Goal: Task Accomplishment & Management: Manage account settings

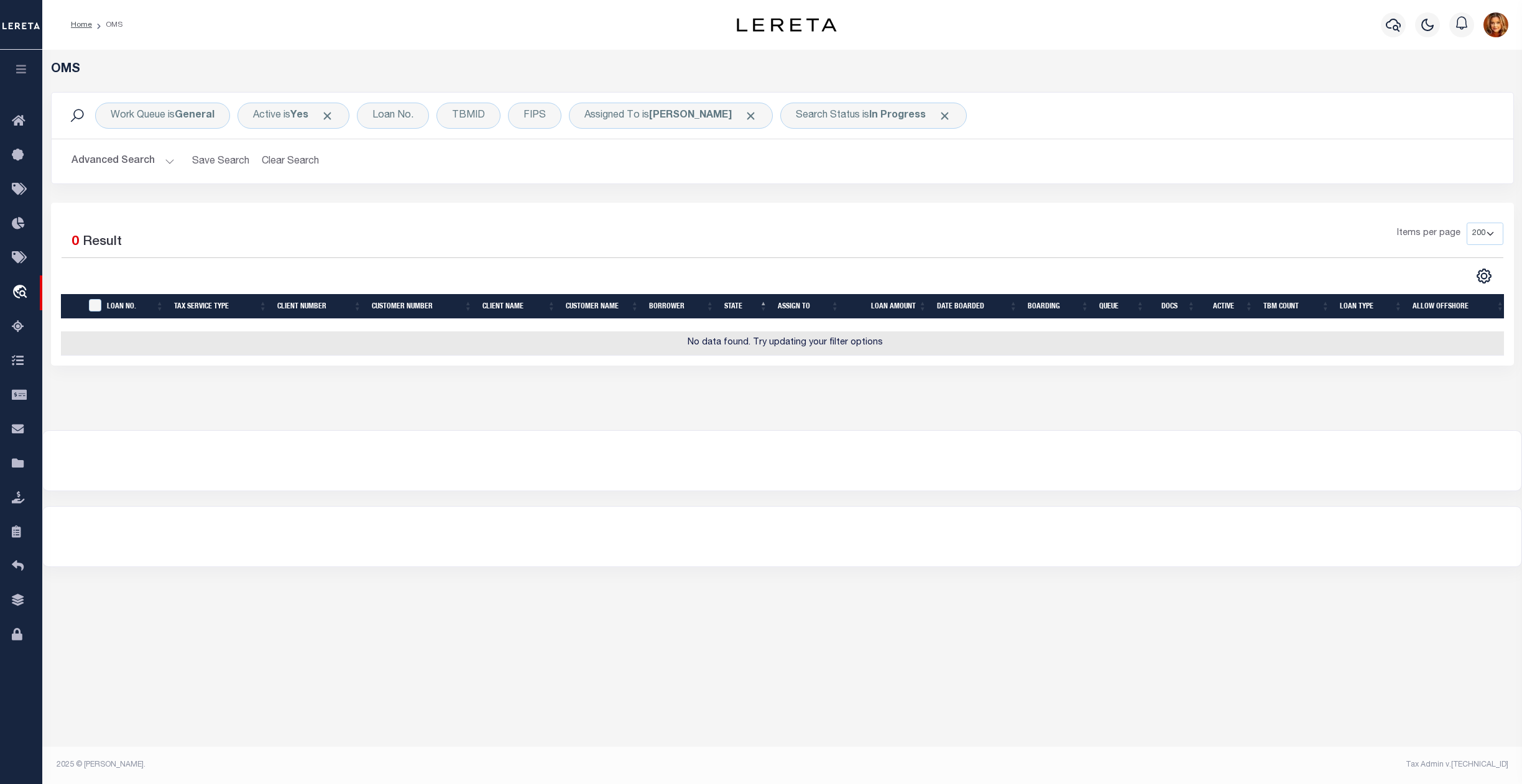
select select "200"
click at [297, 152] on button "Clear Search" at bounding box center [291, 162] width 68 height 24
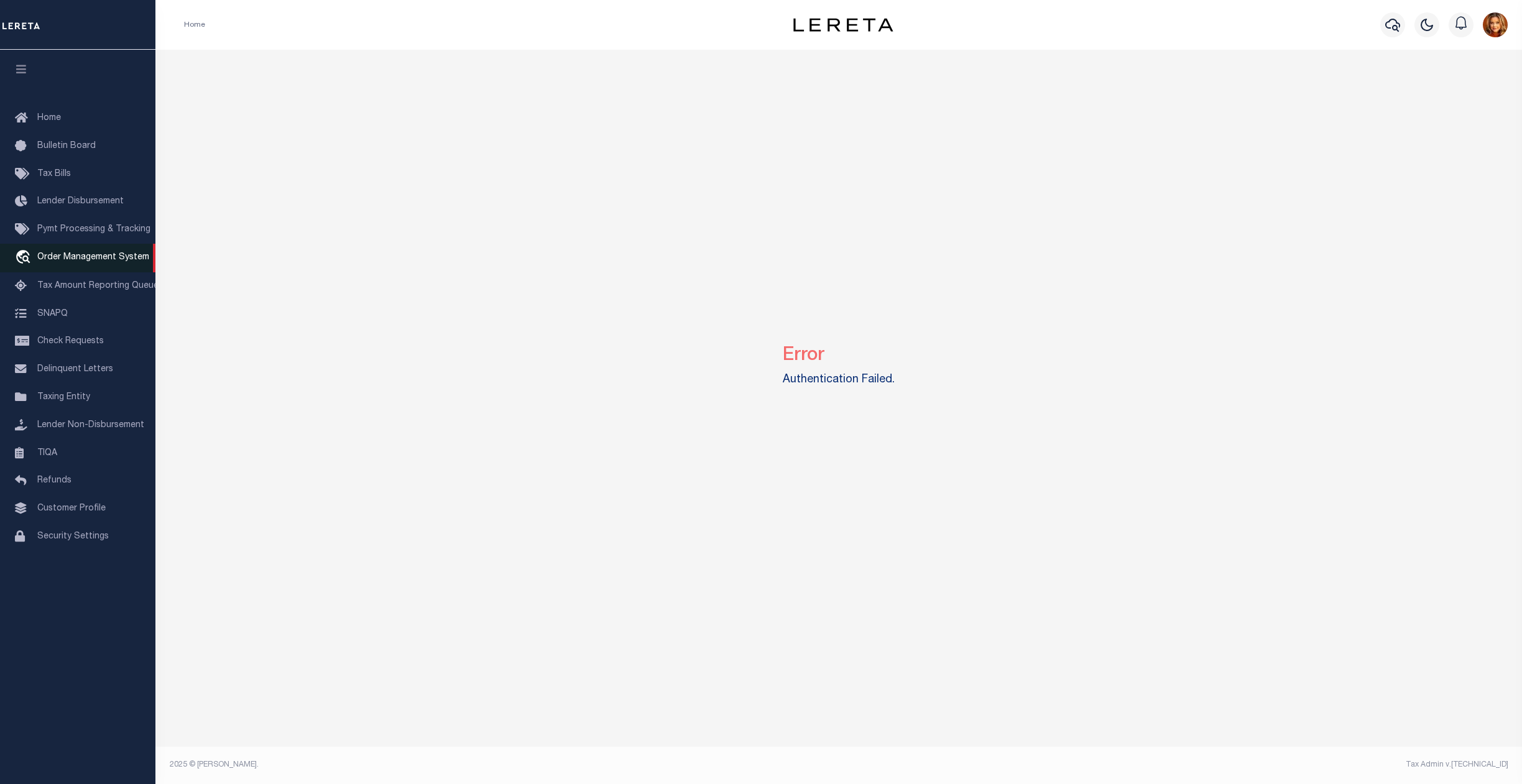
click at [103, 257] on span "Order Management System" at bounding box center [93, 257] width 112 height 9
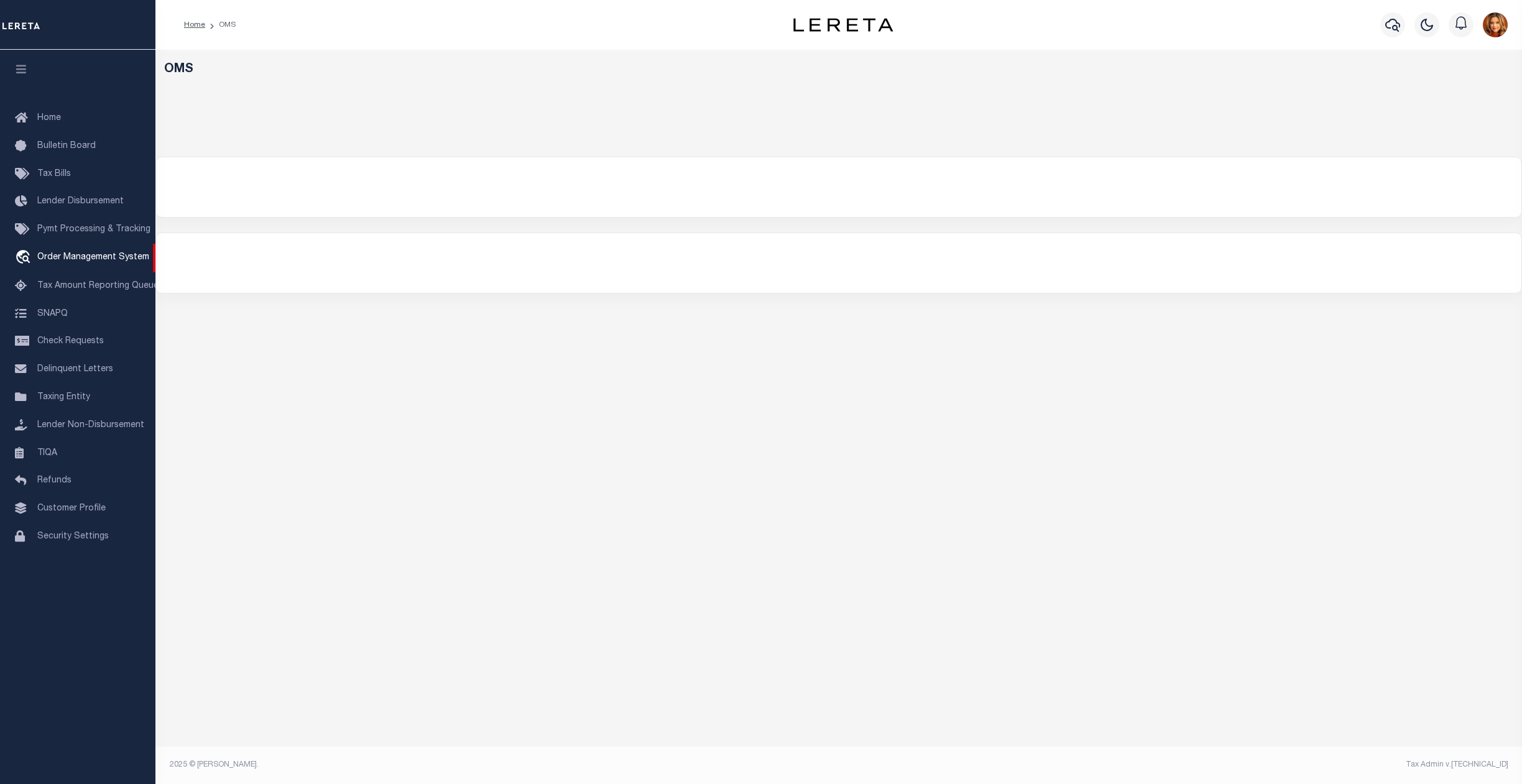
select select "200"
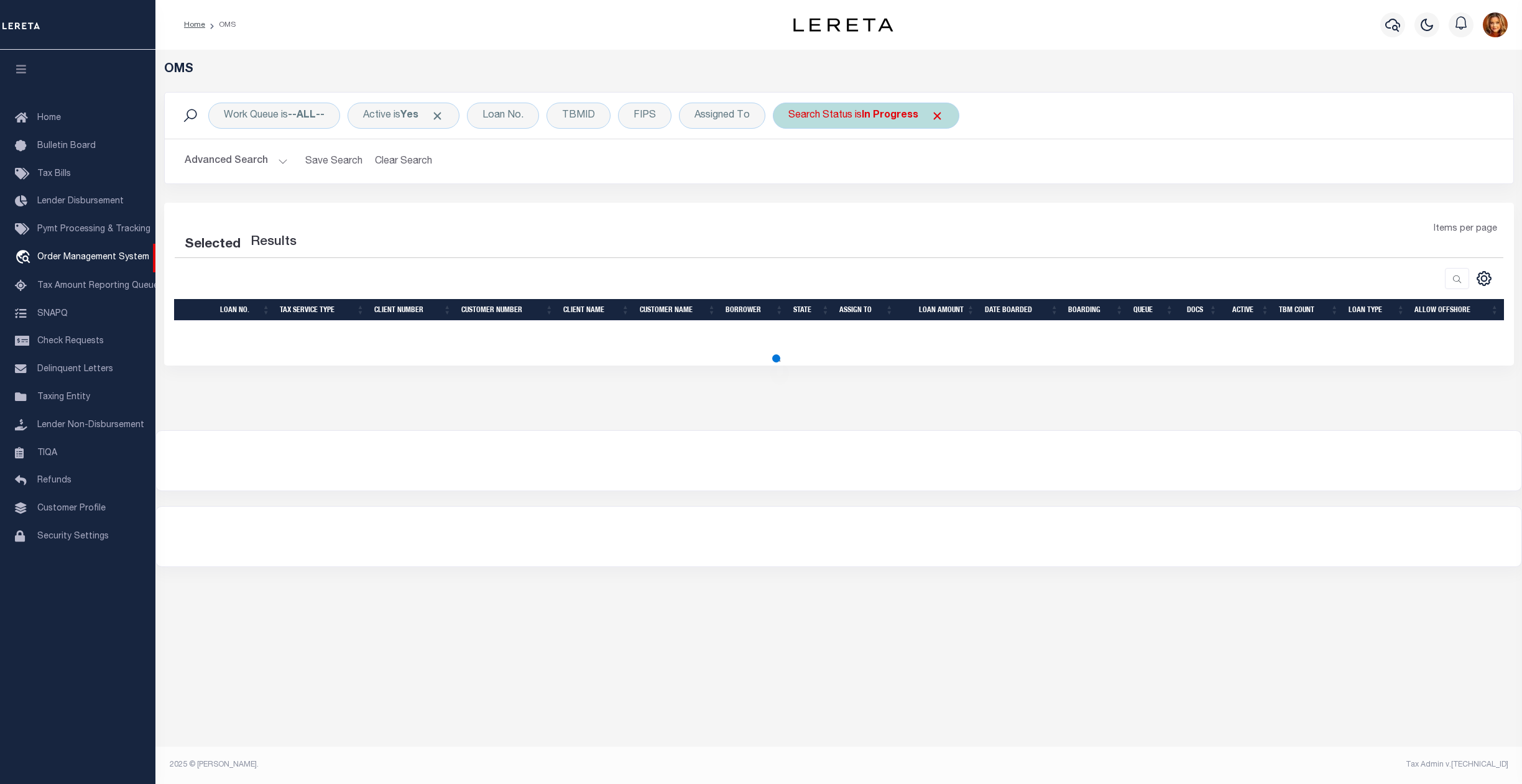
select select "200"
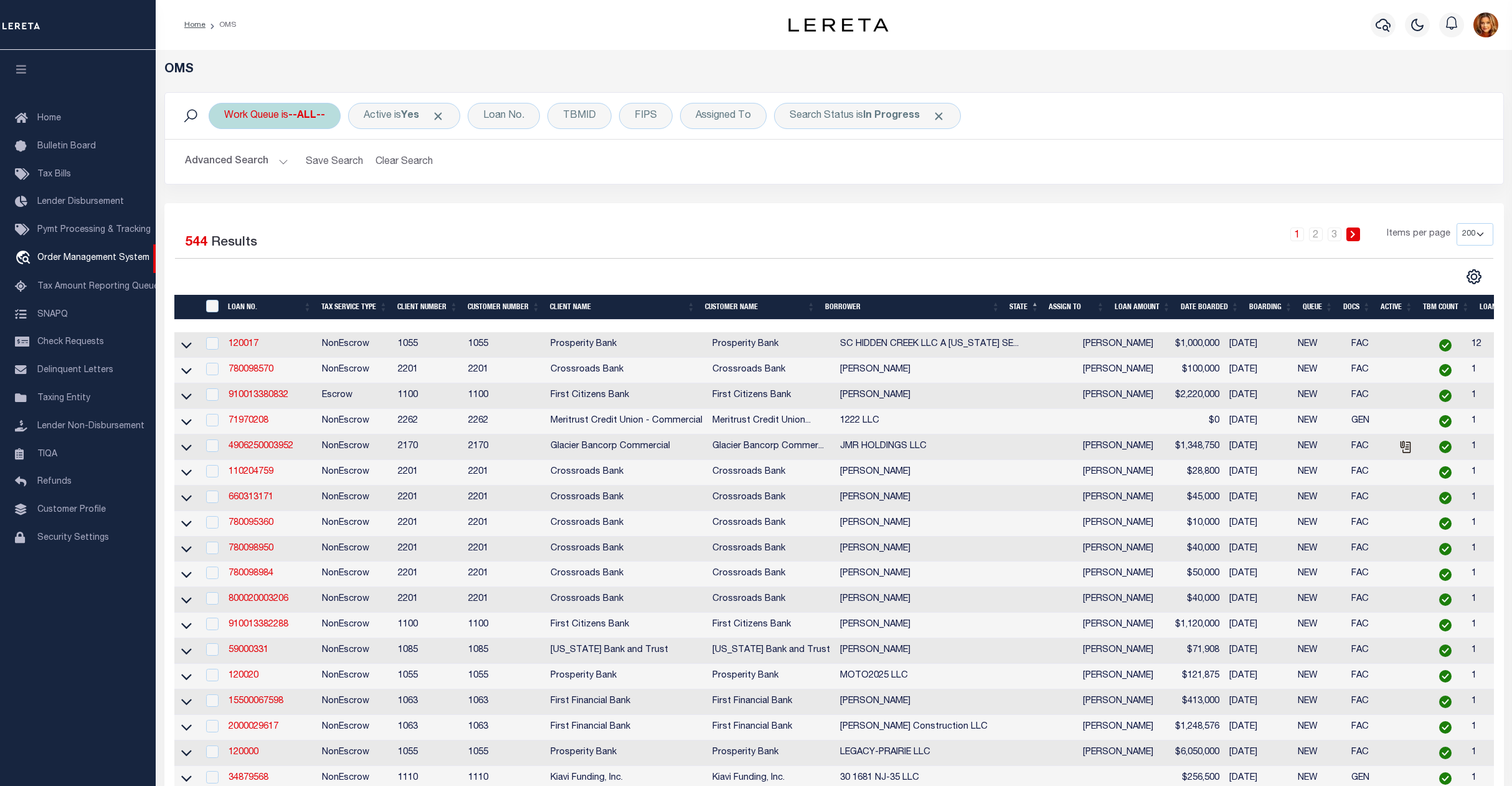
click at [299, 118] on b "--ALL--" at bounding box center [307, 116] width 37 height 10
click at [244, 178] on select "--ALL-- factRSystems General ThoughtFocus" at bounding box center [316, 176] width 183 height 24
select select "GEN"
click at [225, 166] on select "--ALL-- factRSystems General ThoughtFocus" at bounding box center [316, 176] width 183 height 24
click at [402, 201] on input "Apply" at bounding box center [389, 204] width 37 height 20
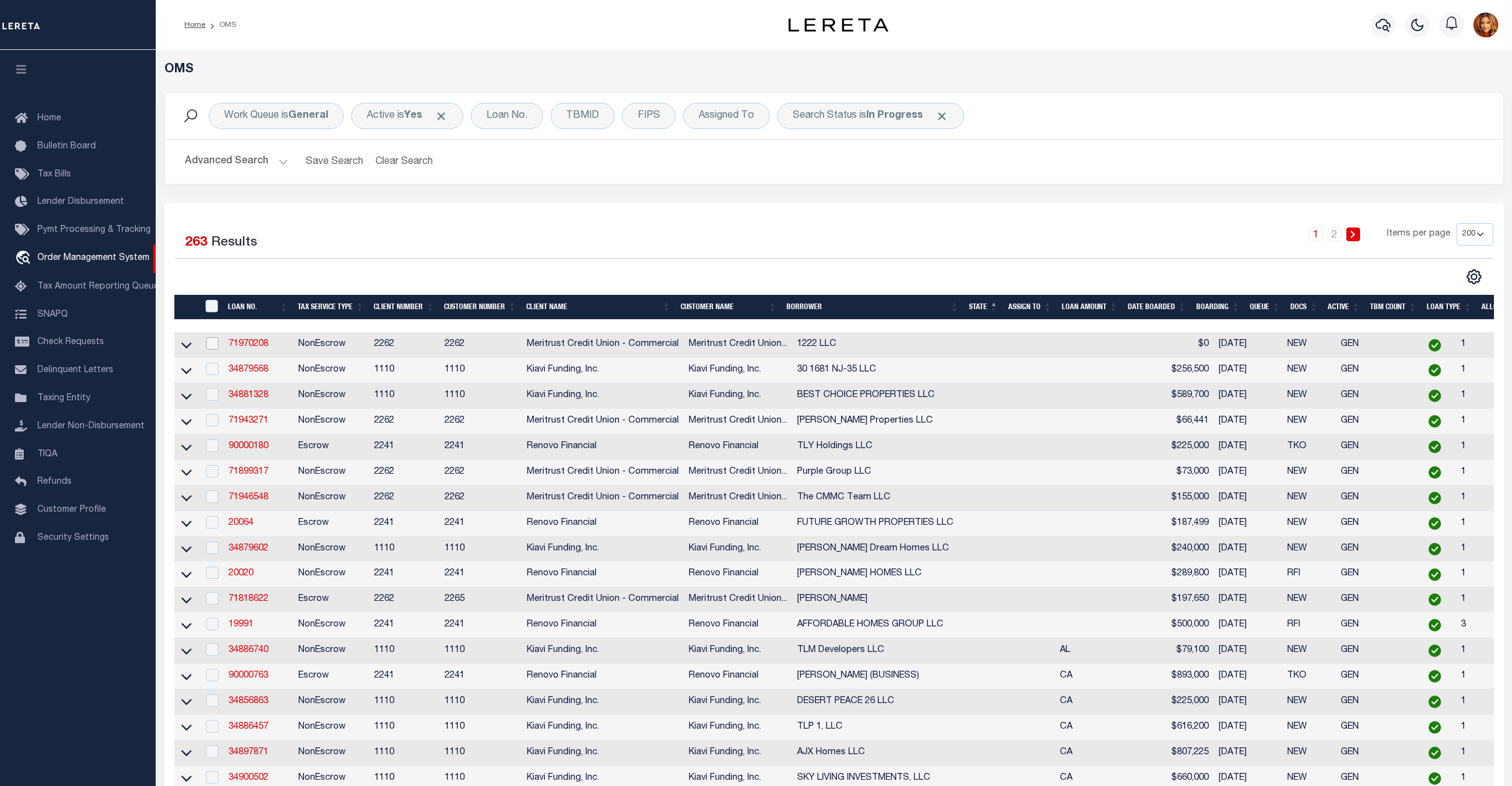
click at [212, 347] on input "checkbox" at bounding box center [212, 343] width 12 height 12
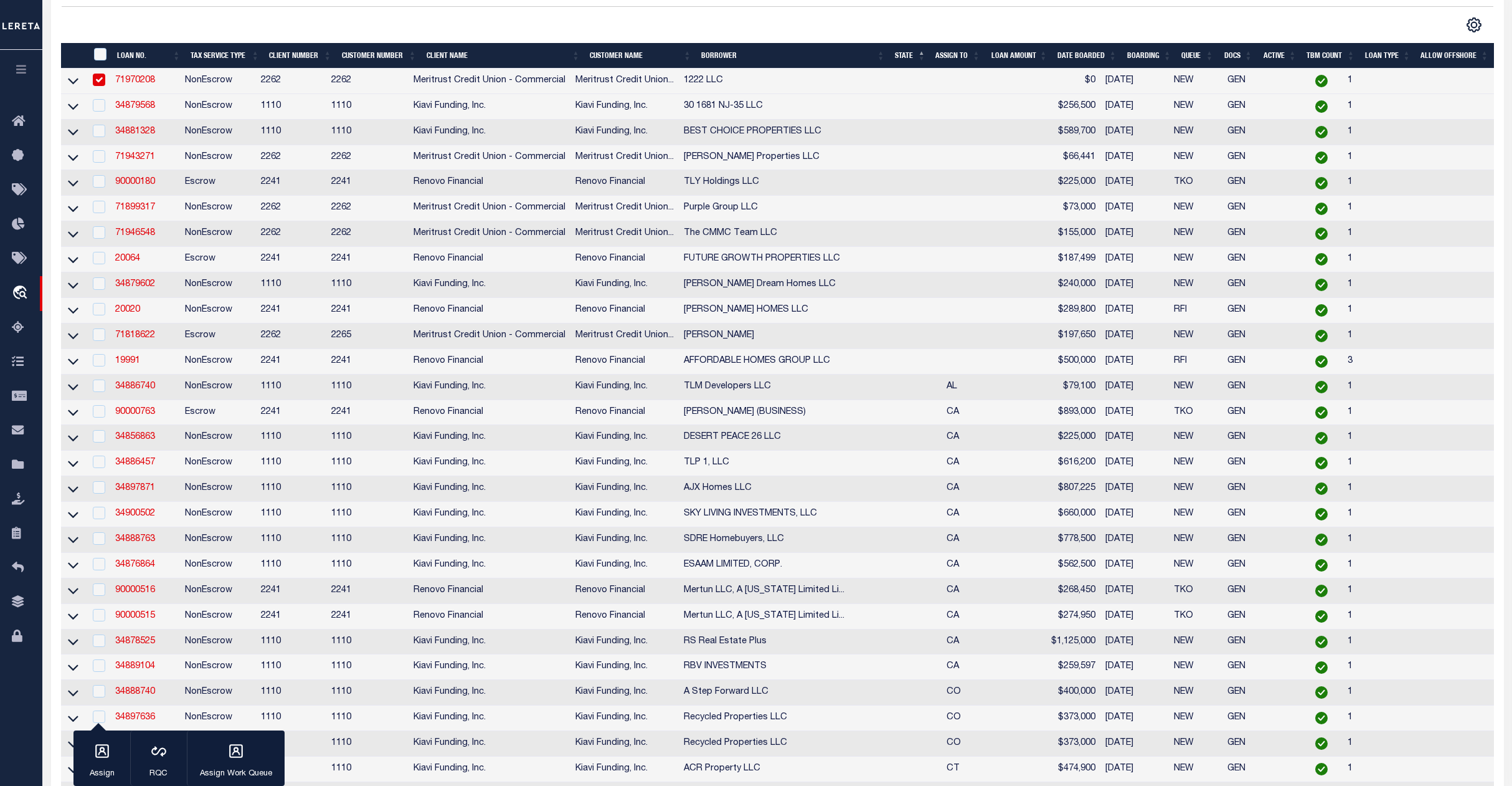
scroll to position [83, 0]
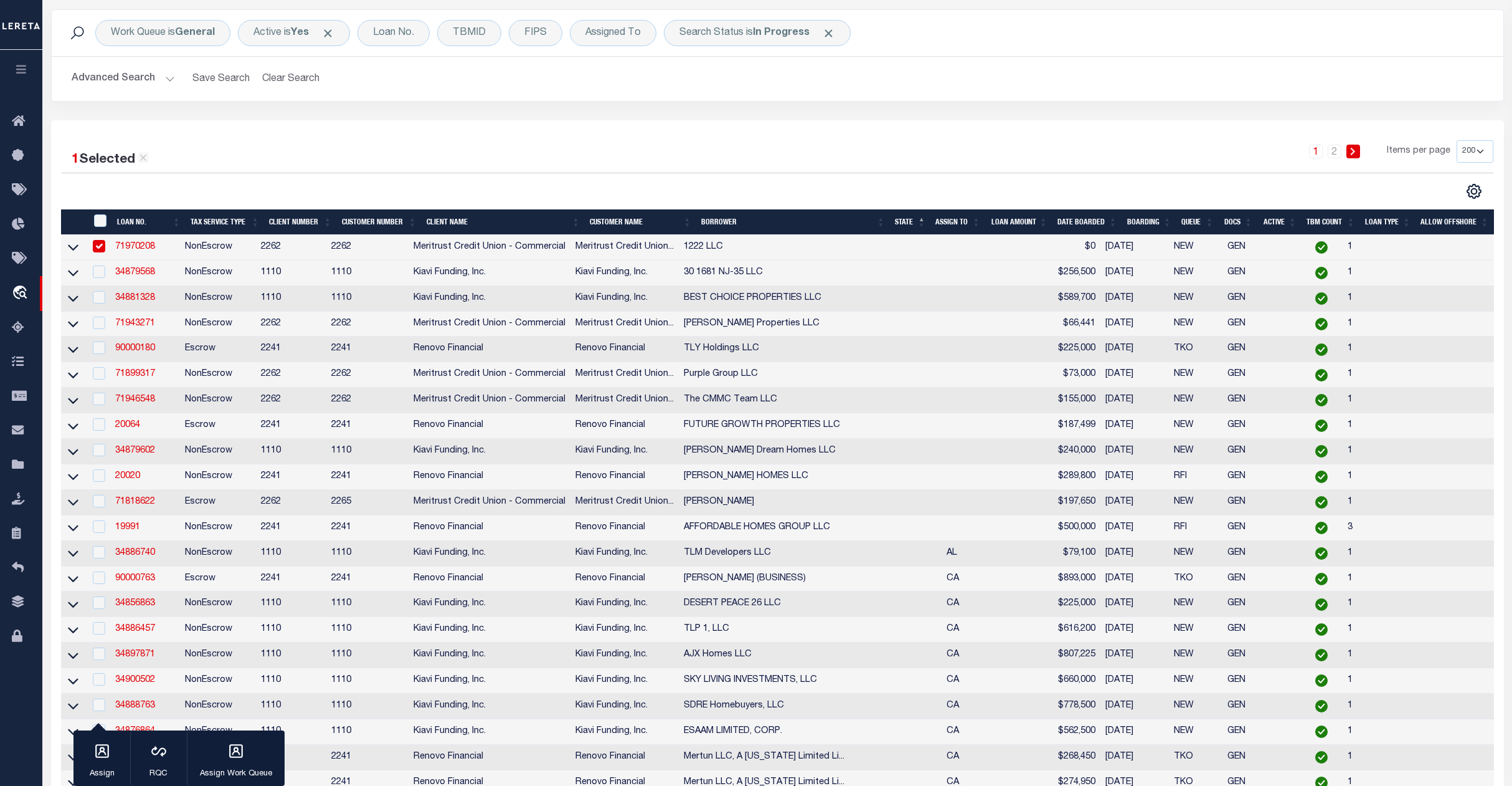
click at [102, 245] on input "checkbox" at bounding box center [99, 246] width 12 height 12
checkbox input "false"
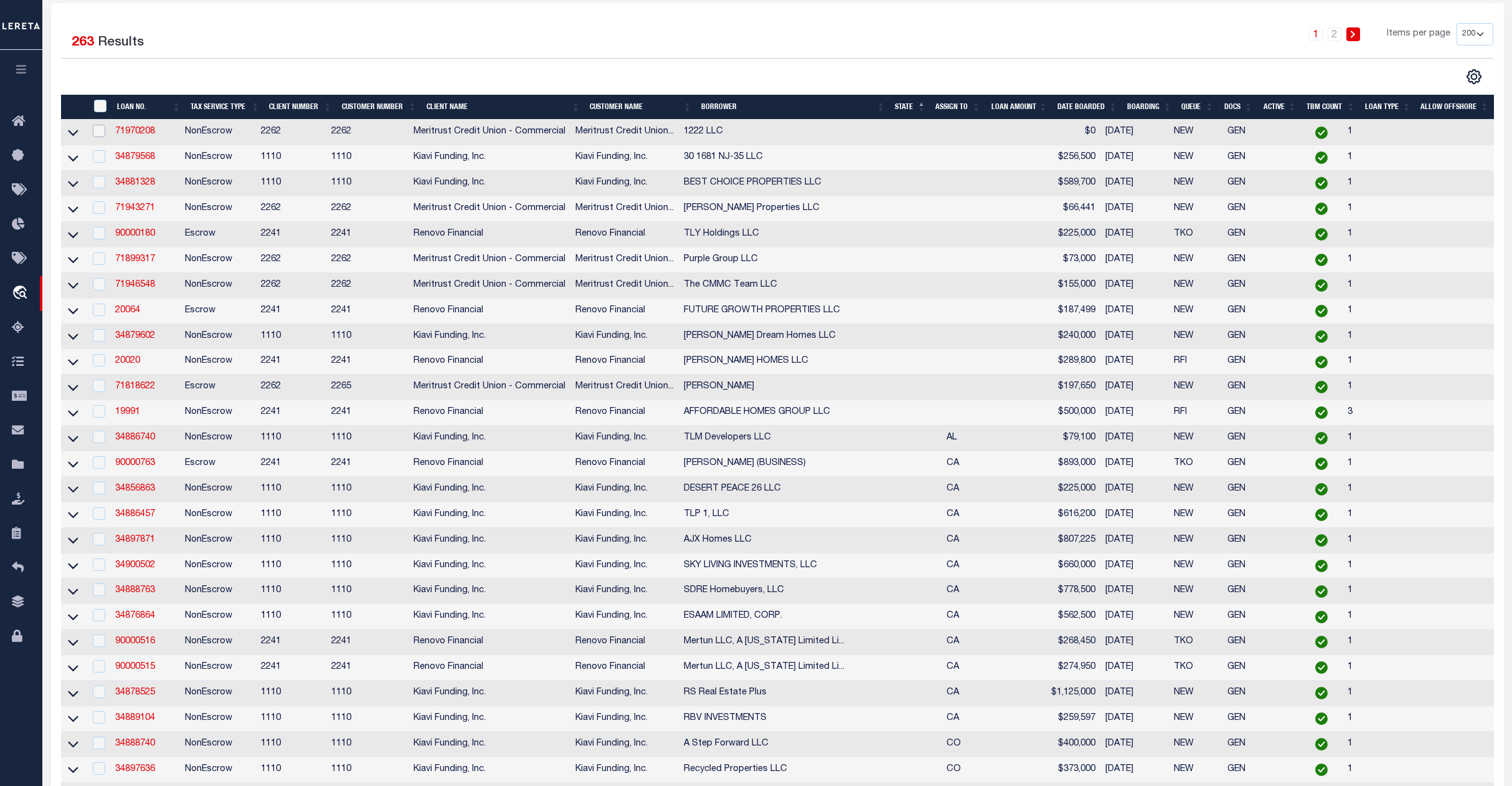
scroll to position [0, 0]
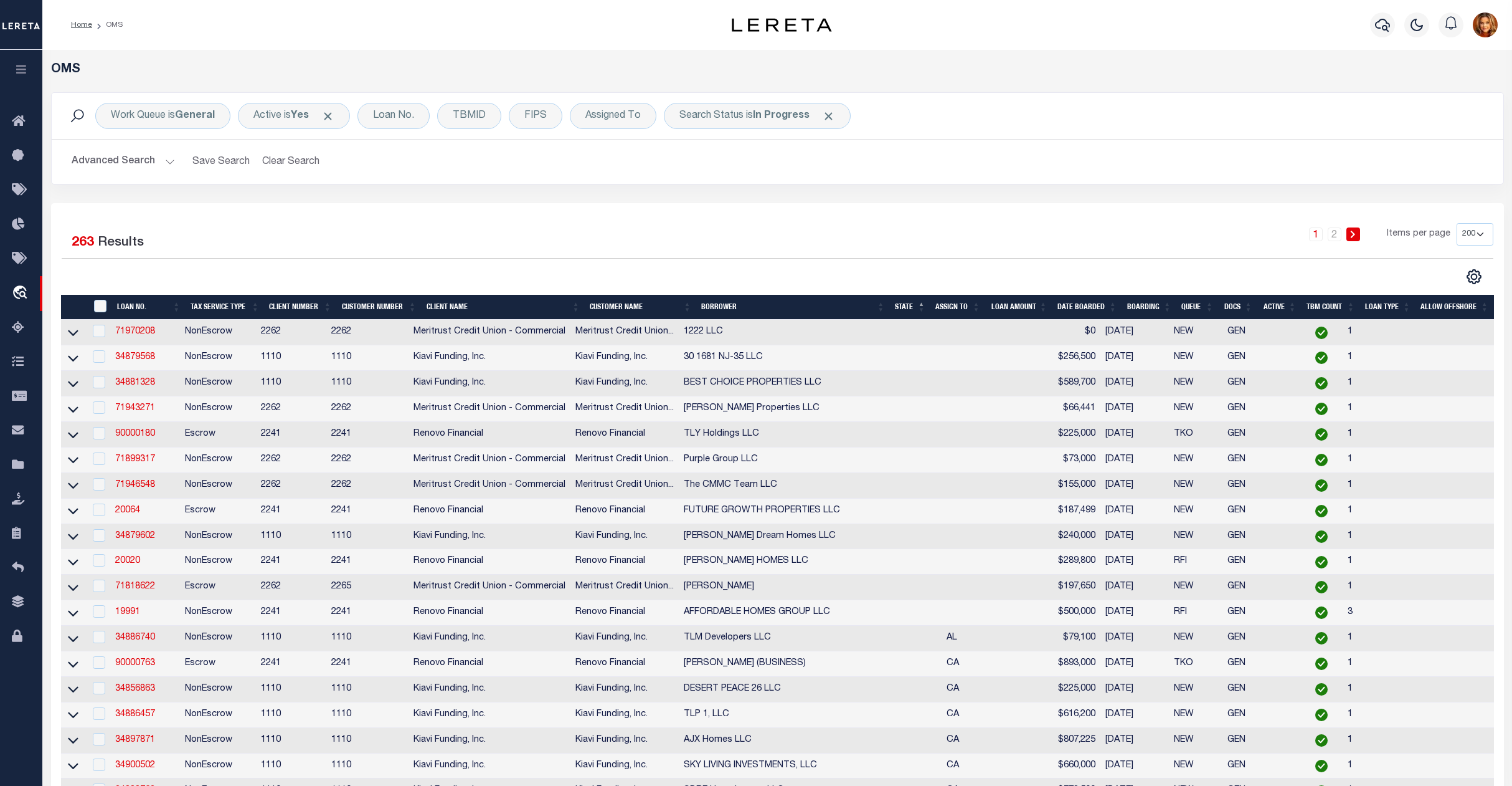
click at [122, 163] on button "Advanced Search" at bounding box center [123, 162] width 103 height 25
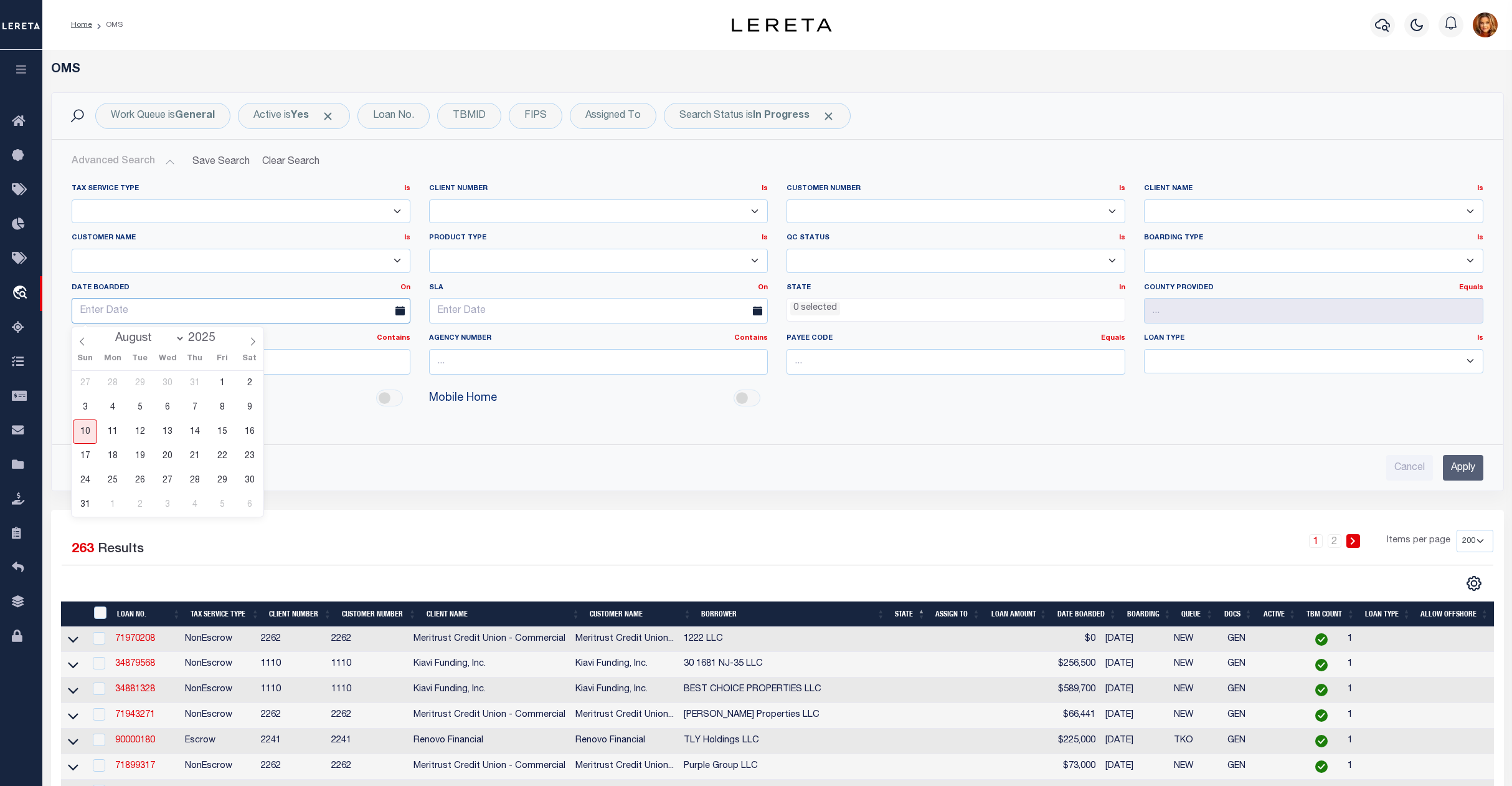
click at [106, 310] on input "text" at bounding box center [241, 311] width 339 height 26
click at [112, 260] on select "Accumatch - Refunds ACM CGS IV-B-B LN LLC ACM CGS IV-B-B RE LLC ACM [US_STATE] …" at bounding box center [241, 261] width 339 height 25
select select "Kiavi Funding, Inc."
click at [71, 249] on select "Accumatch - Refunds ACM CGS IV-B-B LN LLC ACM CGS IV-B-B RE LLC ACM [US_STATE] …" at bounding box center [241, 261] width 339 height 25
click at [163, 311] on input "text" at bounding box center [241, 311] width 339 height 26
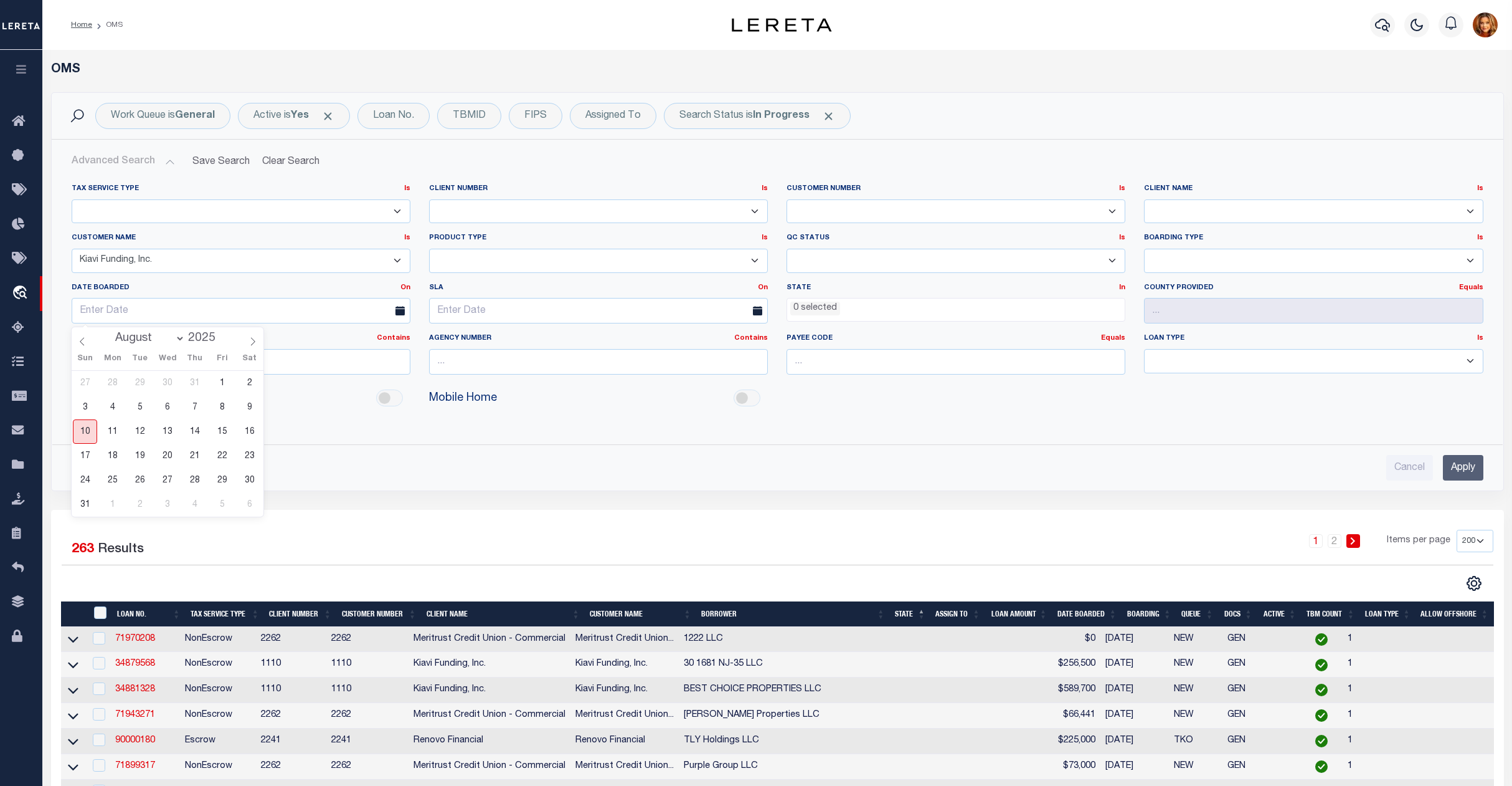
click at [92, 427] on span "10" at bounding box center [85, 432] width 25 height 25
type input "[DATE]"
click at [1458, 470] on input "Apply" at bounding box center [1463, 468] width 40 height 26
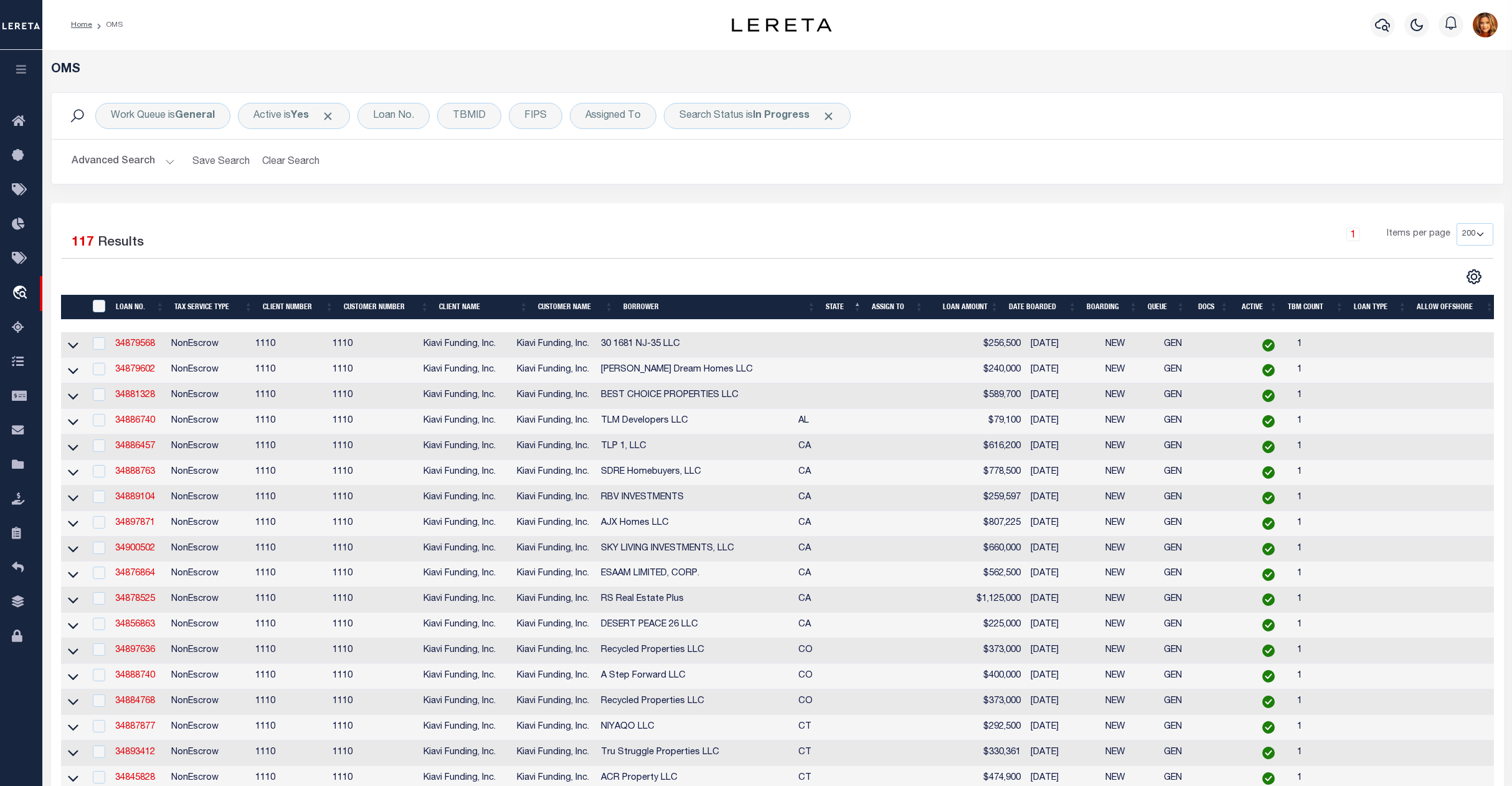
click at [101, 165] on button "Advanced Search" at bounding box center [123, 162] width 103 height 25
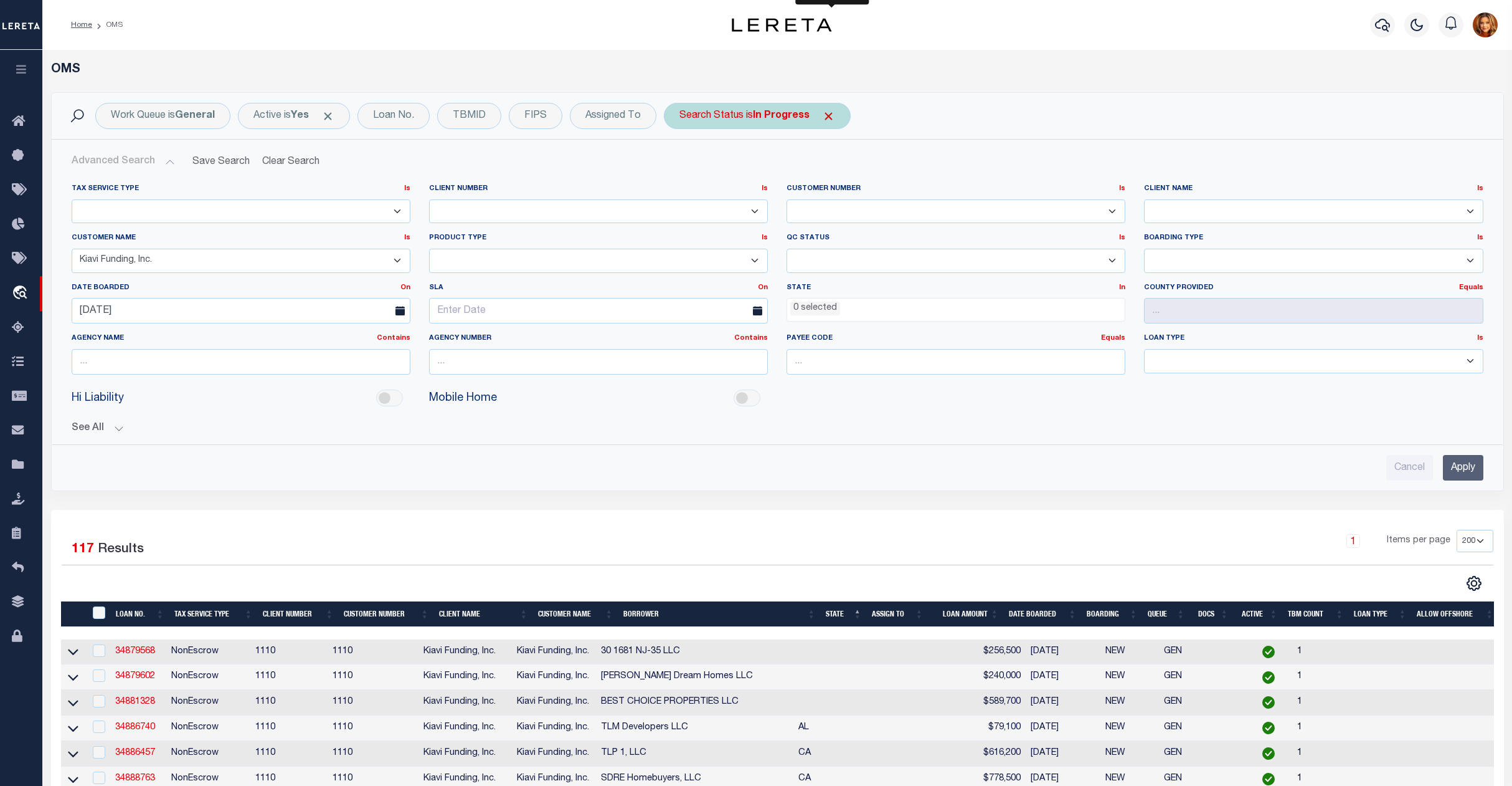
click at [832, 116] on span "Click to Remove" at bounding box center [829, 116] width 13 height 13
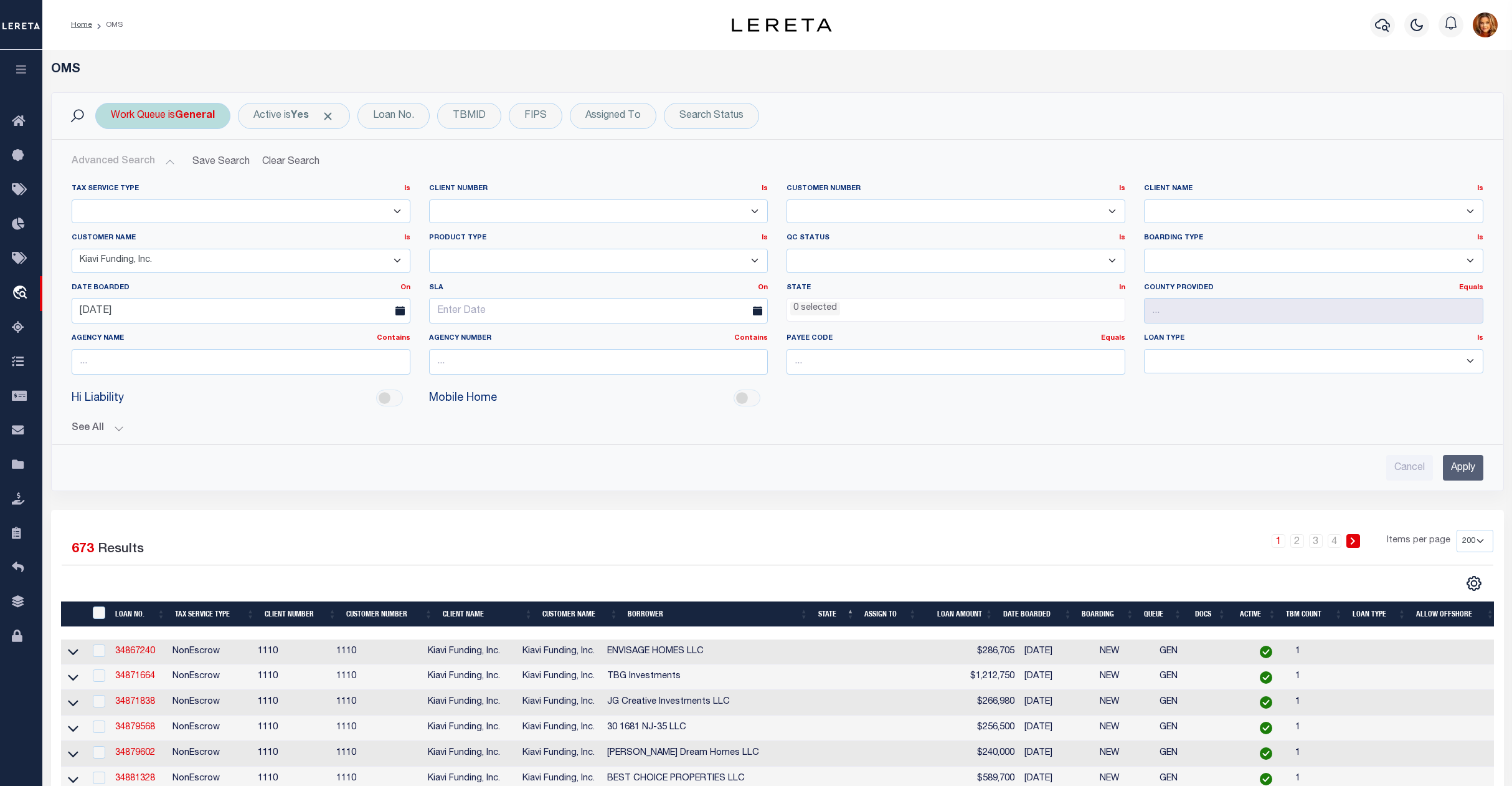
click at [202, 112] on b "General" at bounding box center [195, 116] width 40 height 10
click at [163, 178] on select "--ALL-- factRSystems General ThoughtFocus" at bounding box center [203, 176] width 183 height 24
select select "FAC_GEN_THF"
click at [112, 166] on select "--ALL-- factRSystems General ThoughtFocus" at bounding box center [203, 176] width 183 height 24
click at [282, 205] on input "Apply" at bounding box center [276, 204] width 37 height 20
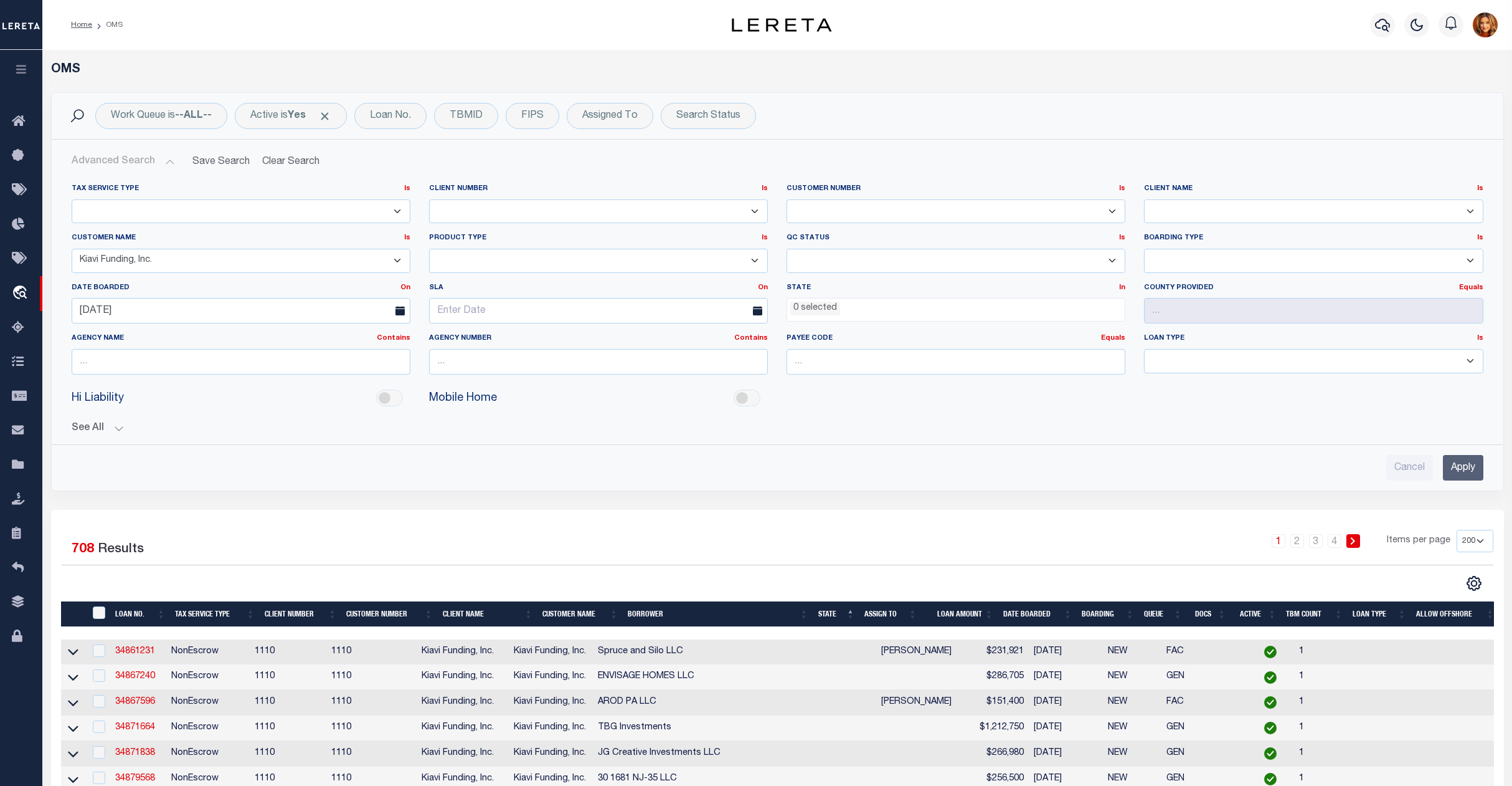
click at [1466, 464] on input "Apply" at bounding box center [1463, 468] width 40 height 26
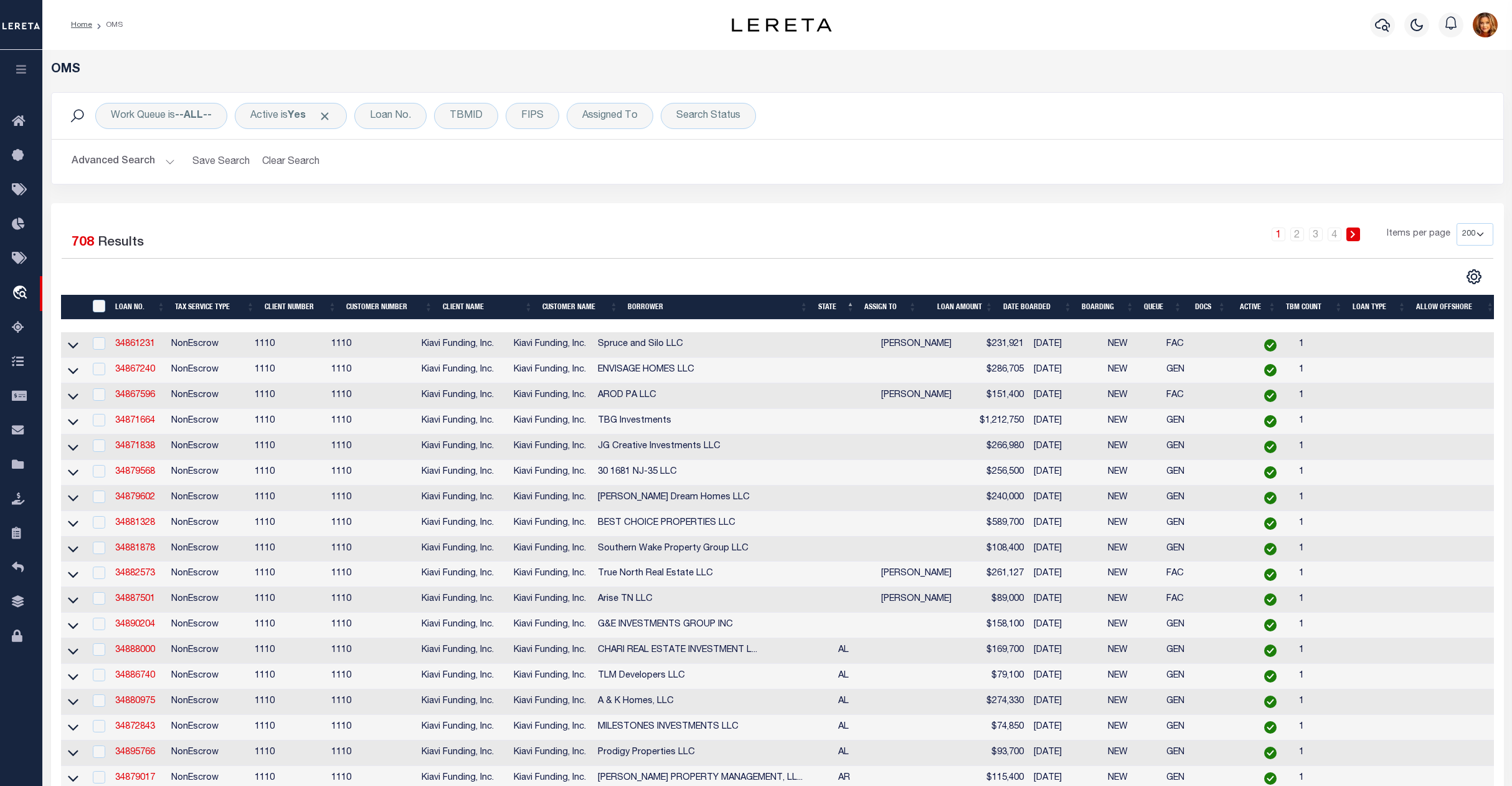
click at [92, 158] on button "Advanced Search" at bounding box center [123, 162] width 103 height 25
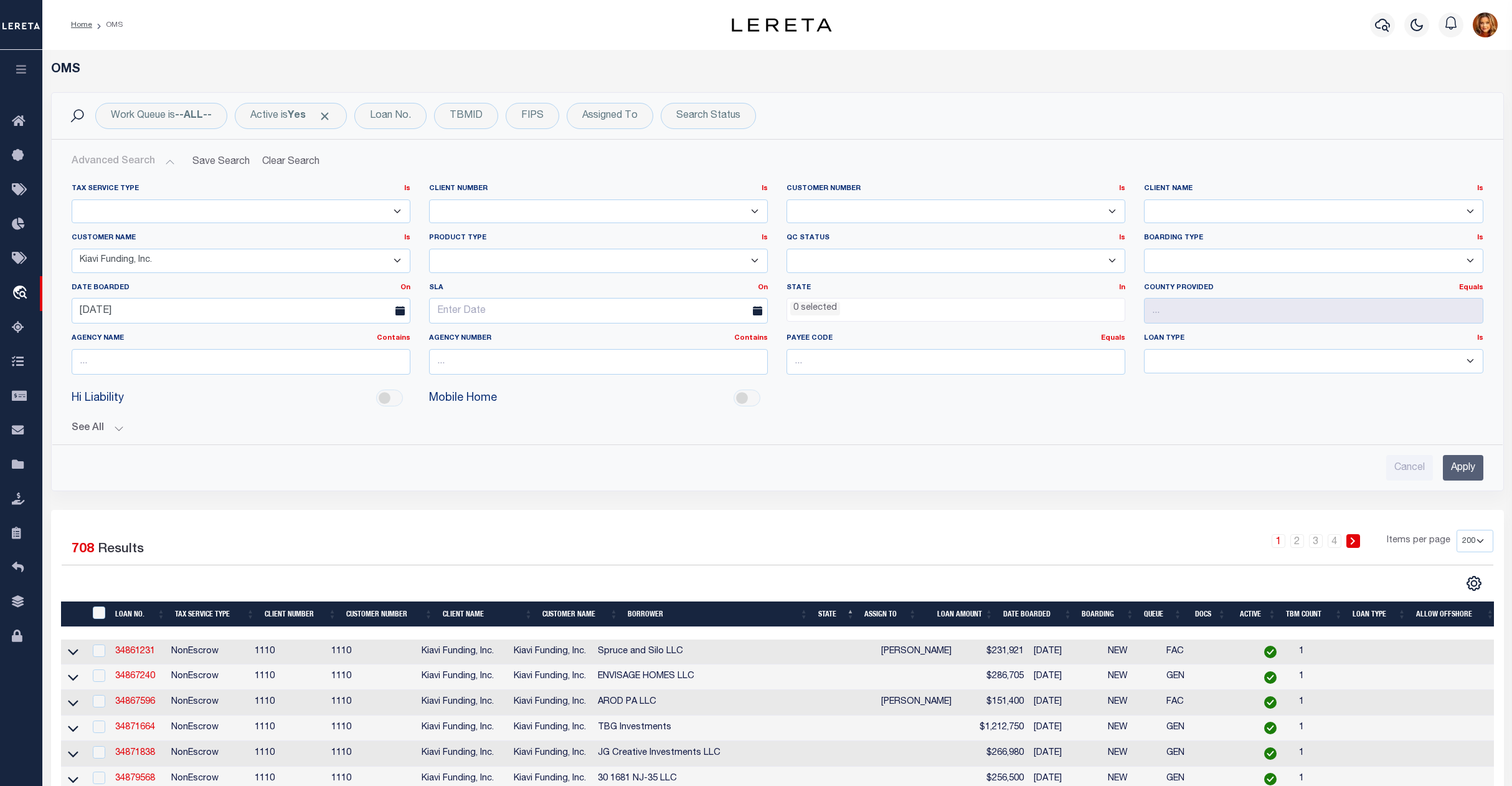
click at [1461, 471] on input "Apply" at bounding box center [1463, 468] width 40 height 26
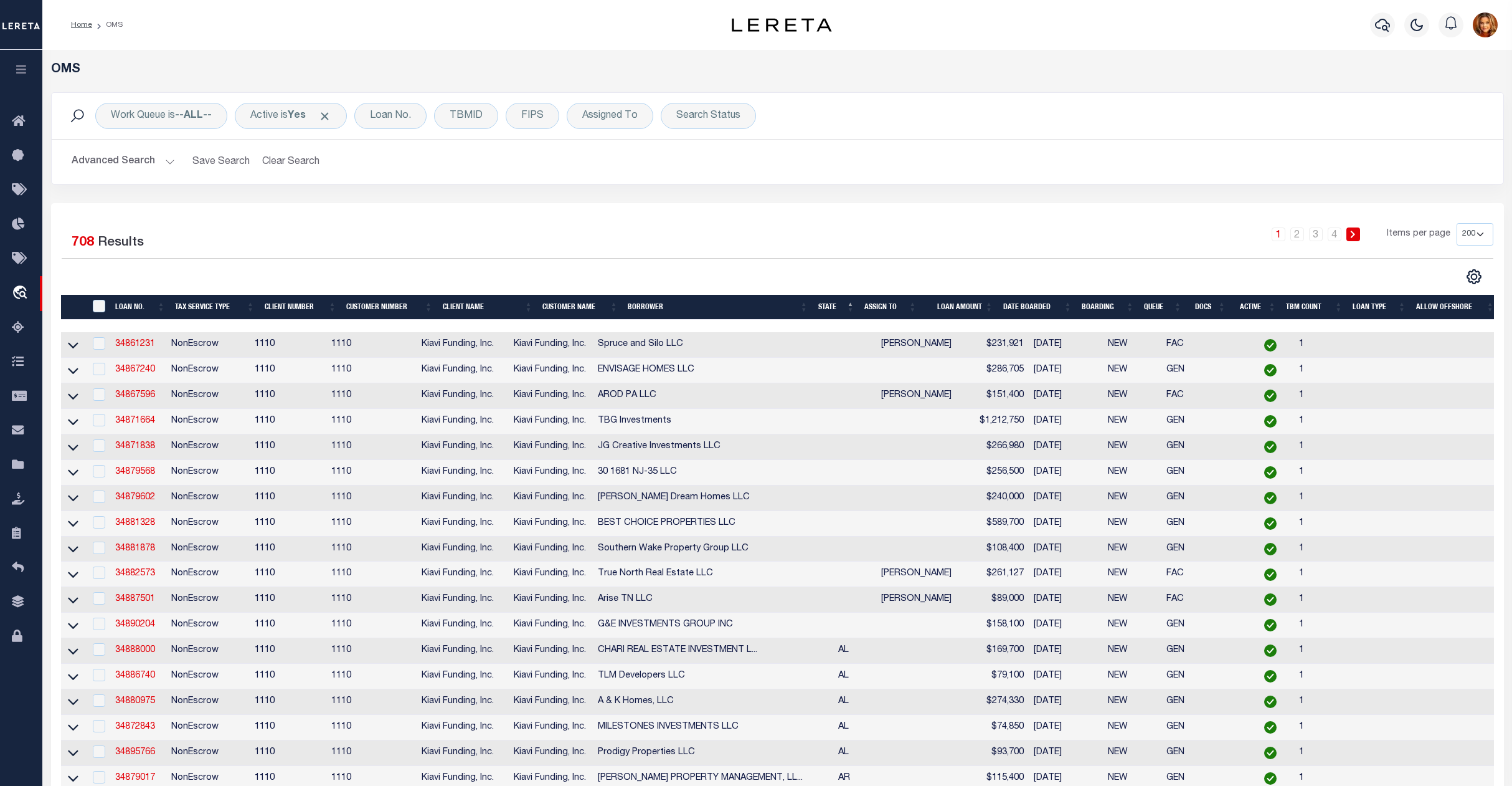
click at [106, 158] on button "Advanced Search" at bounding box center [123, 162] width 103 height 25
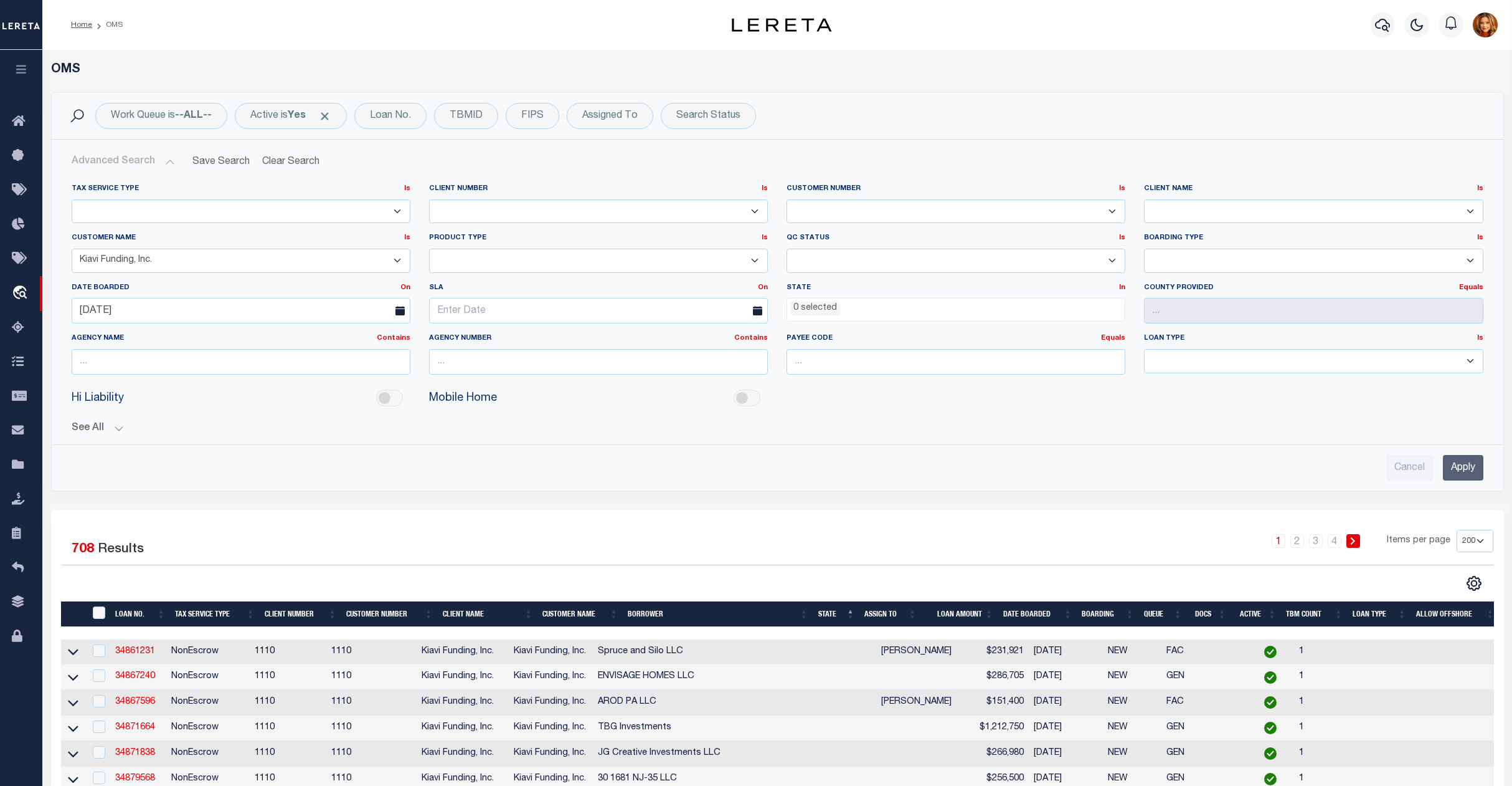
click at [1149, 618] on th "Queue" at bounding box center [1163, 614] width 48 height 26
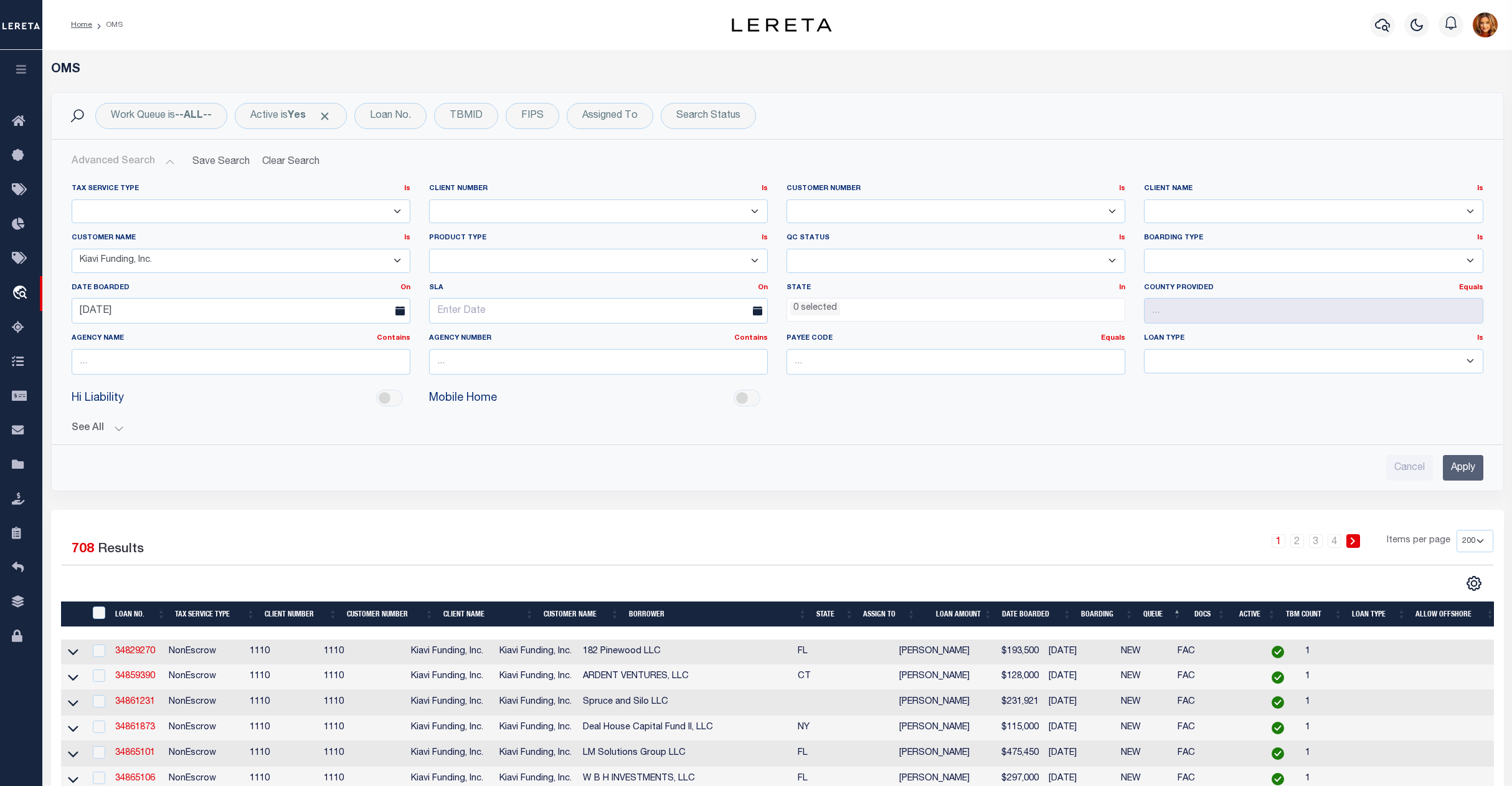
click at [1152, 618] on th "Queue" at bounding box center [1163, 614] width 48 height 26
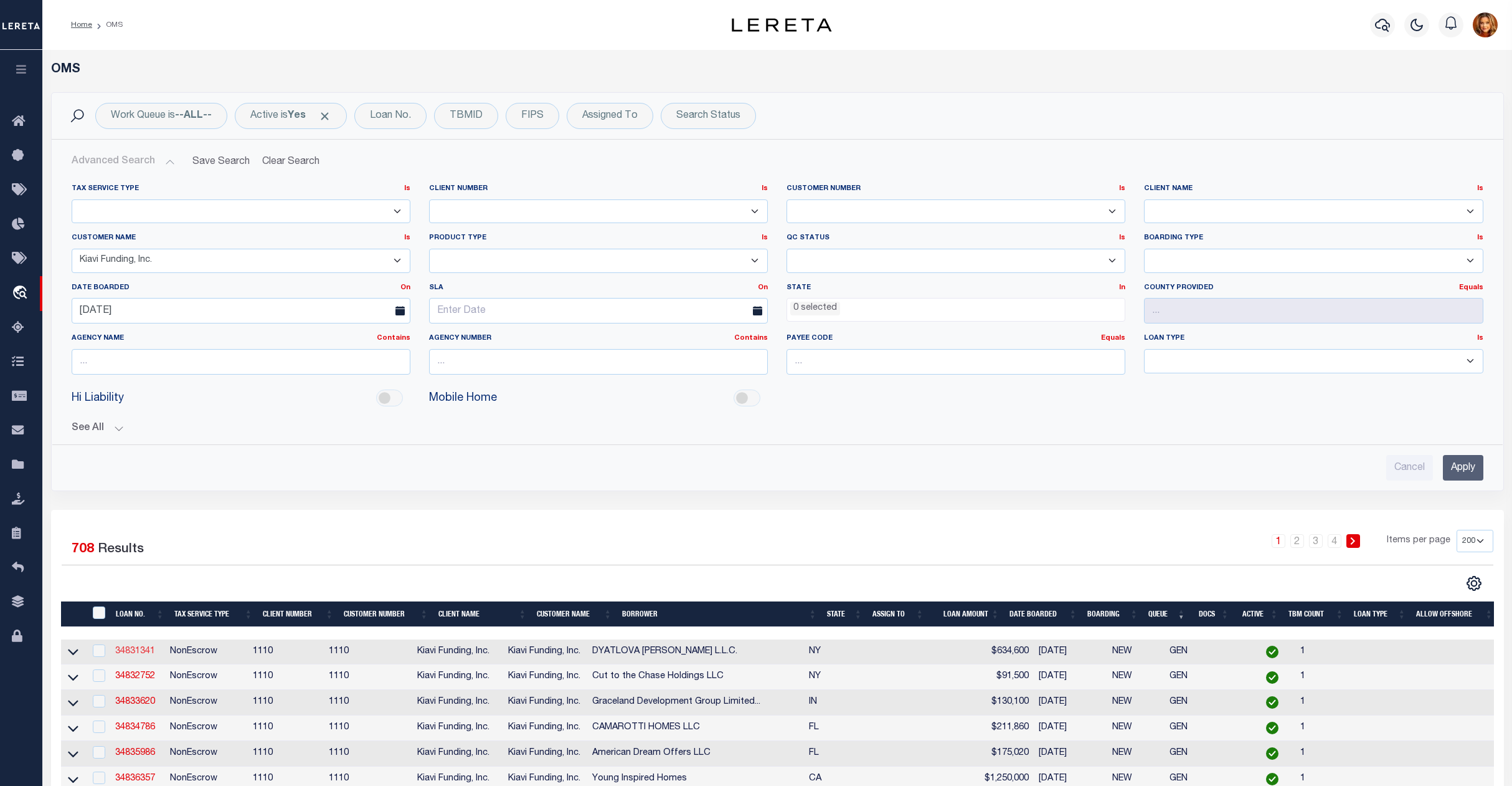
click at [137, 656] on link "34831341" at bounding box center [135, 651] width 40 height 9
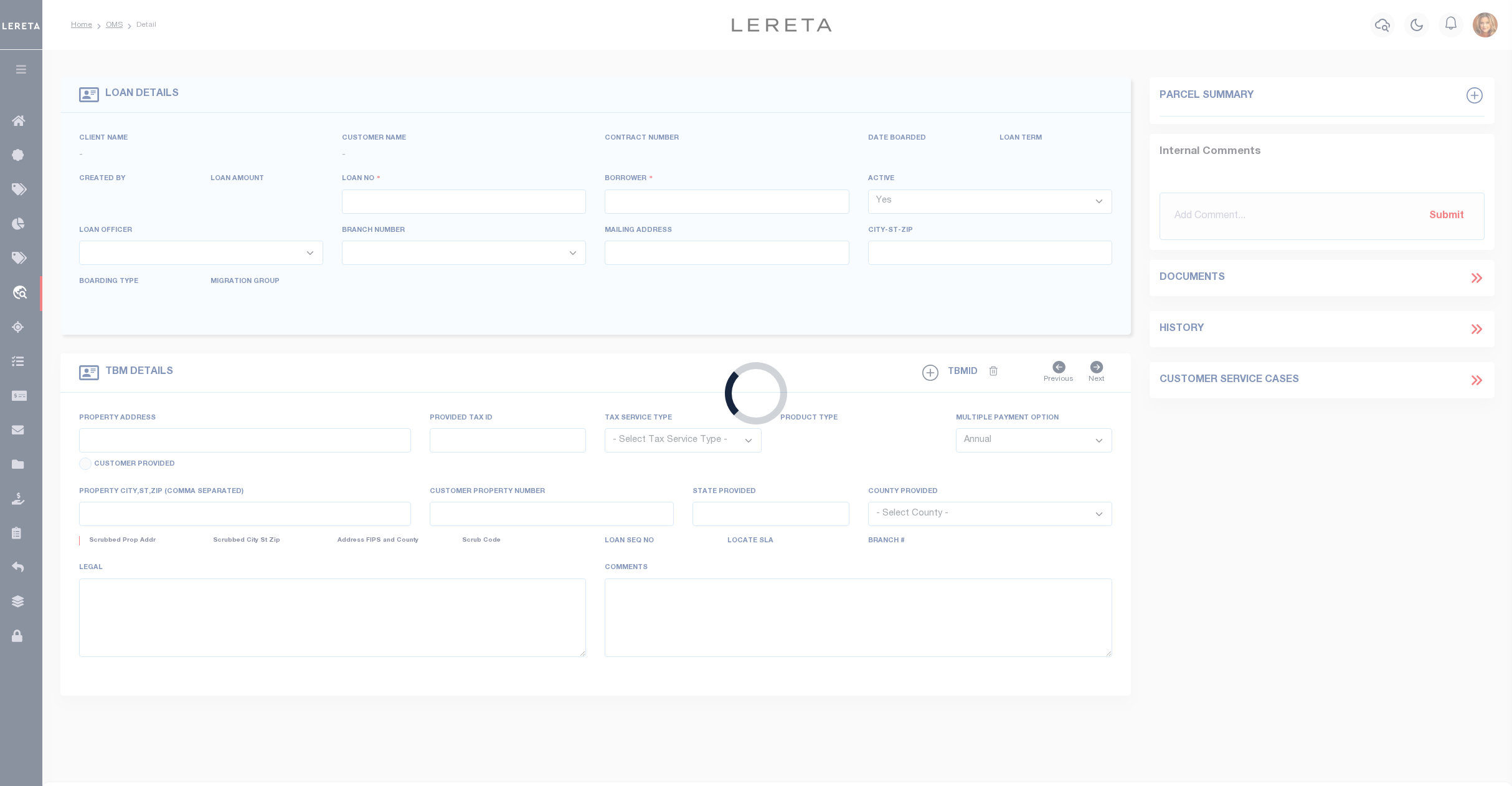
type input "34831341"
type input "DYATLOVA [PERSON_NAME] L.L.C."
select select
select select "100"
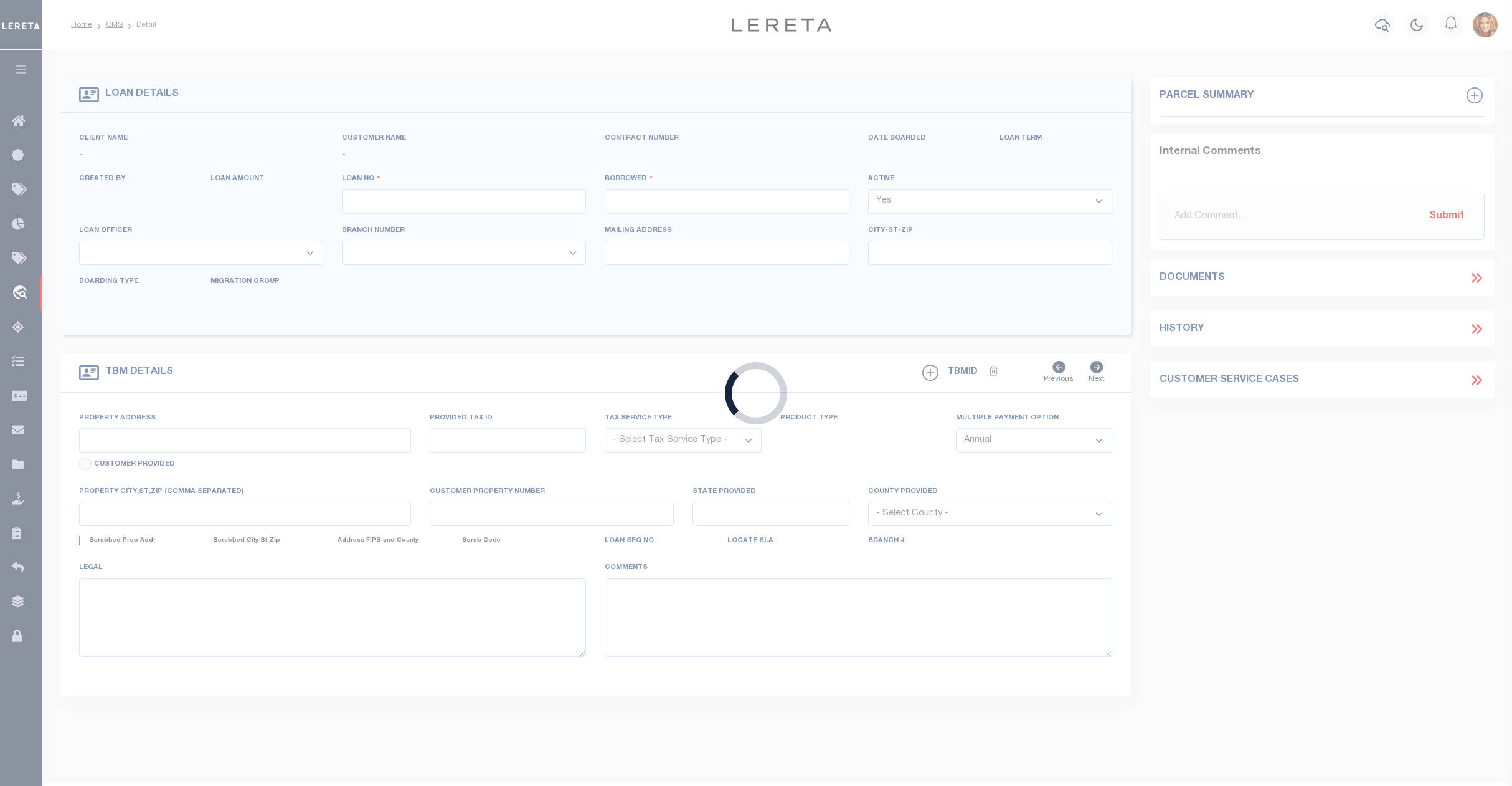
select select "NonEscrow"
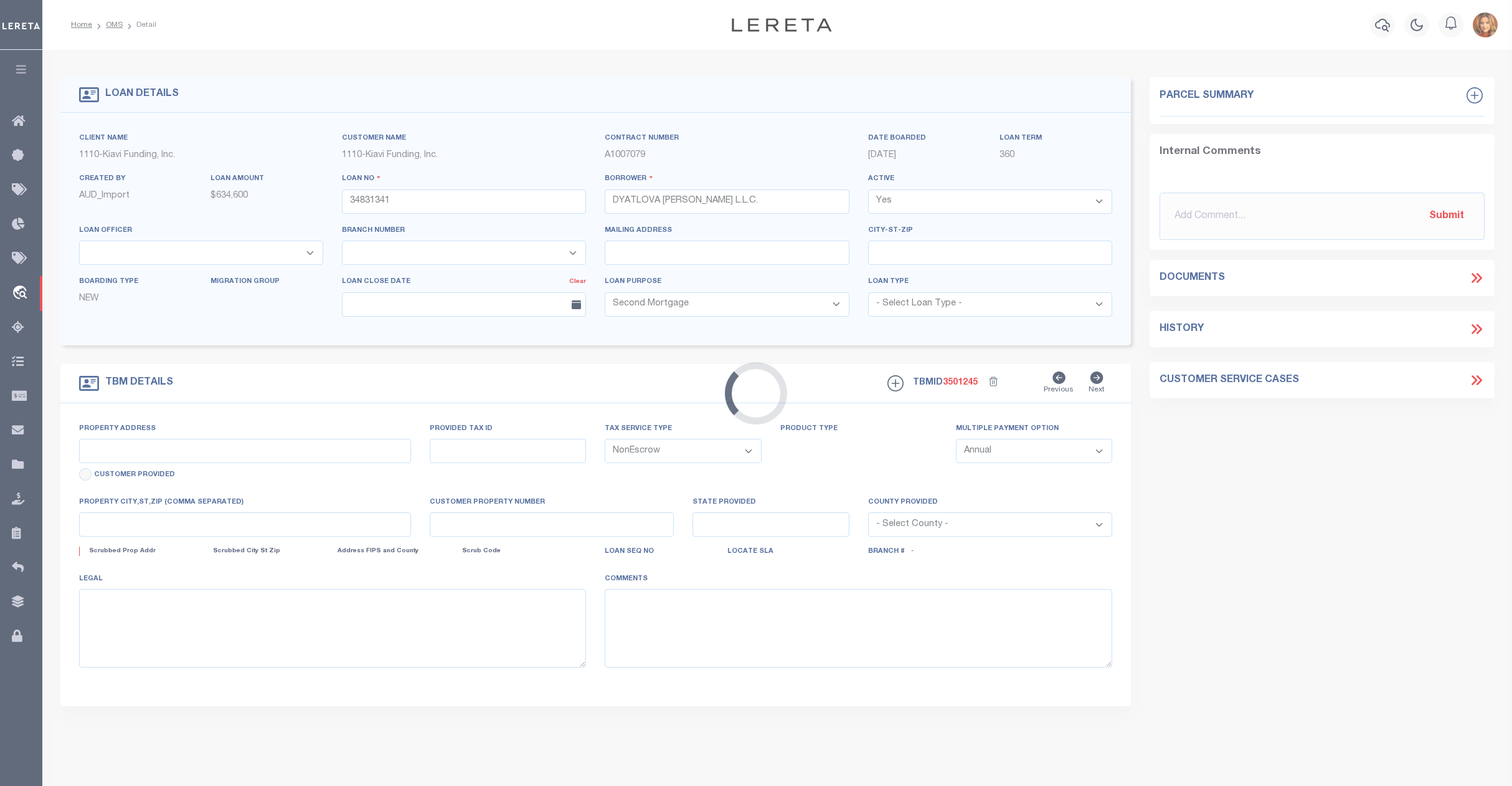
select select "8518"
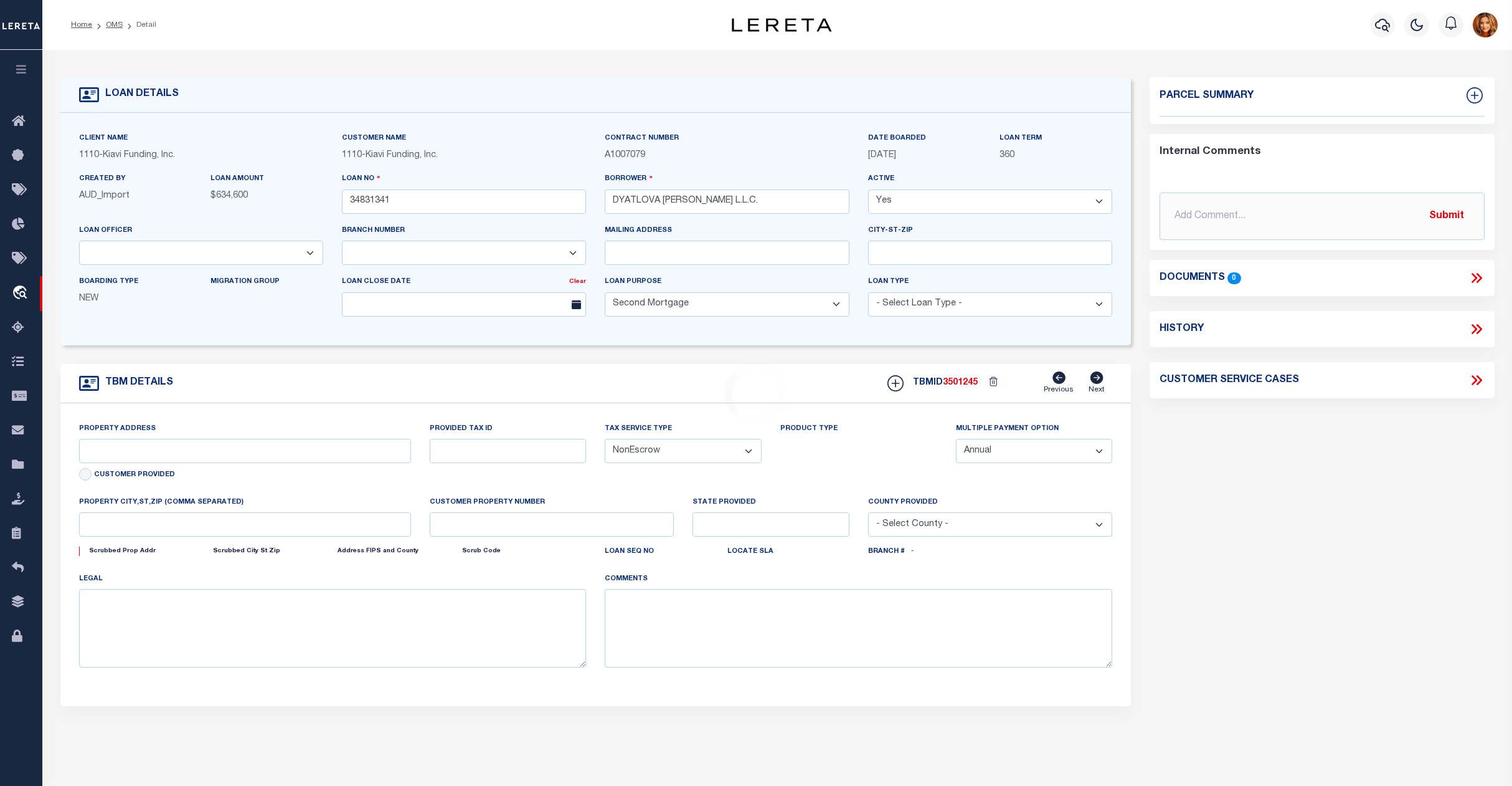
select select "3485"
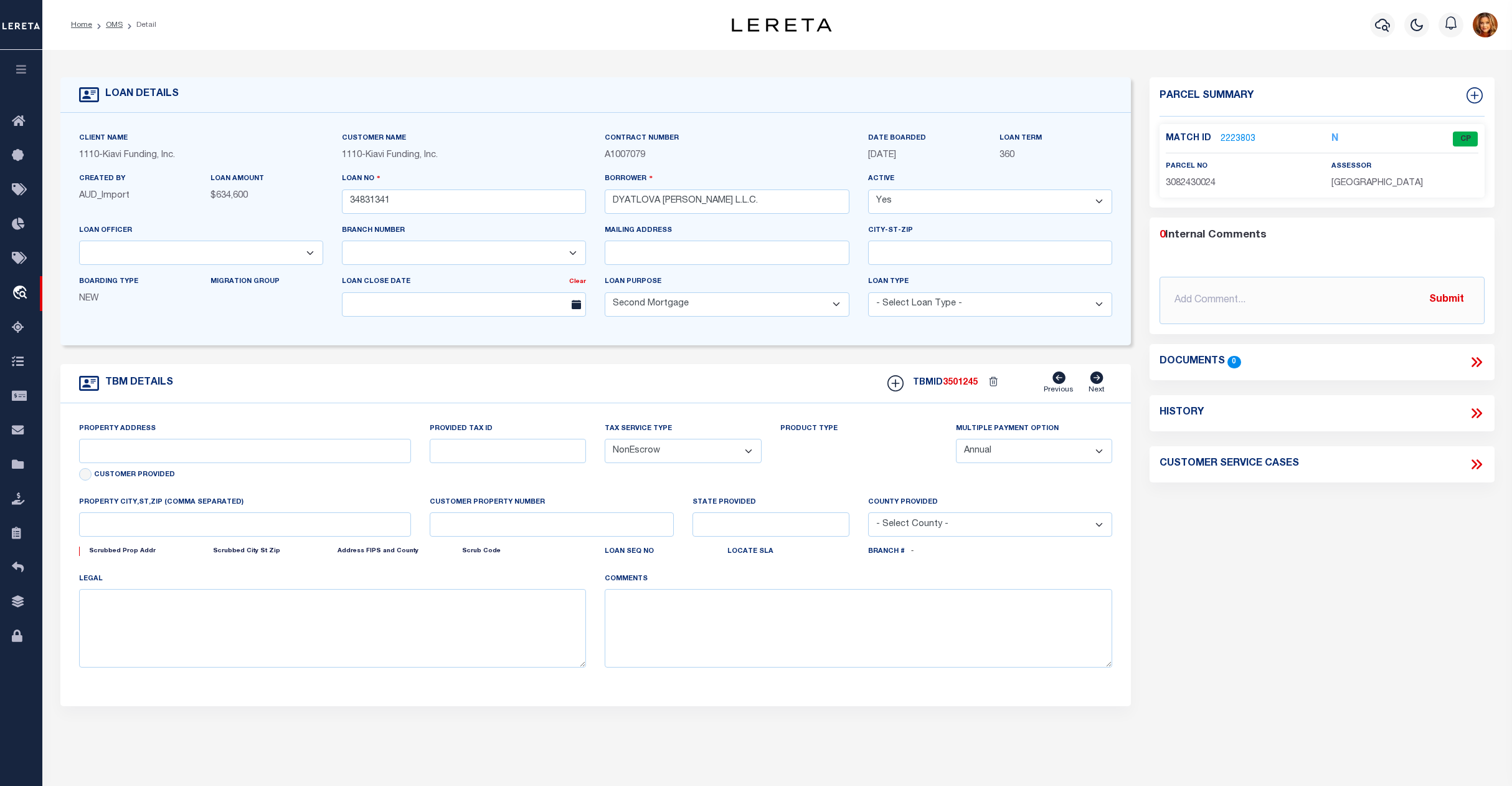
type input "[STREET_ADDRESS]"
type input "Section 24 Block 8243 Lot"
type input "[GEOGRAPHIC_DATA]"
type input "NY"
select select
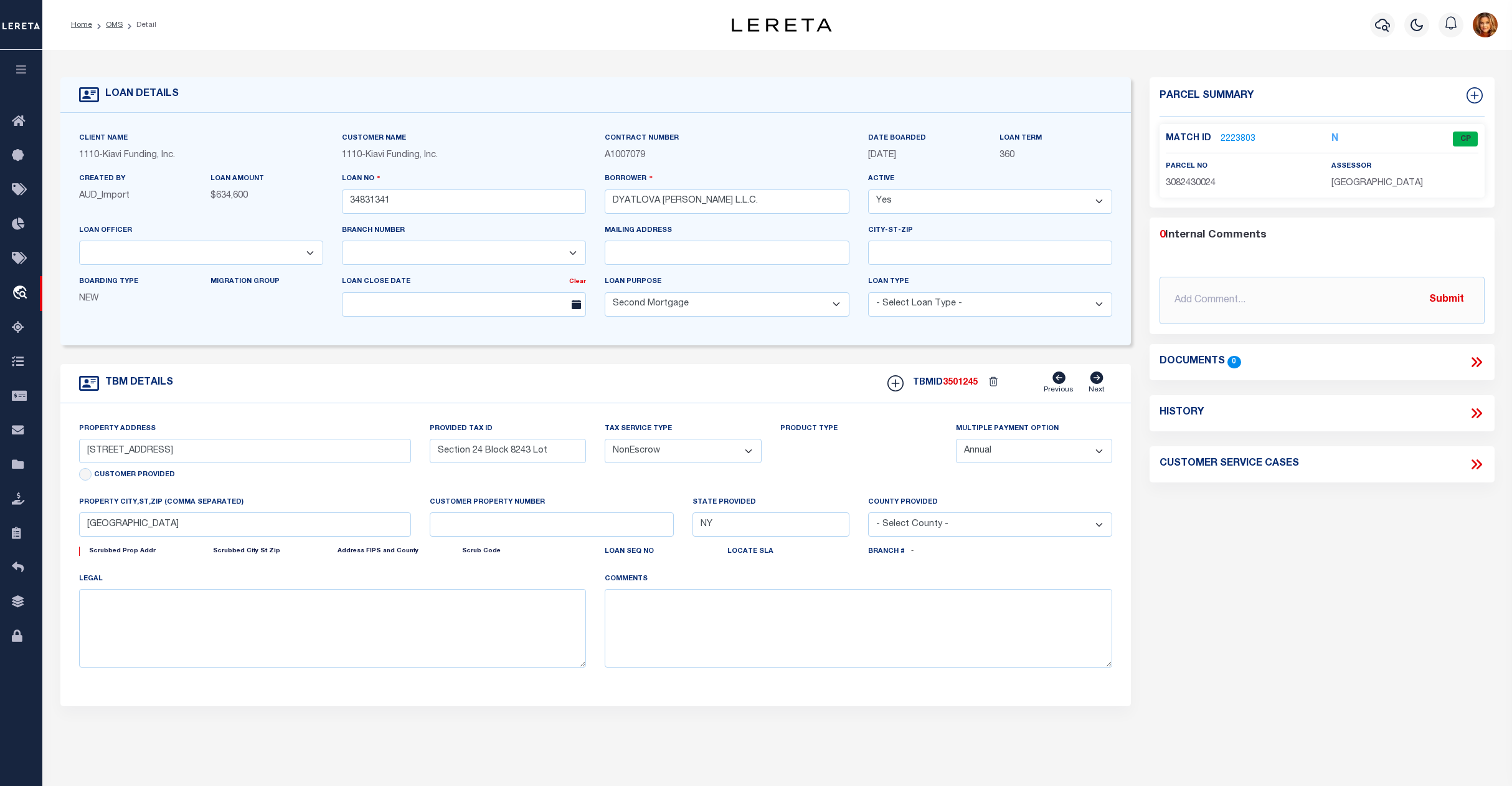
select select "4"
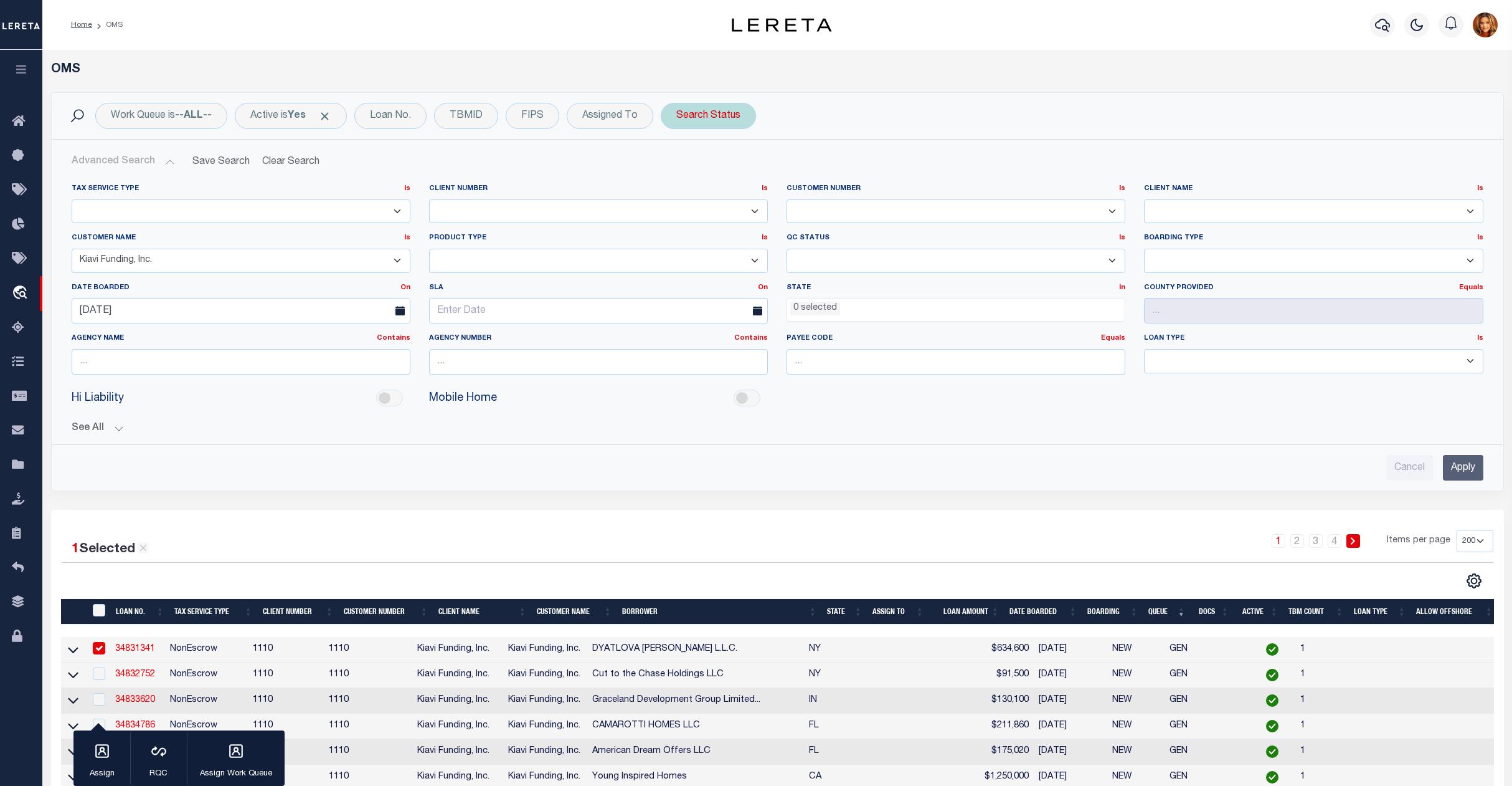
click at [708, 120] on div "Search Status" at bounding box center [709, 116] width 95 height 26
click at [743, 173] on select "Automated Search Bad Parcel Complete Duplicate Parcel High Dollar Reporting In …" at bounding box center [769, 176] width 183 height 24
select select "IP"
click at [681, 166] on select "Automated Search Bad Parcel Complete Duplicate Parcel High Dollar Reporting In …" at bounding box center [769, 176] width 183 height 24
click at [857, 212] on input "Apply" at bounding box center [842, 204] width 37 height 20
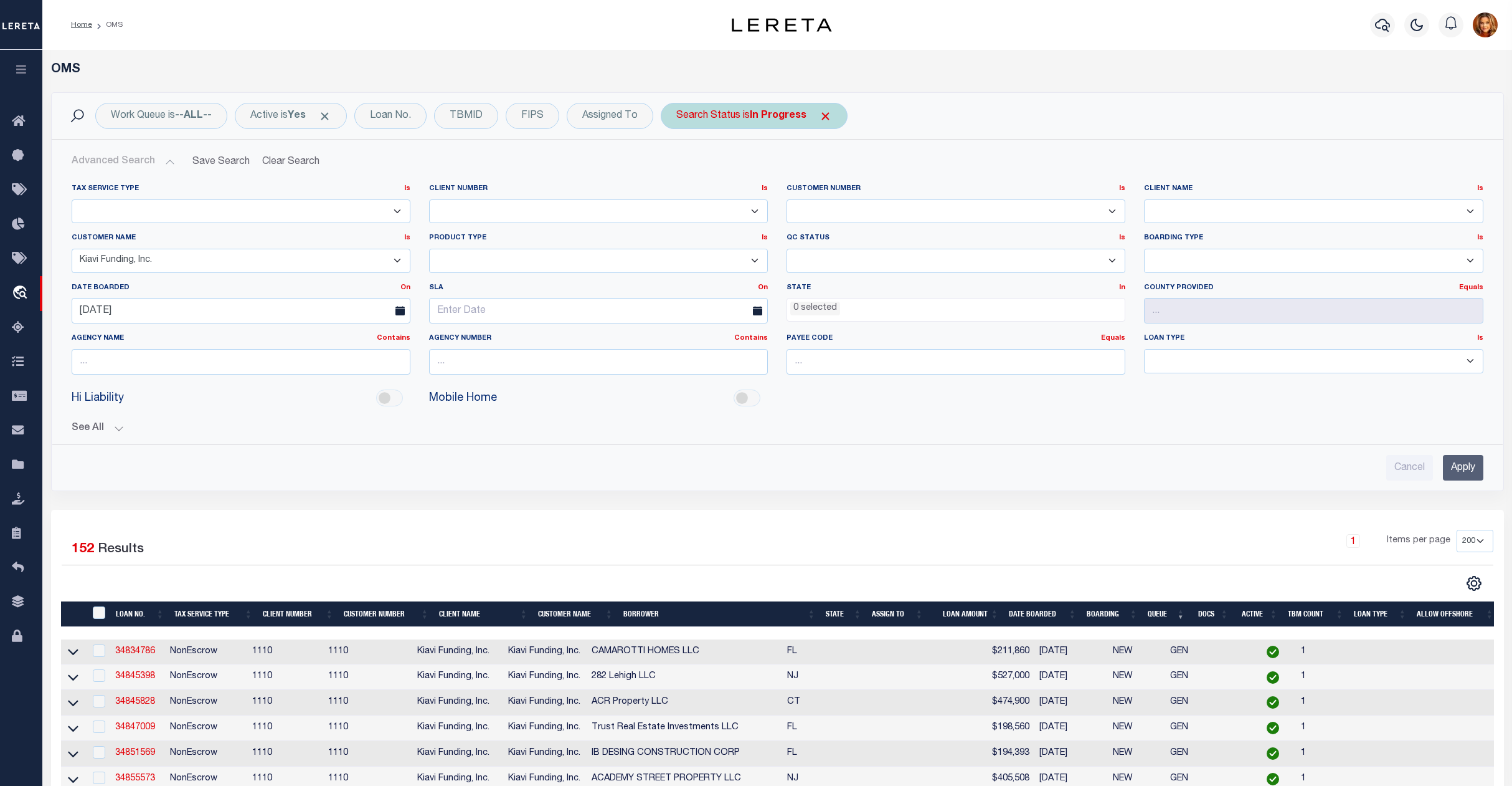
click at [829, 113] on span "Click to Remove" at bounding box center [825, 116] width 13 height 13
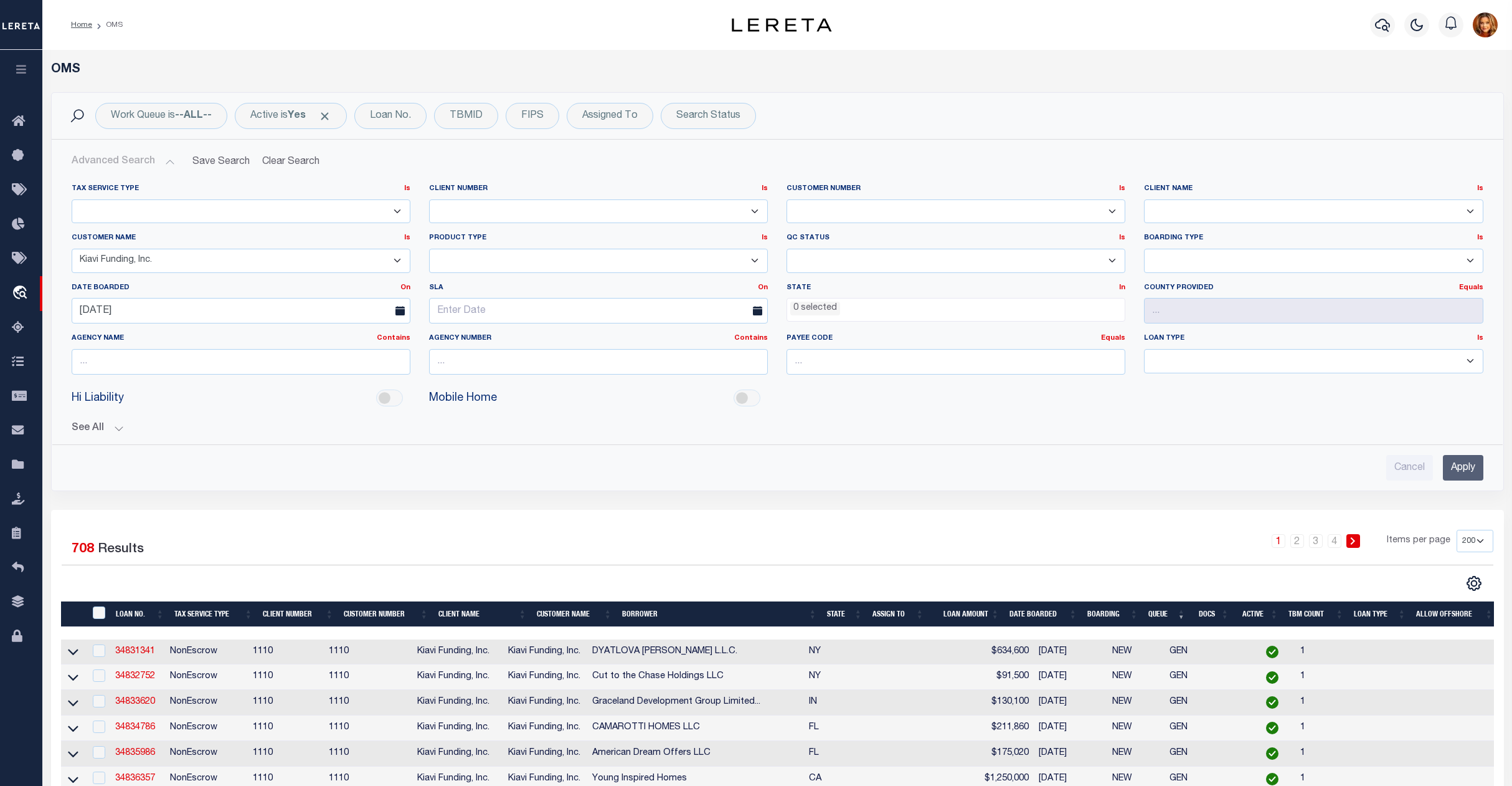
click at [1458, 467] on input "Apply" at bounding box center [1463, 468] width 40 height 26
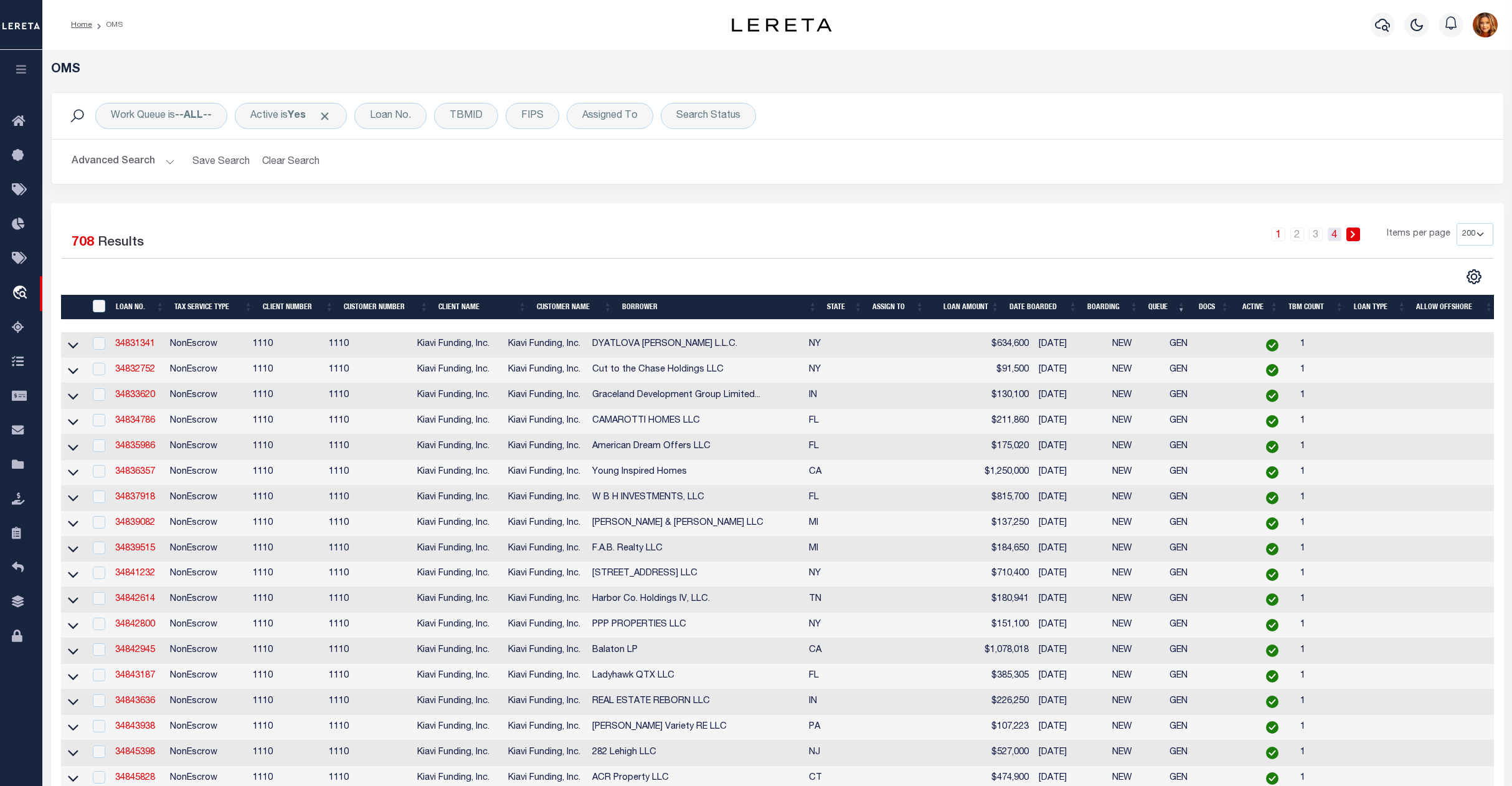
click at [1336, 239] on link "4" at bounding box center [1335, 234] width 14 height 14
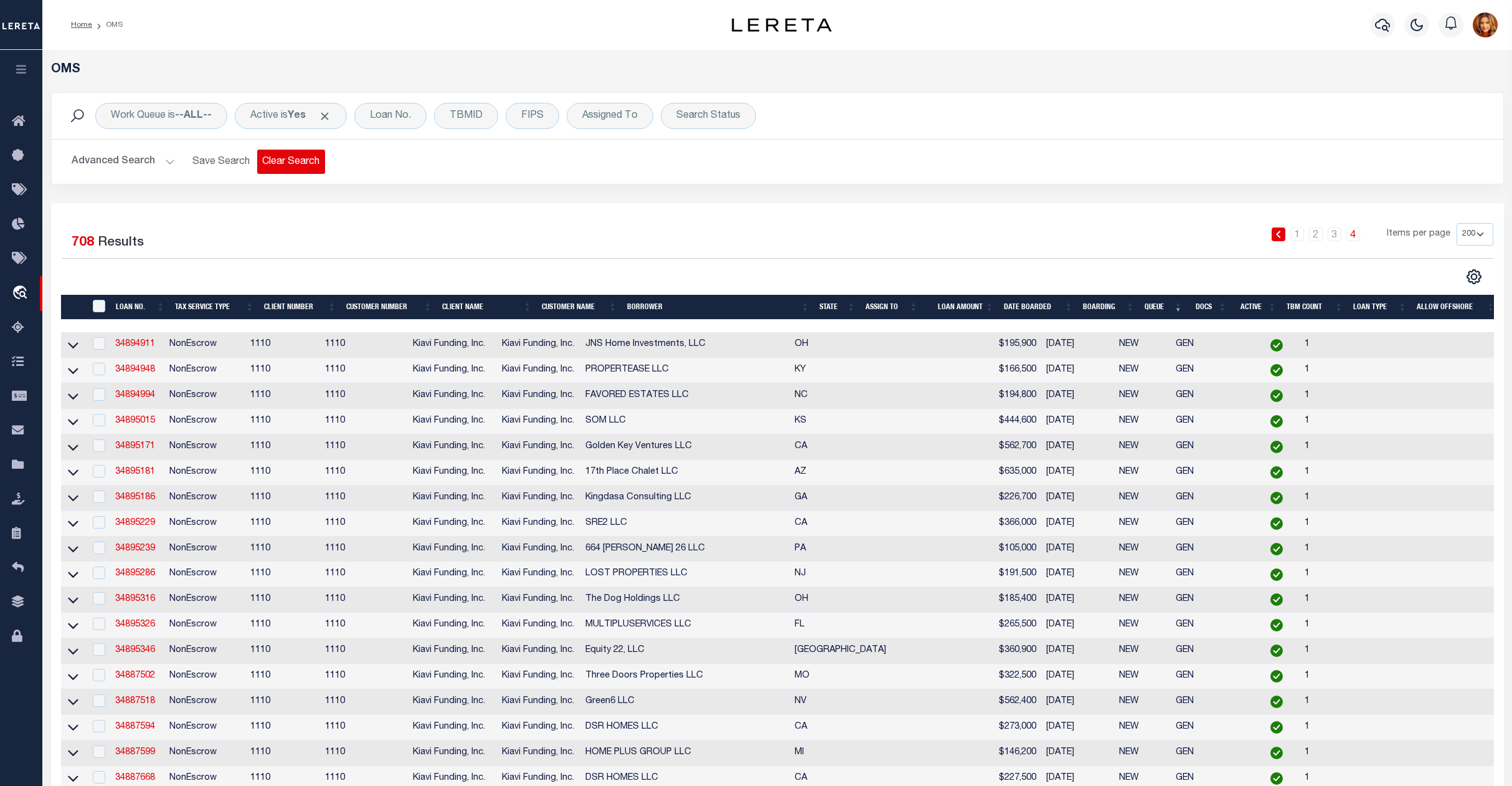
click at [297, 162] on button "Clear Search" at bounding box center [291, 162] width 68 height 25
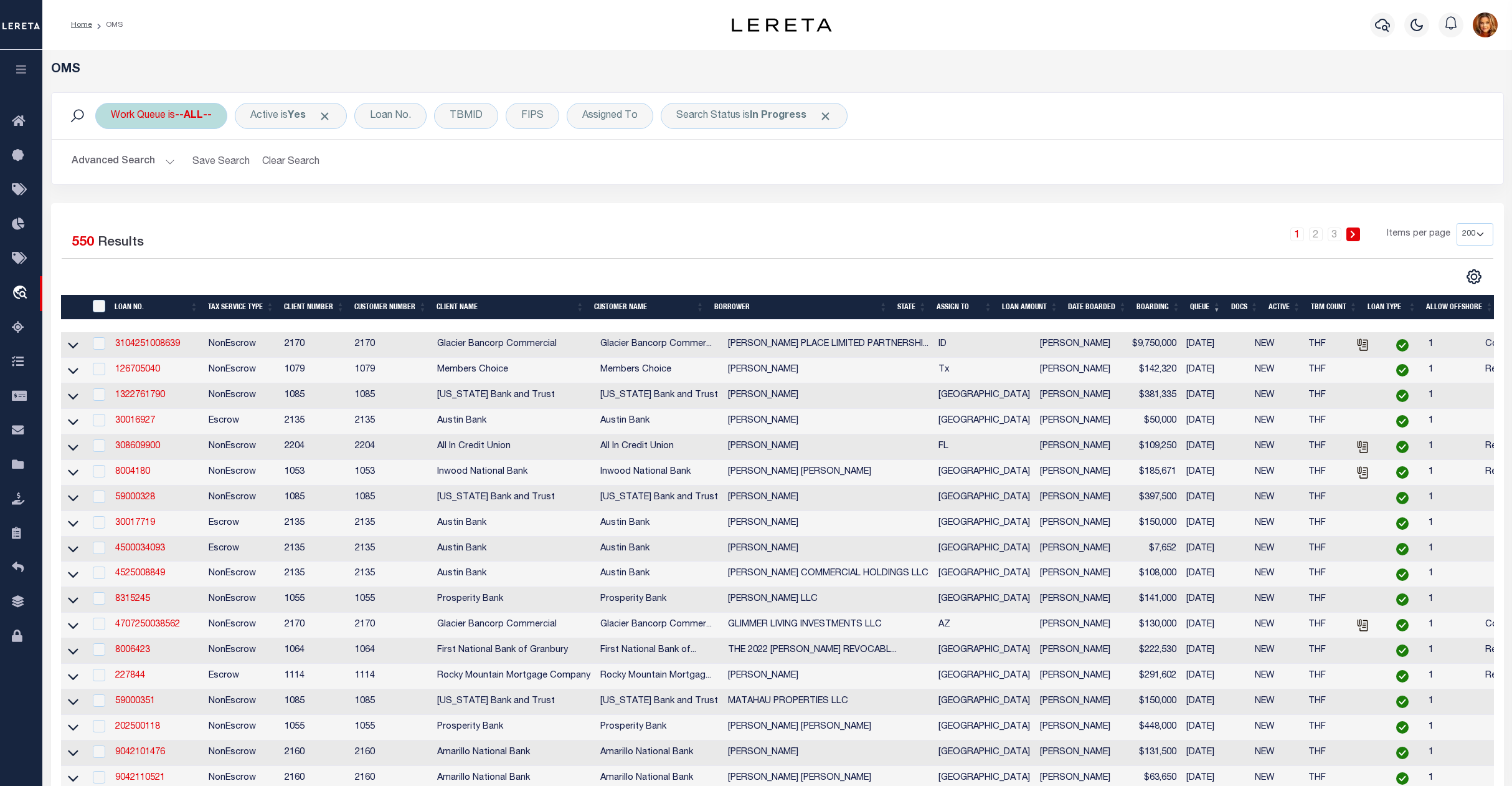
click at [195, 118] on b "--ALL--" at bounding box center [193, 116] width 37 height 10
click at [146, 180] on select "--ALL-- factRSystems General ThoughtFocus" at bounding box center [203, 176] width 183 height 24
select select "GEN"
click at [112, 166] on select "--ALL-- factRSystems General ThoughtFocus" at bounding box center [203, 176] width 183 height 24
click at [270, 208] on input "Apply" at bounding box center [276, 204] width 37 height 20
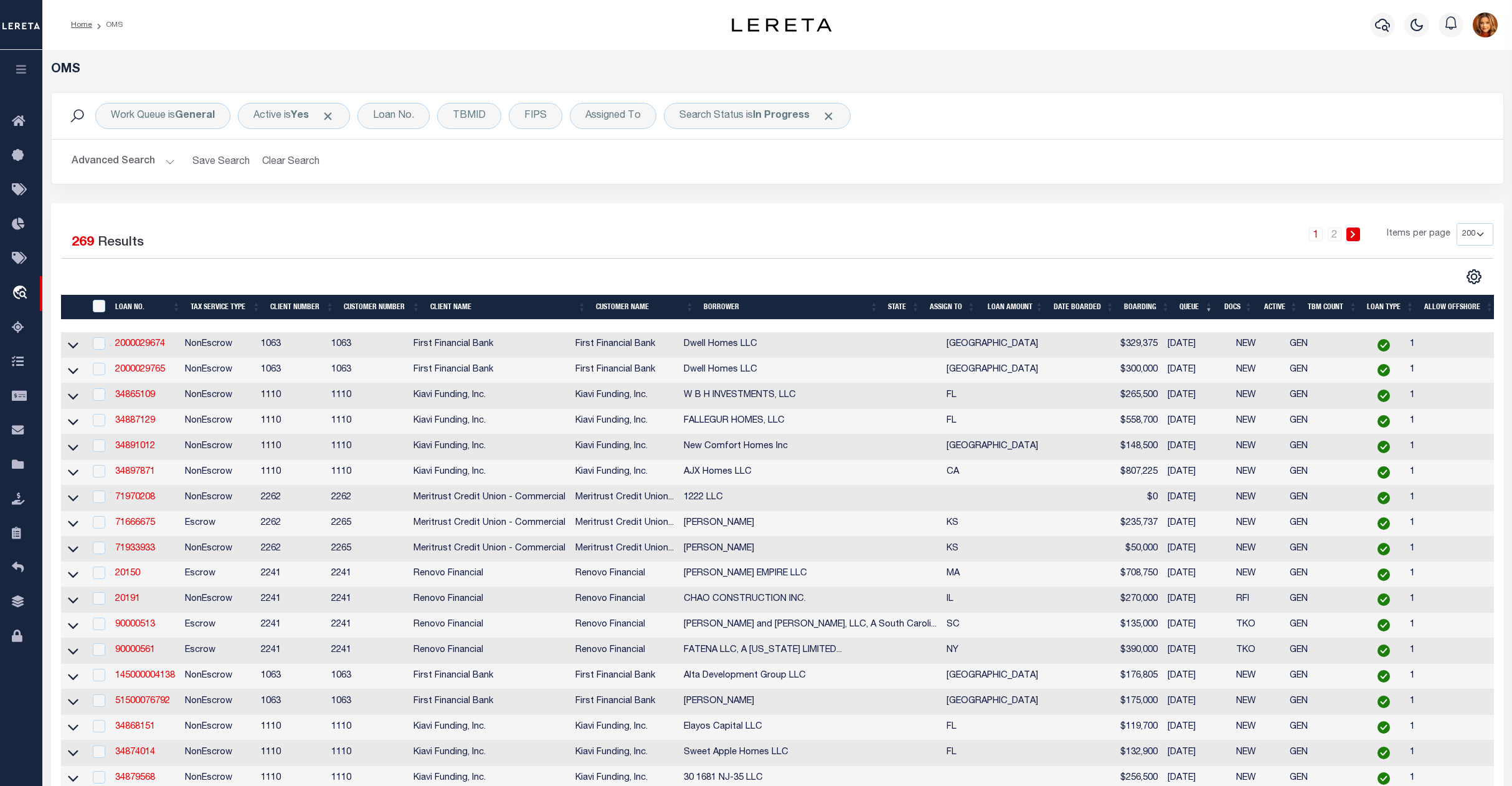
click at [892, 311] on th "State" at bounding box center [903, 308] width 42 height 26
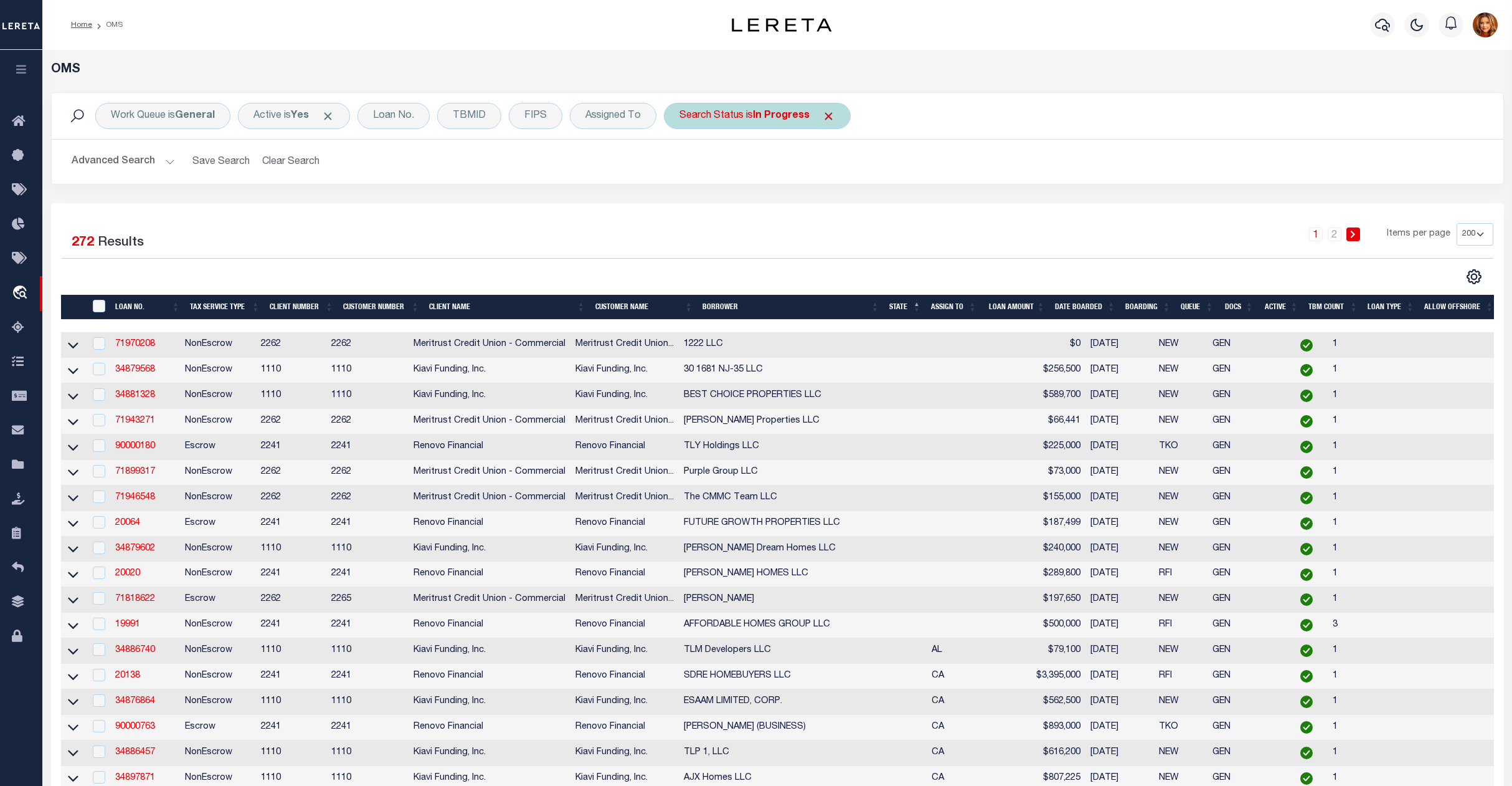
click at [775, 123] on div "Search Status is In Progress" at bounding box center [757, 116] width 187 height 26
click at [716, 180] on select "Automated Search Bad Parcel Complete Duplicate Parcel High Dollar Reporting In …" at bounding box center [771, 176] width 183 height 24
select select "RD"
click at [683, 166] on select "Automated Search Bad Parcel Complete Duplicate Parcel High Dollar Reporting In …" at bounding box center [771, 176] width 183 height 24
drag, startPoint x: 847, startPoint y: 208, endPoint x: 833, endPoint y: 208, distance: 14.0
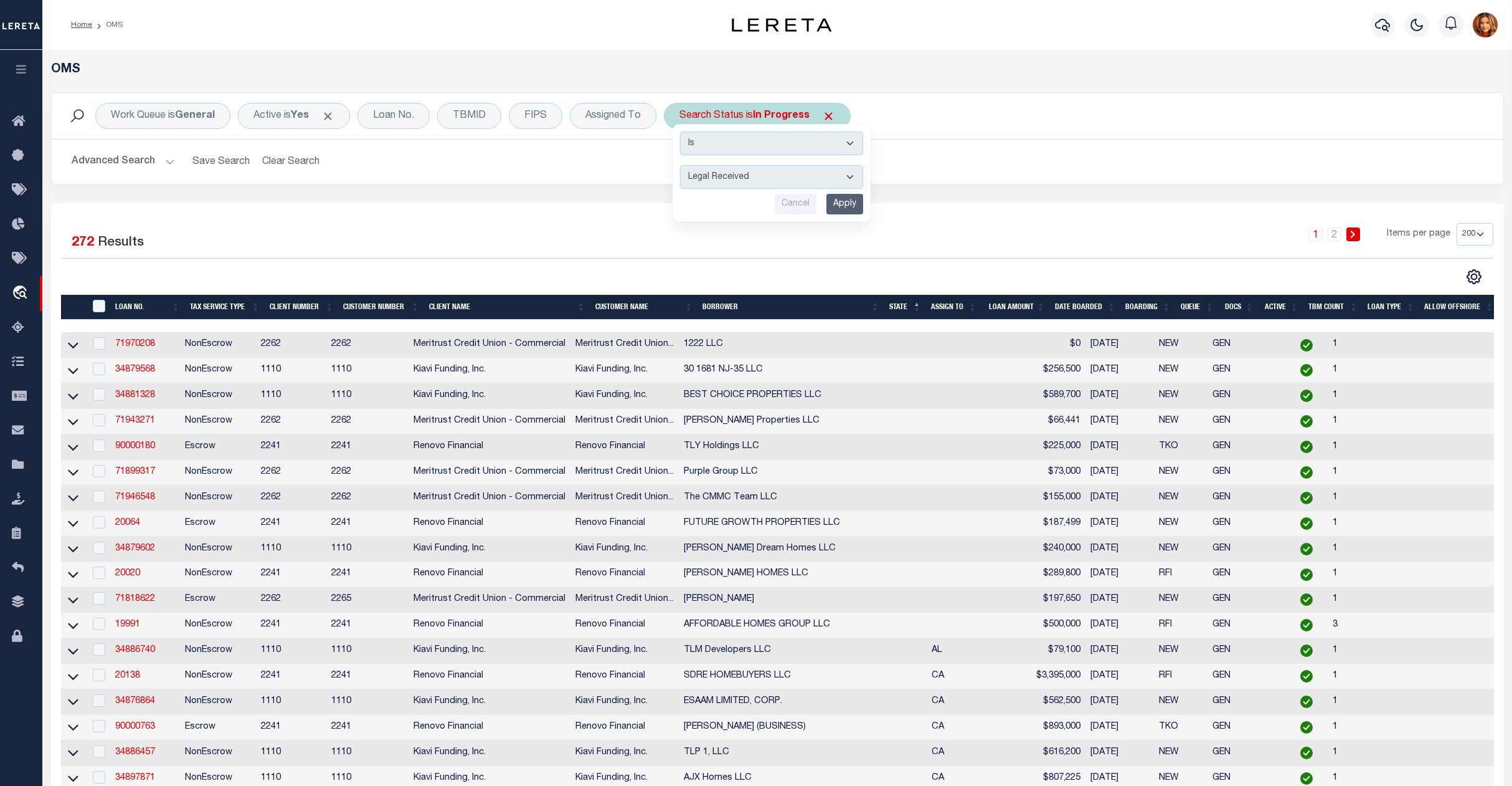
click at [833, 208] on input "Apply" at bounding box center [845, 204] width 37 height 20
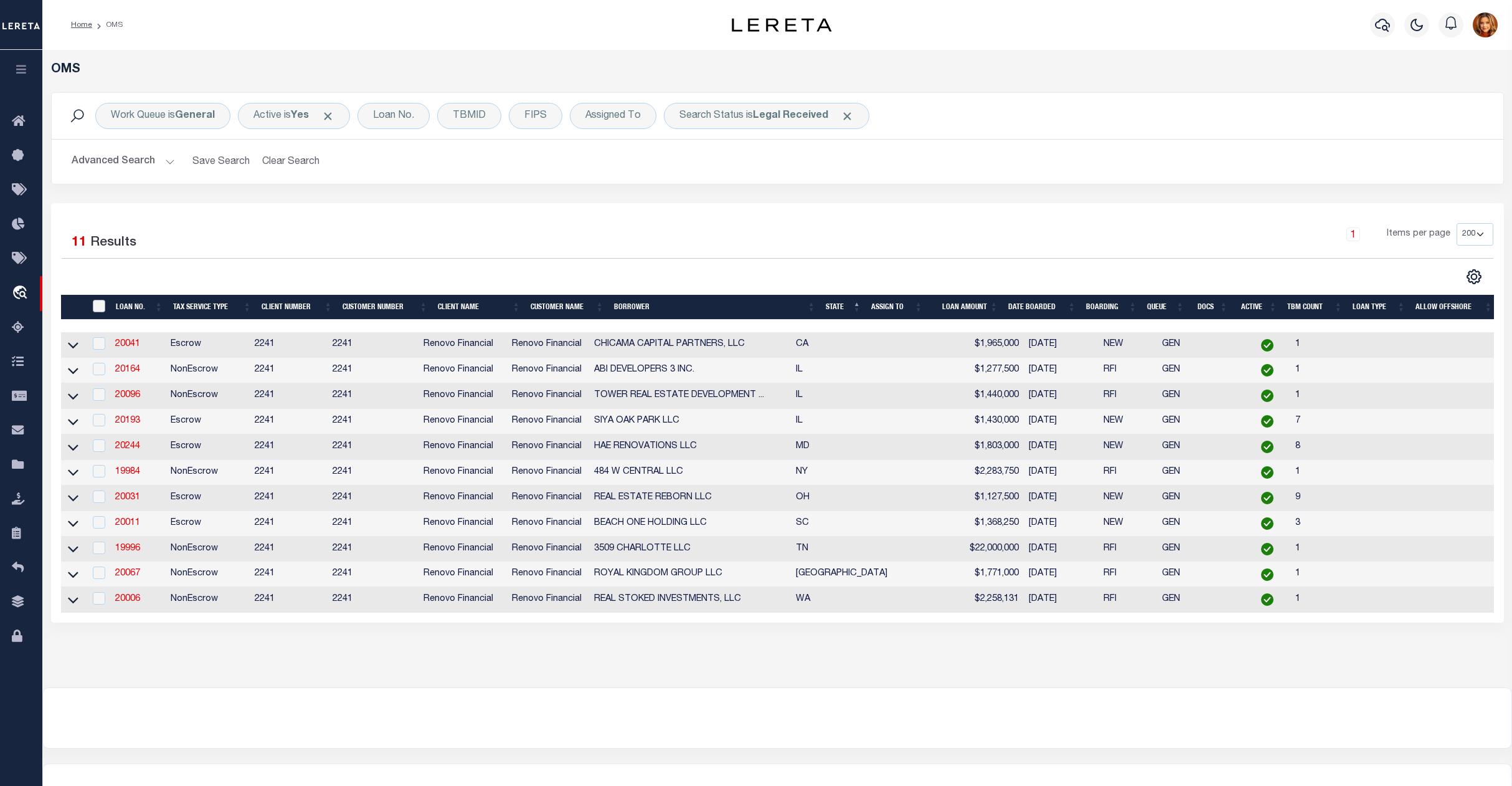
click at [103, 306] on input "" at bounding box center [99, 306] width 12 height 12
checkbox input "true"
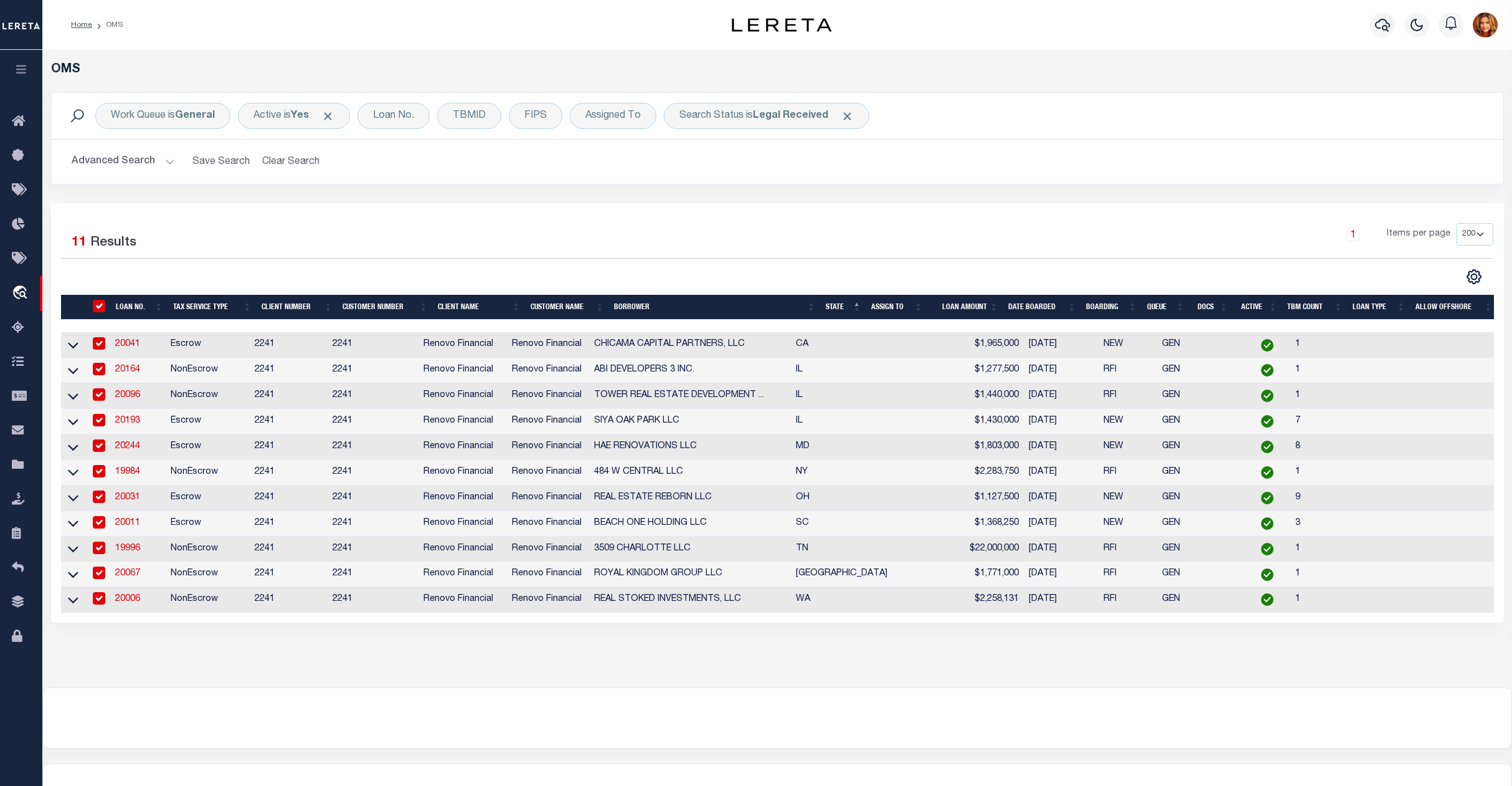
checkbox input "true"
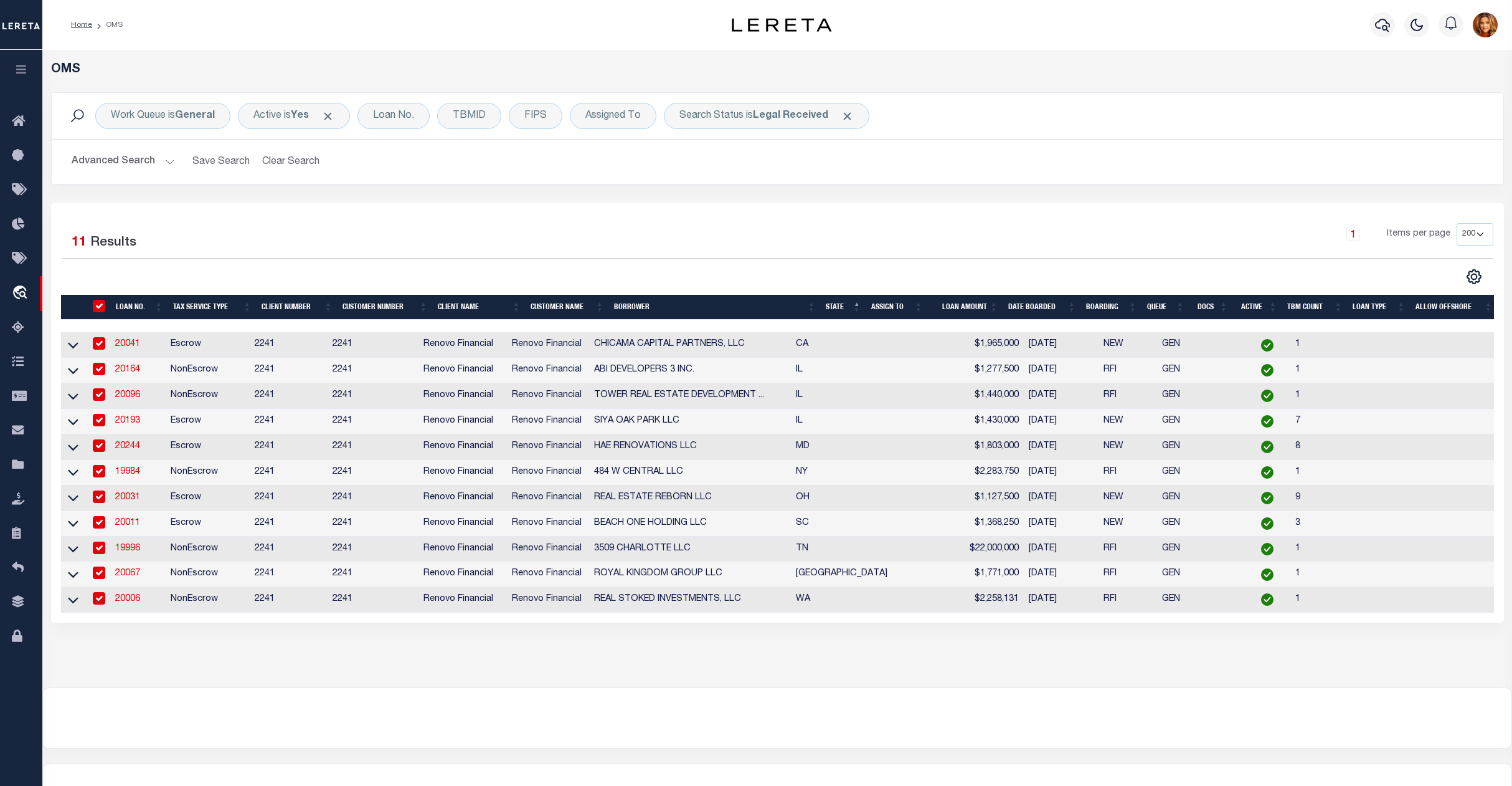
checkbox input "true"
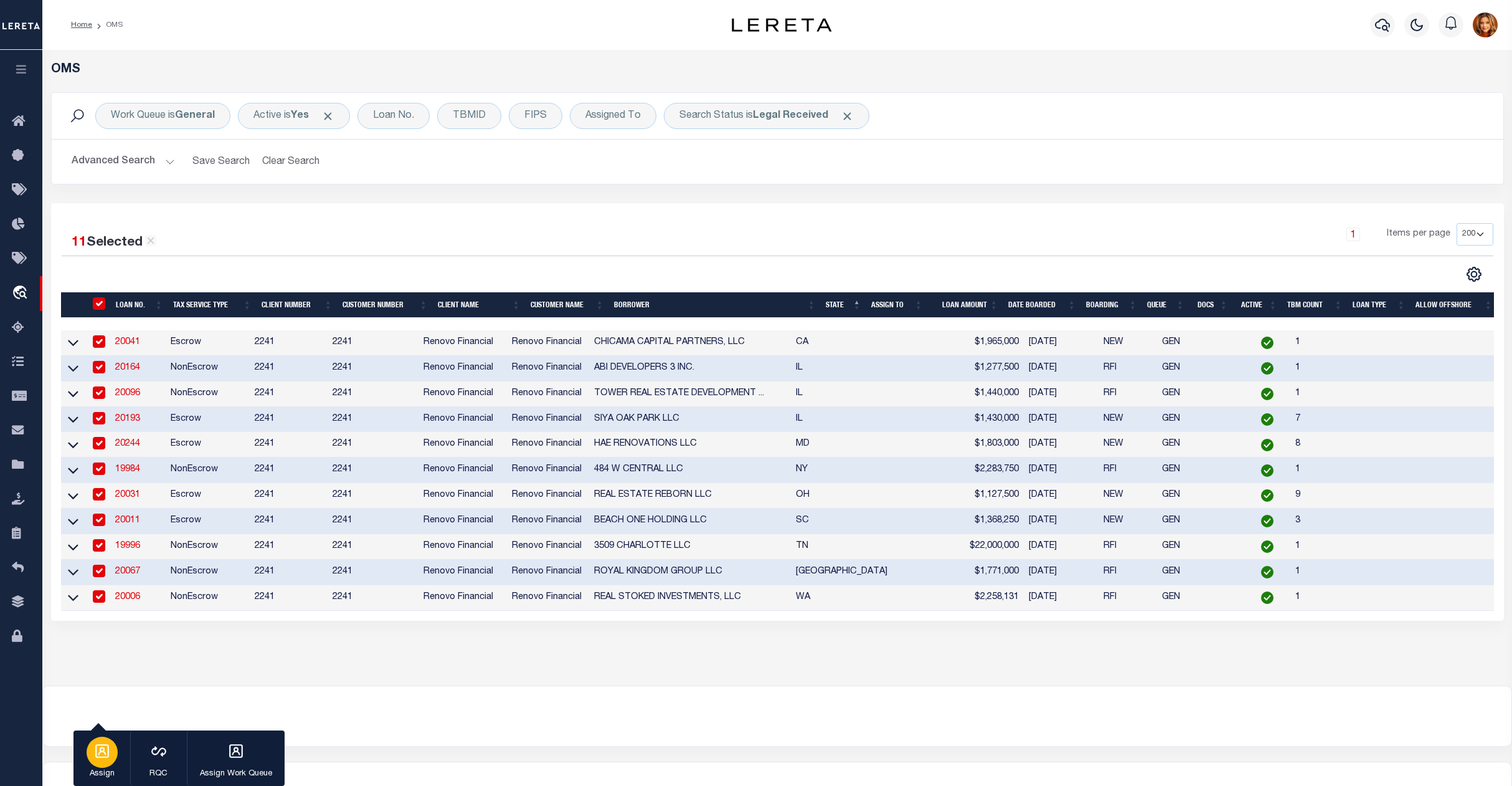
click at [103, 766] on div "button" at bounding box center [102, 752] width 31 height 31
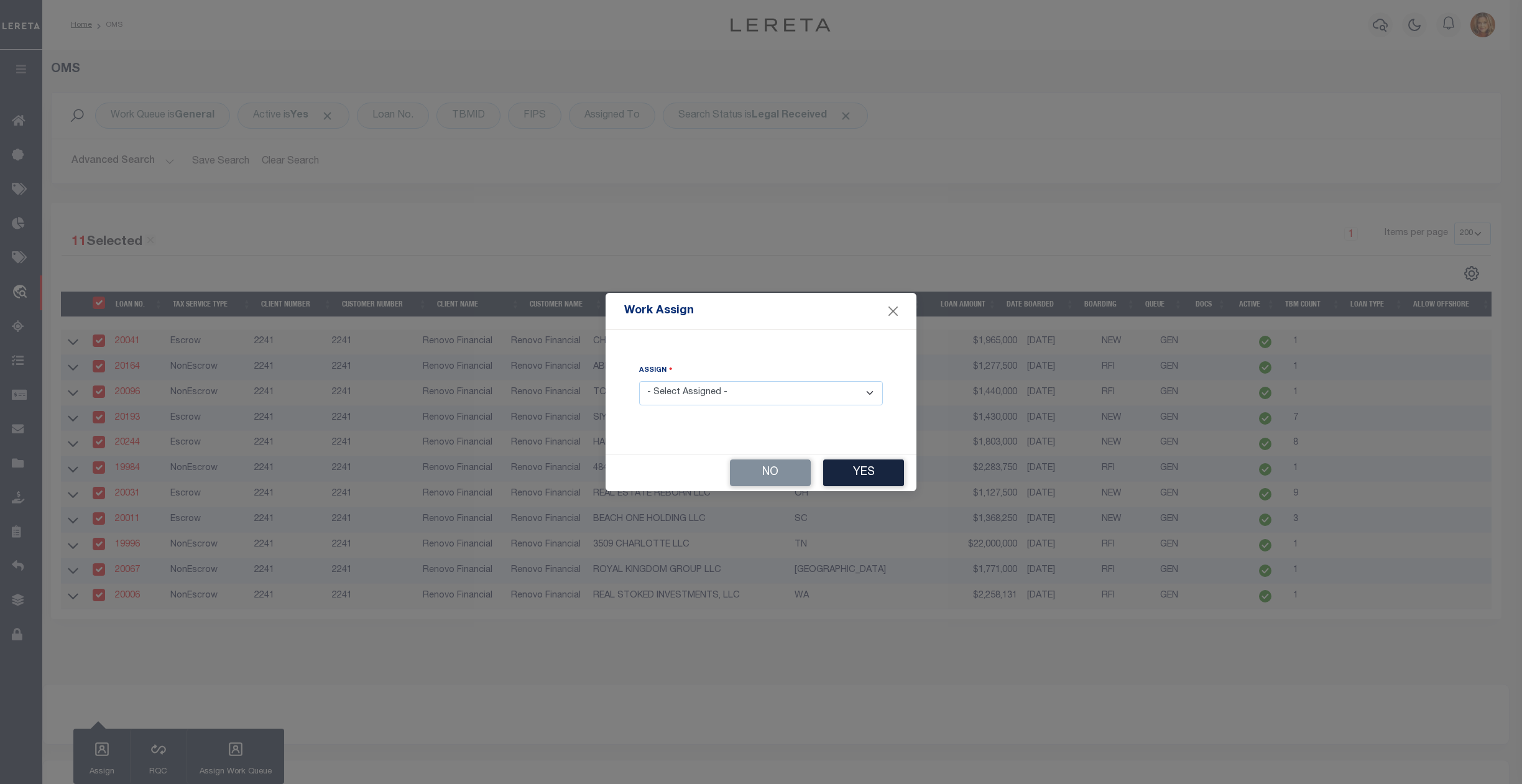
click at [725, 389] on select "- Select Assigned - --Unassigned-- [PERSON_NAME] [PERSON_NAME] [PERSON_NAME] [P…" at bounding box center [761, 393] width 244 height 24
select select "[PERSON_NAME]"
click at [639, 381] on select "- Select Assigned - --Unassigned-- [PERSON_NAME] [PERSON_NAME] [PERSON_NAME] [P…" at bounding box center [761, 393] width 244 height 24
click at [869, 480] on button "Yes" at bounding box center [863, 472] width 81 height 26
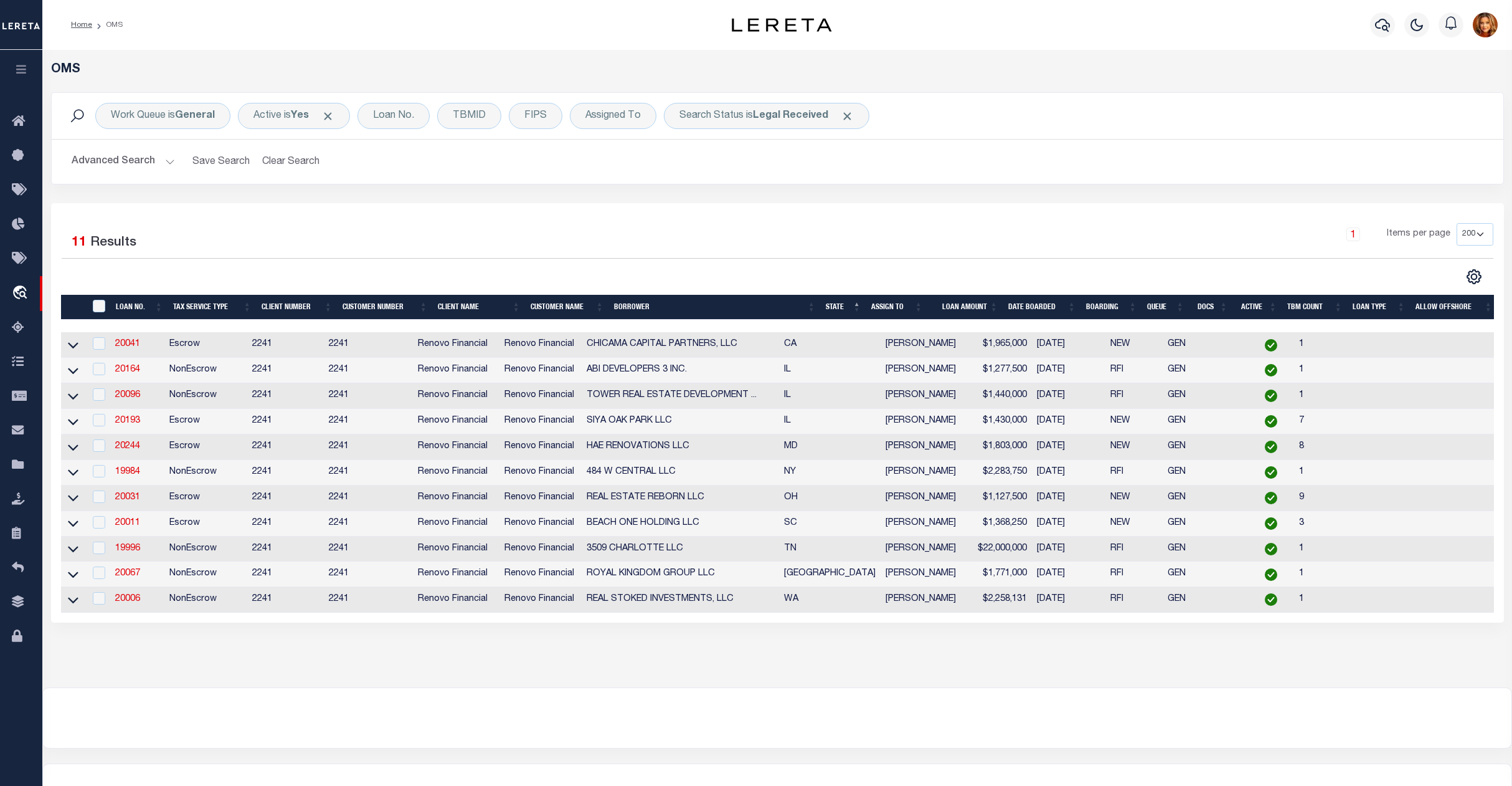
click at [105, 300] on div "" at bounding box center [101, 306] width 20 height 14
click at [99, 308] on input "" at bounding box center [99, 306] width 12 height 12
checkbox input "true"
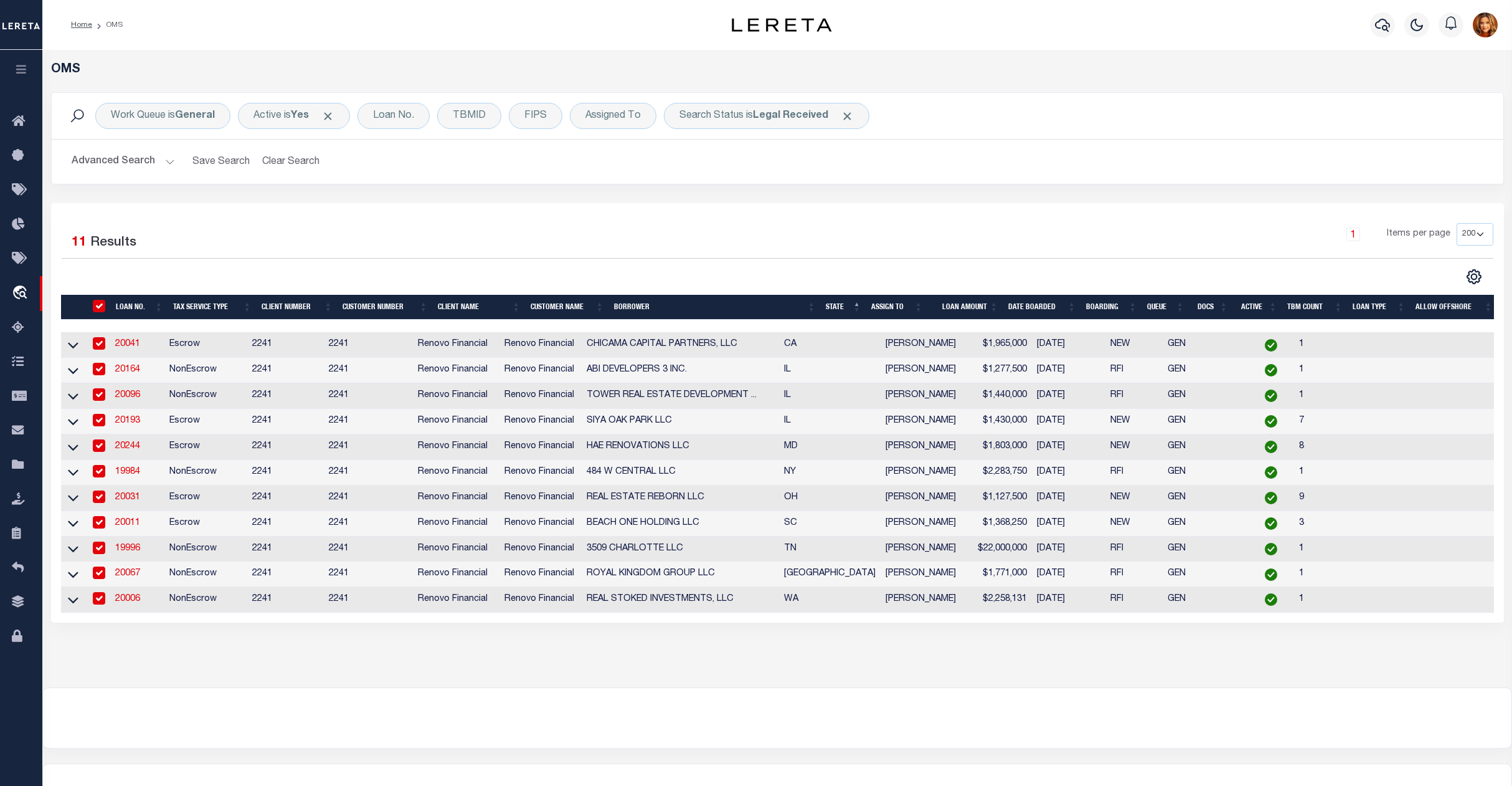
checkbox input "true"
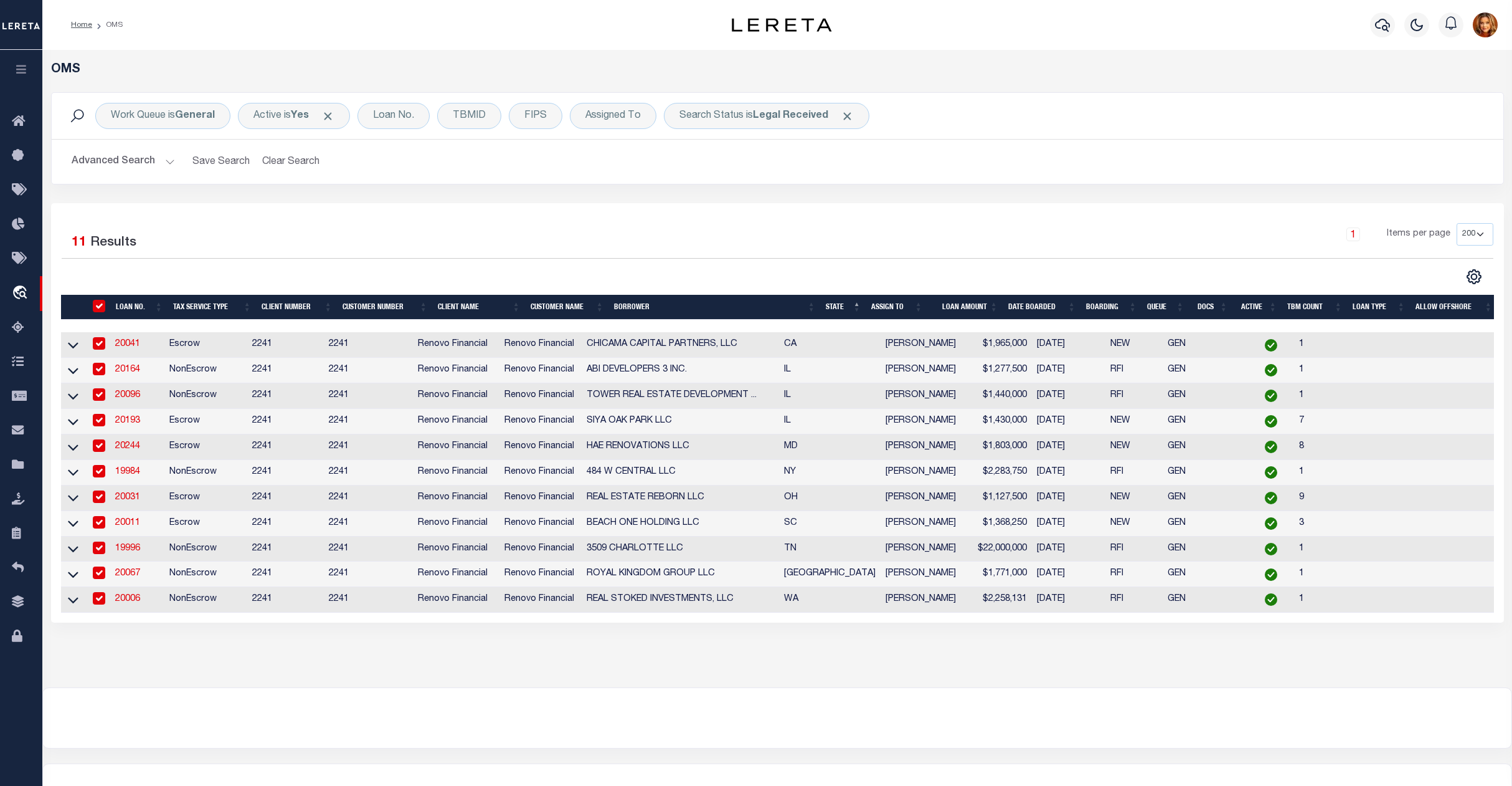
checkbox input "true"
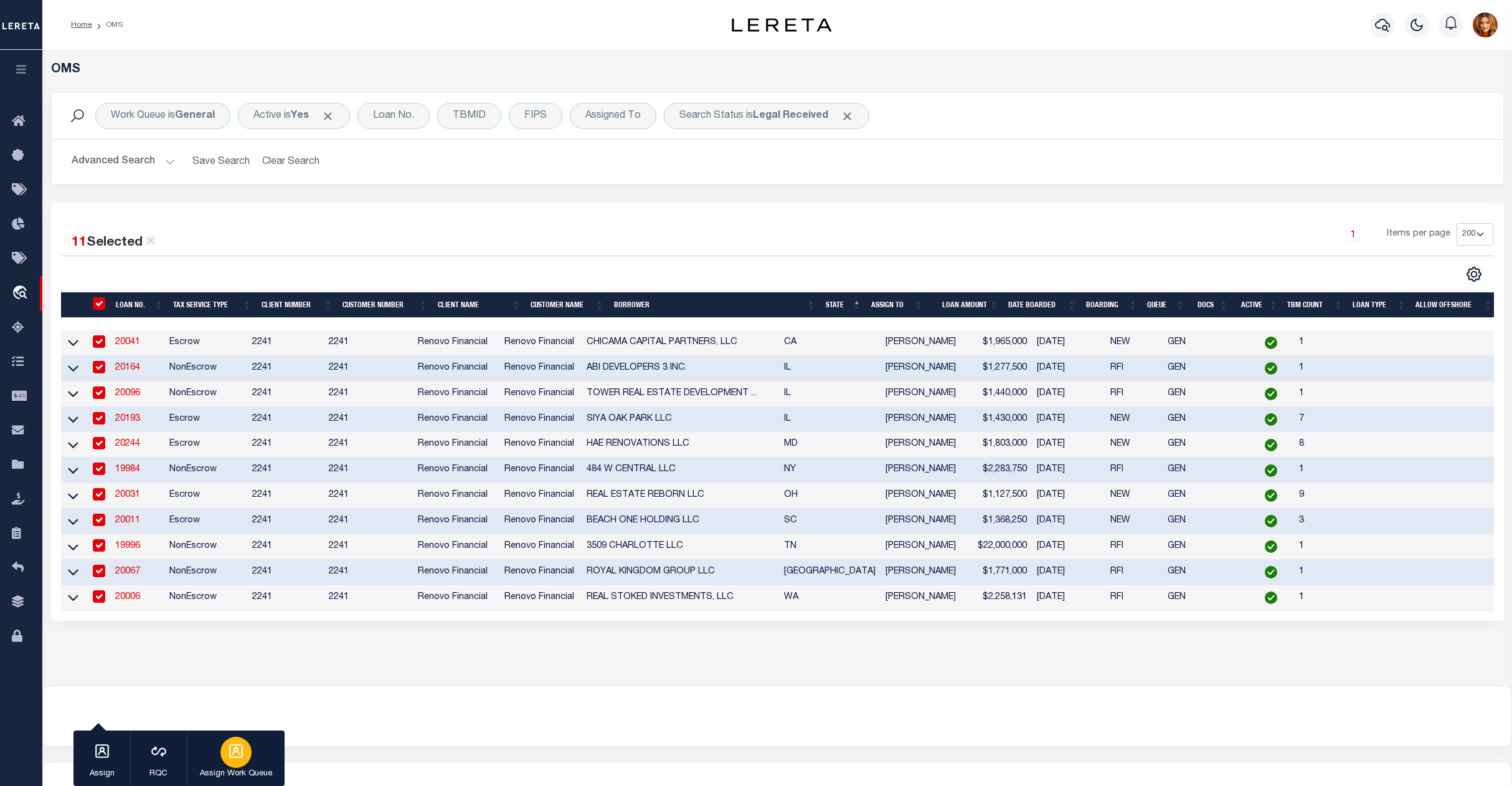
click at [244, 773] on p "Assign Work Queue" at bounding box center [236, 774] width 72 height 12
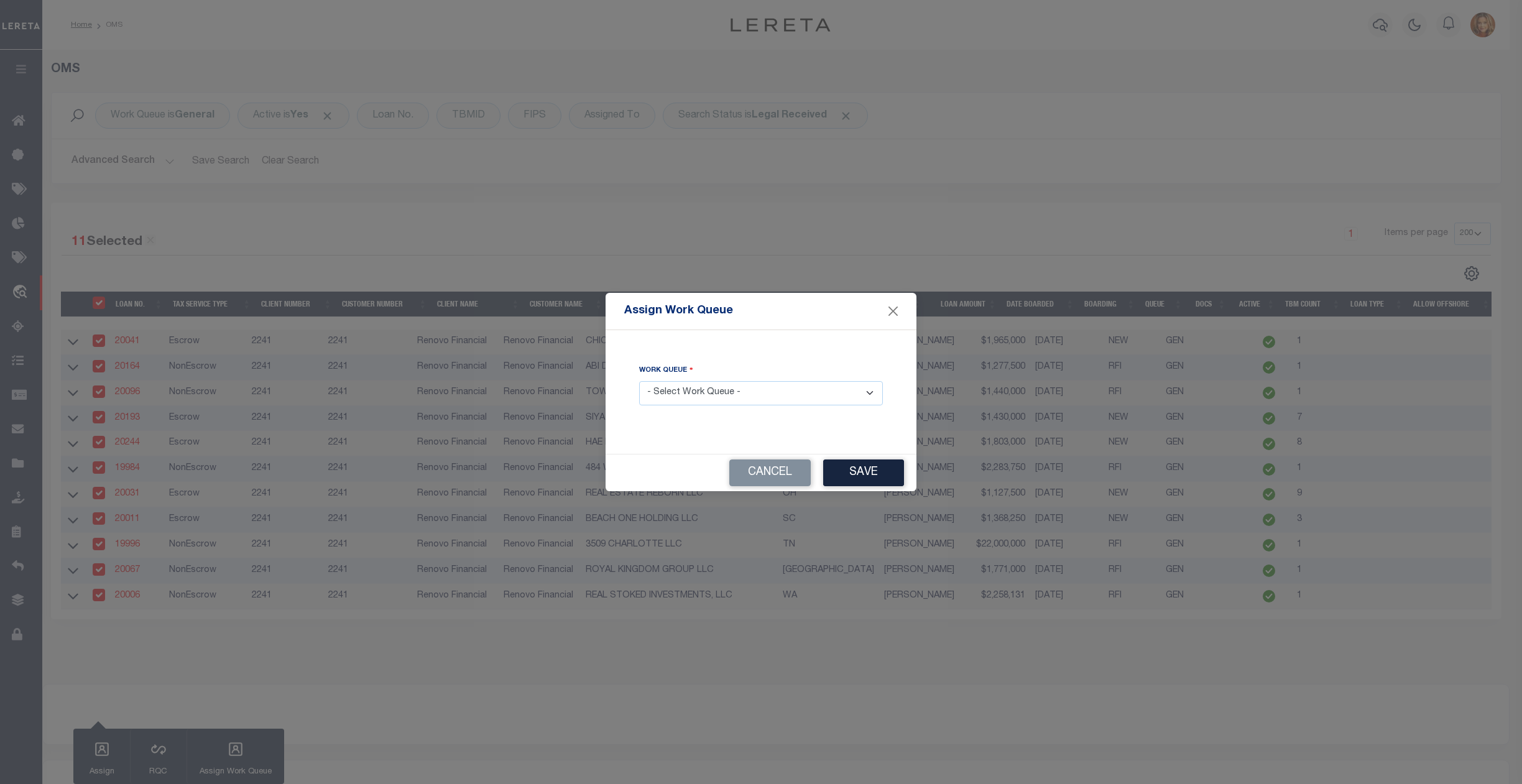
click at [727, 385] on select "- Select Work Queue - factRSystems General ThoughtFocus" at bounding box center [761, 393] width 244 height 24
select select "FAC"
click at [639, 381] on select "- Select Work Queue - factRSystems General ThoughtFocus" at bounding box center [761, 393] width 244 height 24
click at [870, 470] on button "Save" at bounding box center [863, 472] width 81 height 26
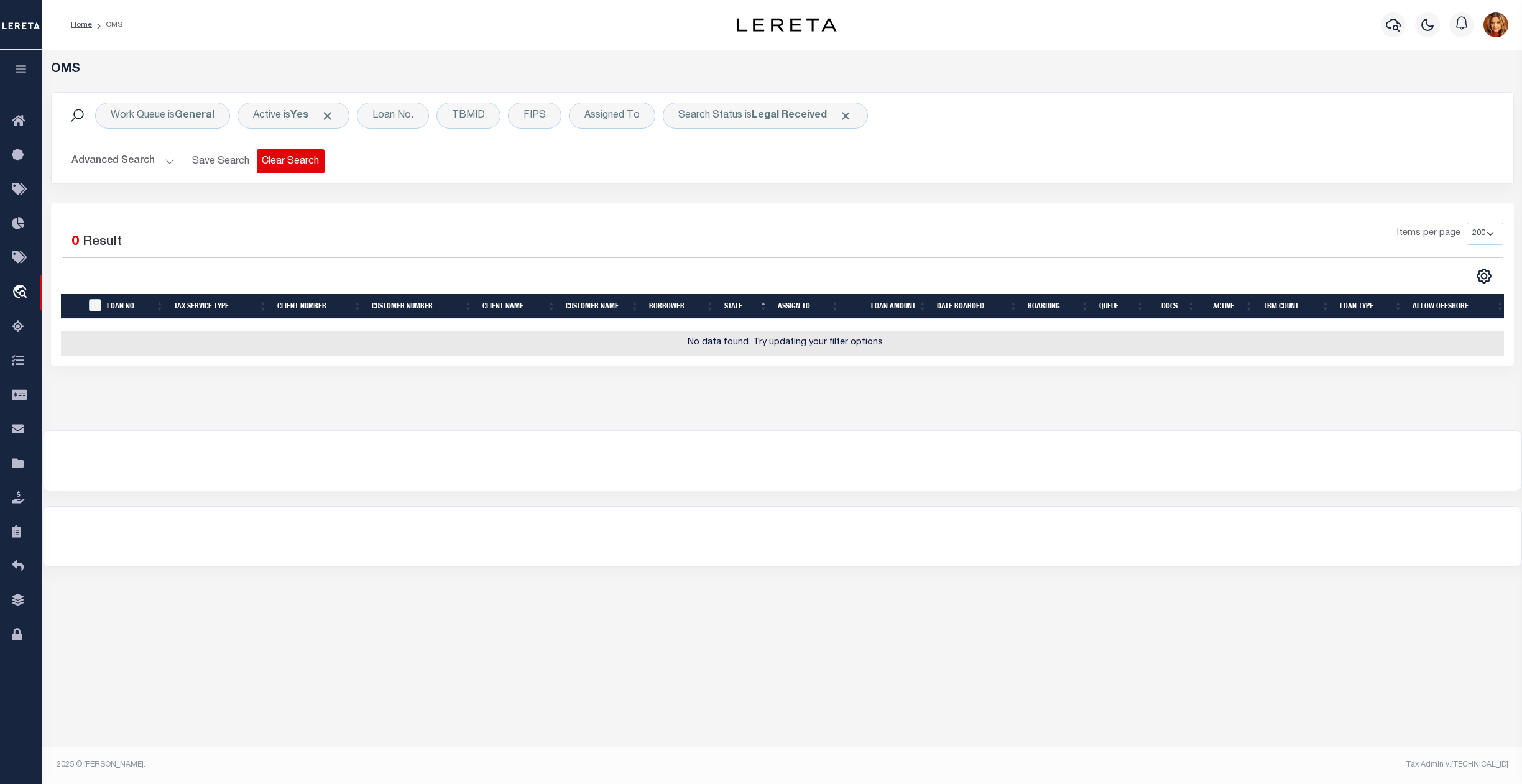
click at [285, 158] on button "Clear Search" at bounding box center [291, 162] width 68 height 24
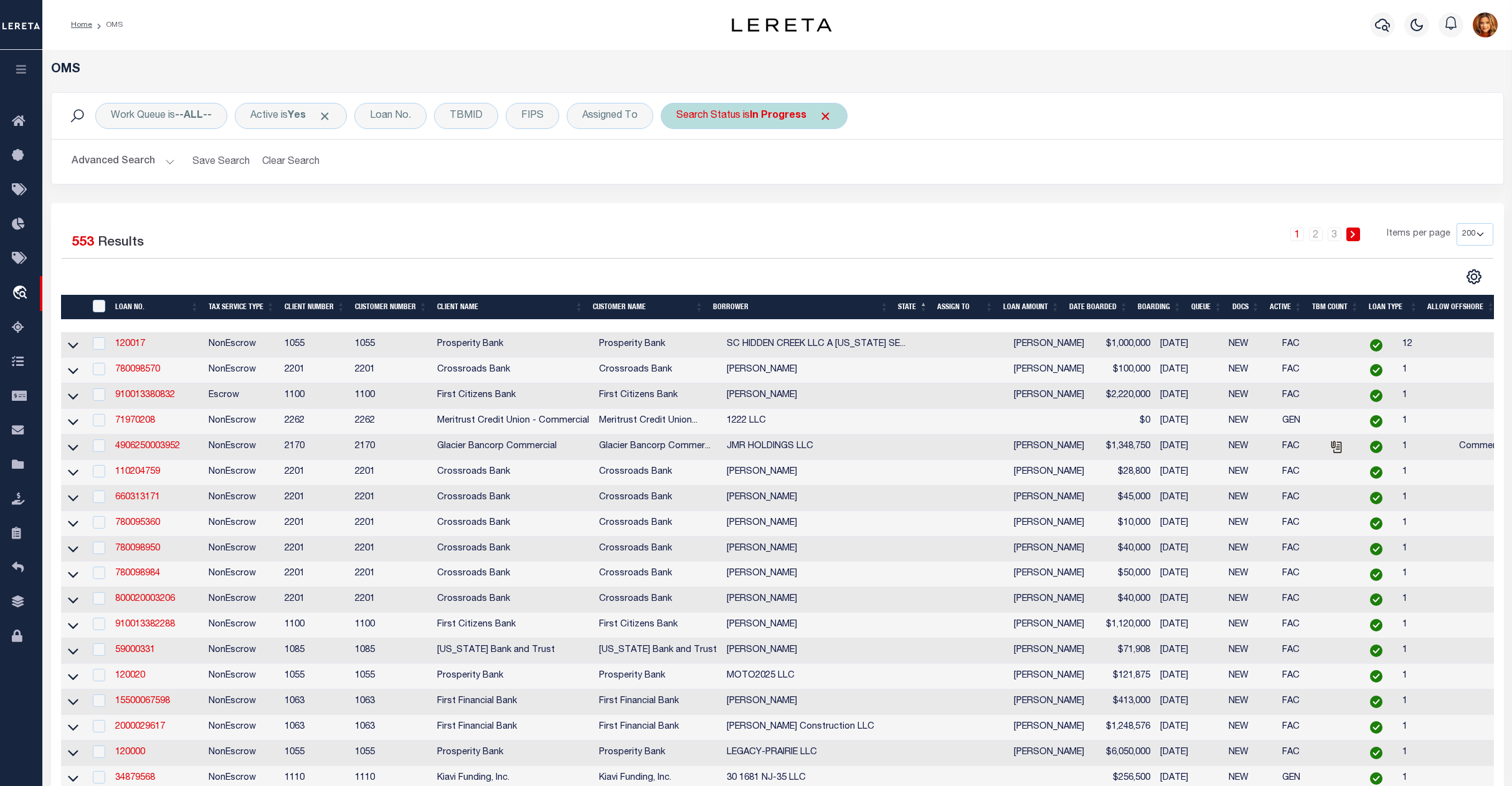
click at [778, 116] on b "In Progress" at bounding box center [778, 116] width 57 height 10
select select "IP"
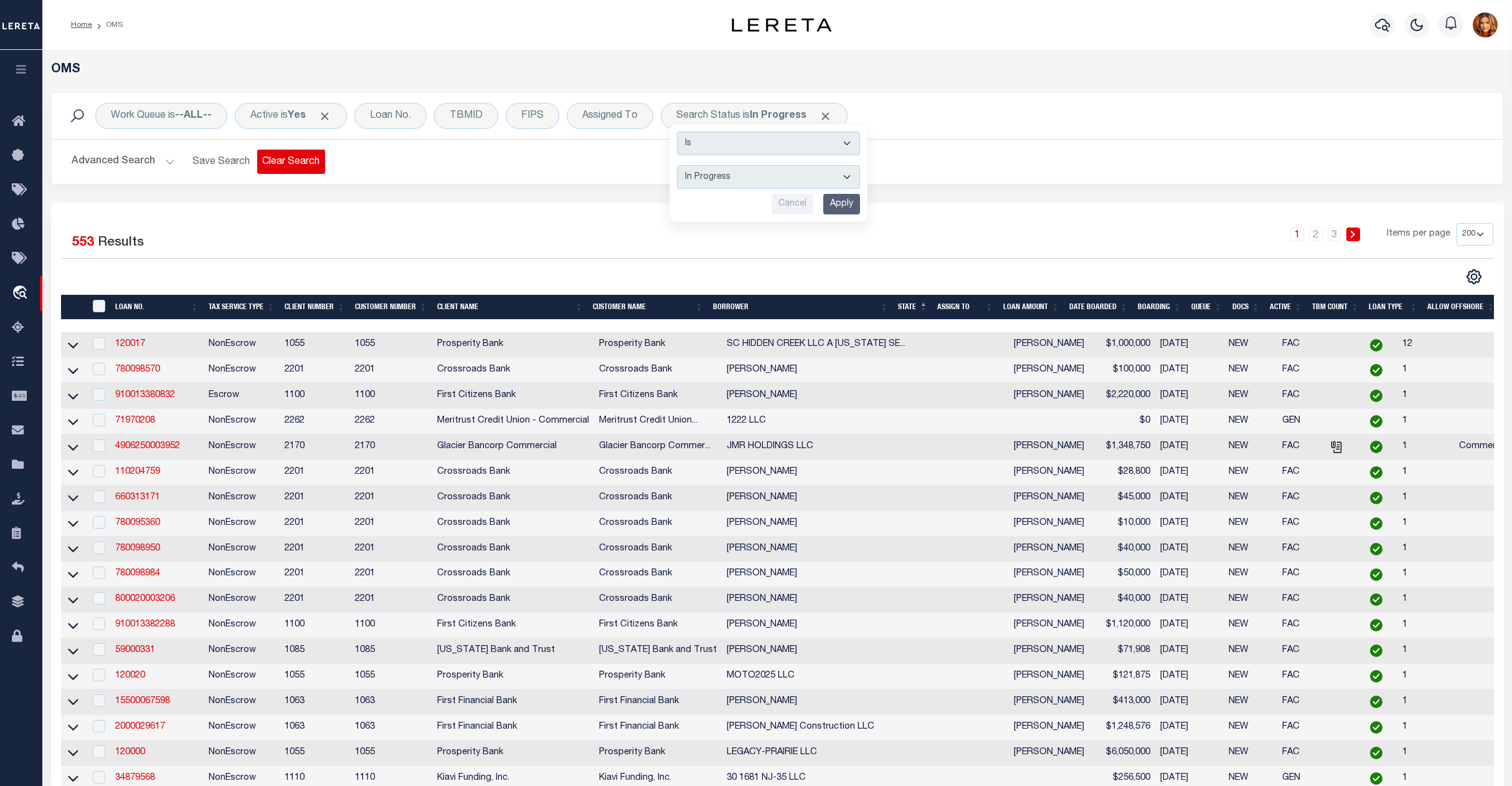
click at [283, 167] on button "Clear Search" at bounding box center [291, 162] width 68 height 25
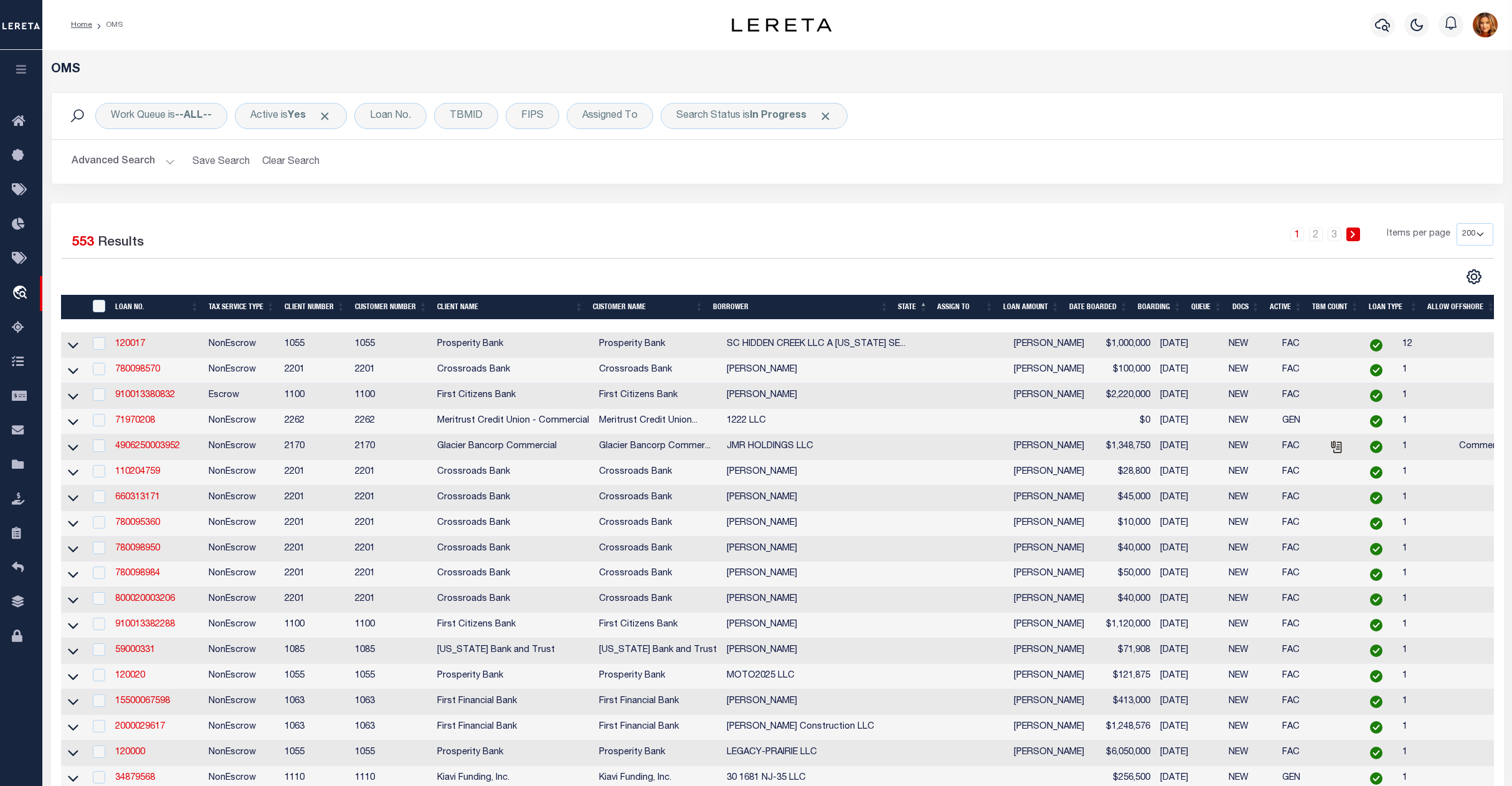
click at [115, 159] on button "Advanced Search" at bounding box center [123, 162] width 103 height 25
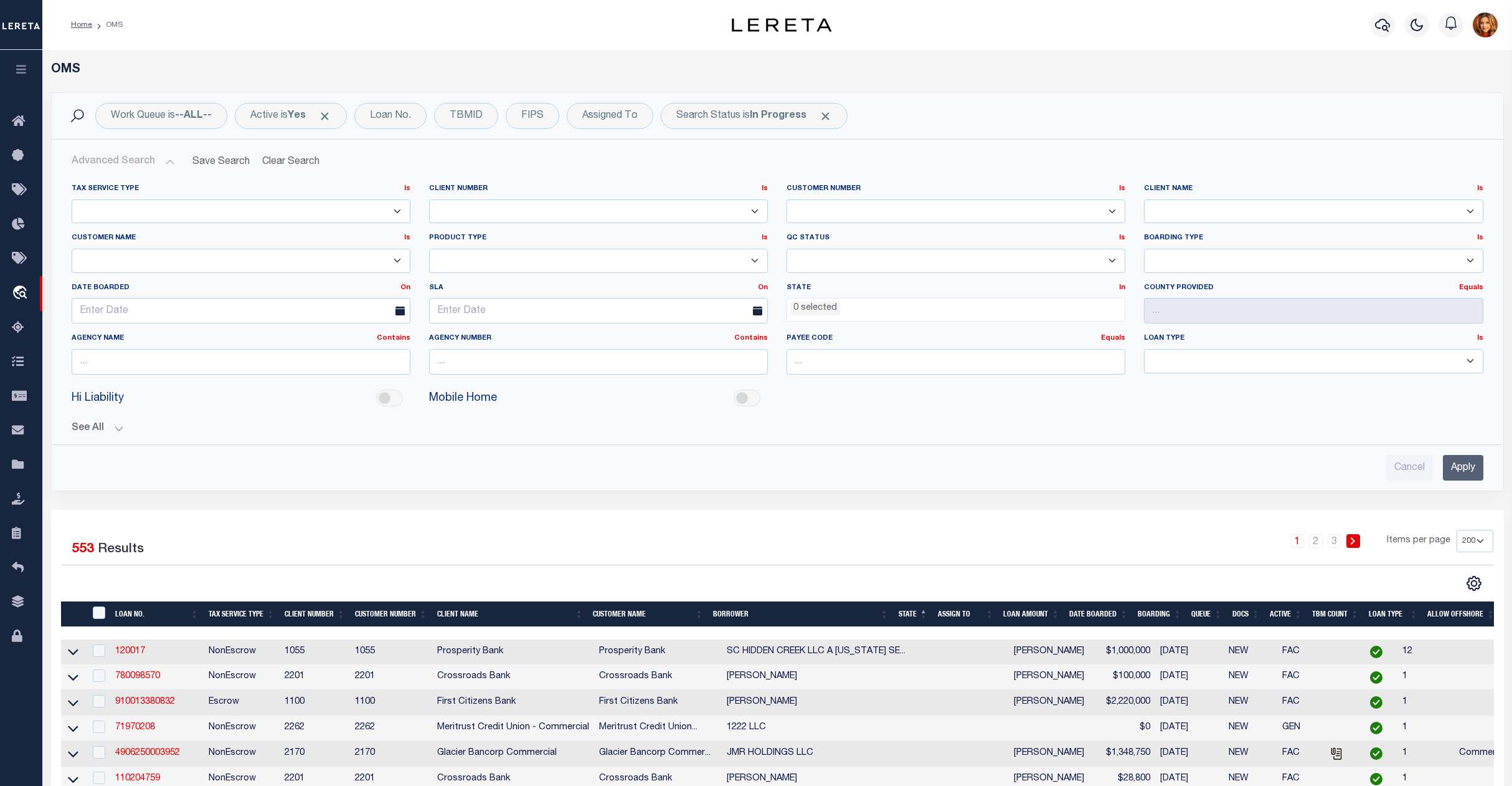
click at [172, 268] on select "Accumatch - Refunds ACM CGS IV-B-B LN LLC ACM CGS IV-B-B RE LLC ACM [US_STATE] …" at bounding box center [241, 261] width 339 height 25
select select "Kiavi Funding, Inc."
click at [71, 249] on select "Accumatch - Refunds ACM CGS IV-B-B LN LLC ACM CGS IV-B-B RE LLC ACM [US_STATE] …" at bounding box center [241, 261] width 339 height 25
click at [1456, 467] on input "Apply" at bounding box center [1463, 468] width 40 height 26
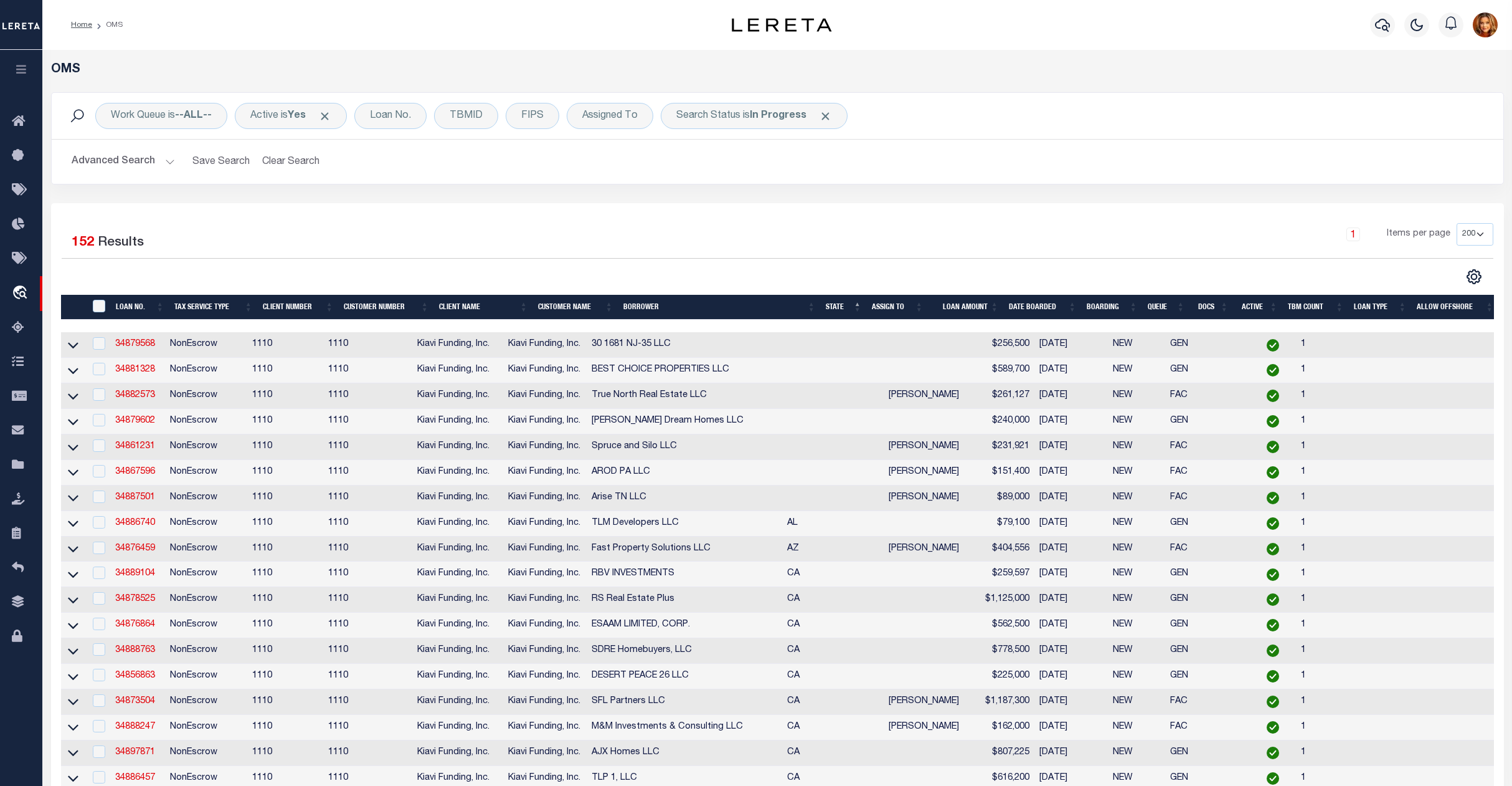
click at [128, 155] on button "Advanced Search" at bounding box center [123, 162] width 103 height 25
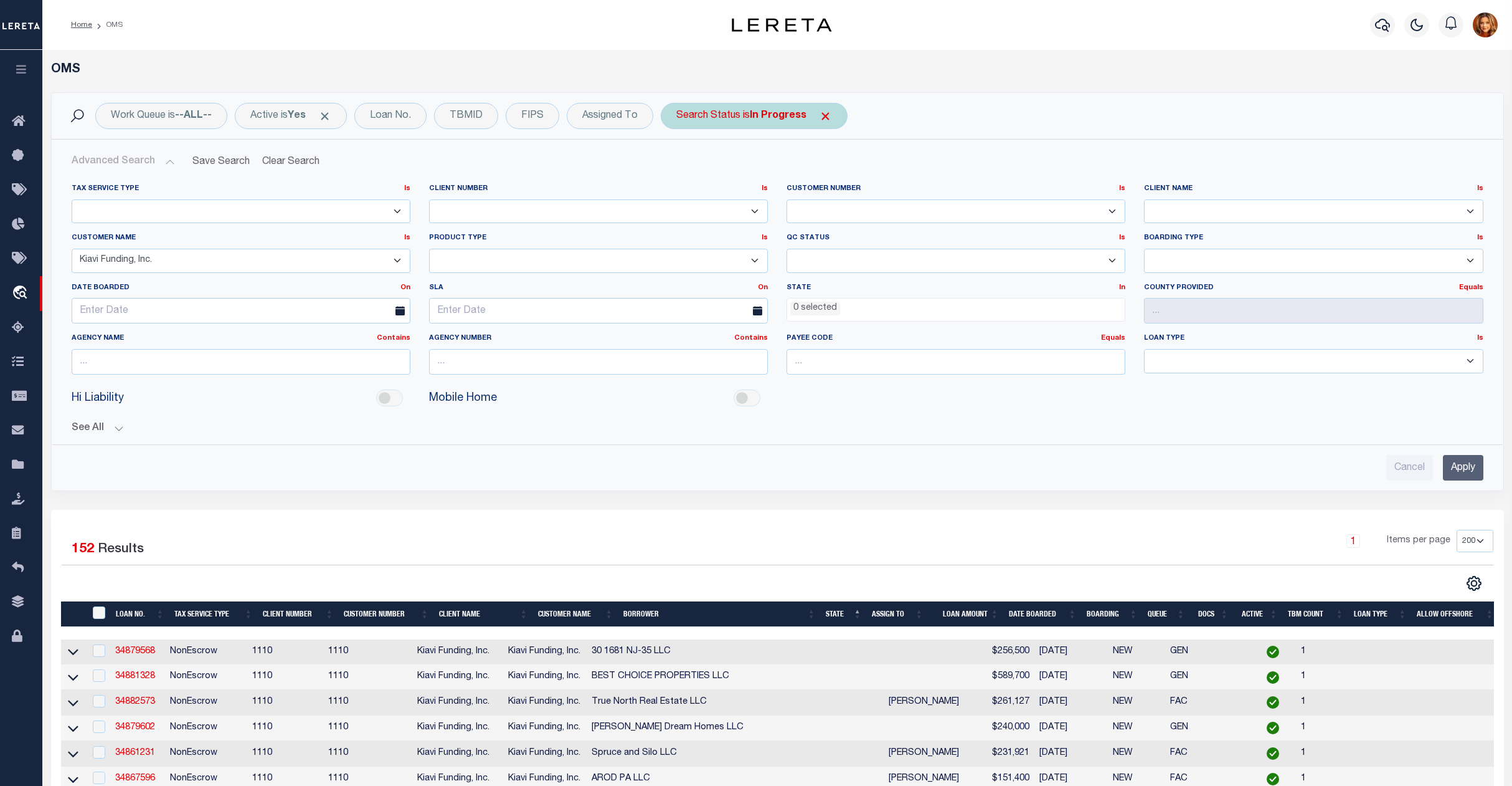
click at [792, 119] on b "In Progress" at bounding box center [778, 116] width 57 height 10
click at [747, 178] on select "Automated Search Bad Parcel Complete Duplicate Parcel High Dollar Reporting In …" at bounding box center [769, 176] width 183 height 24
select select "QC"
click at [681, 166] on select "Automated Search Bad Parcel Complete Duplicate Parcel High Dollar Reporting In …" at bounding box center [769, 176] width 183 height 24
click at [823, 208] on div "Cancel Apply" at bounding box center [769, 204] width 183 height 20
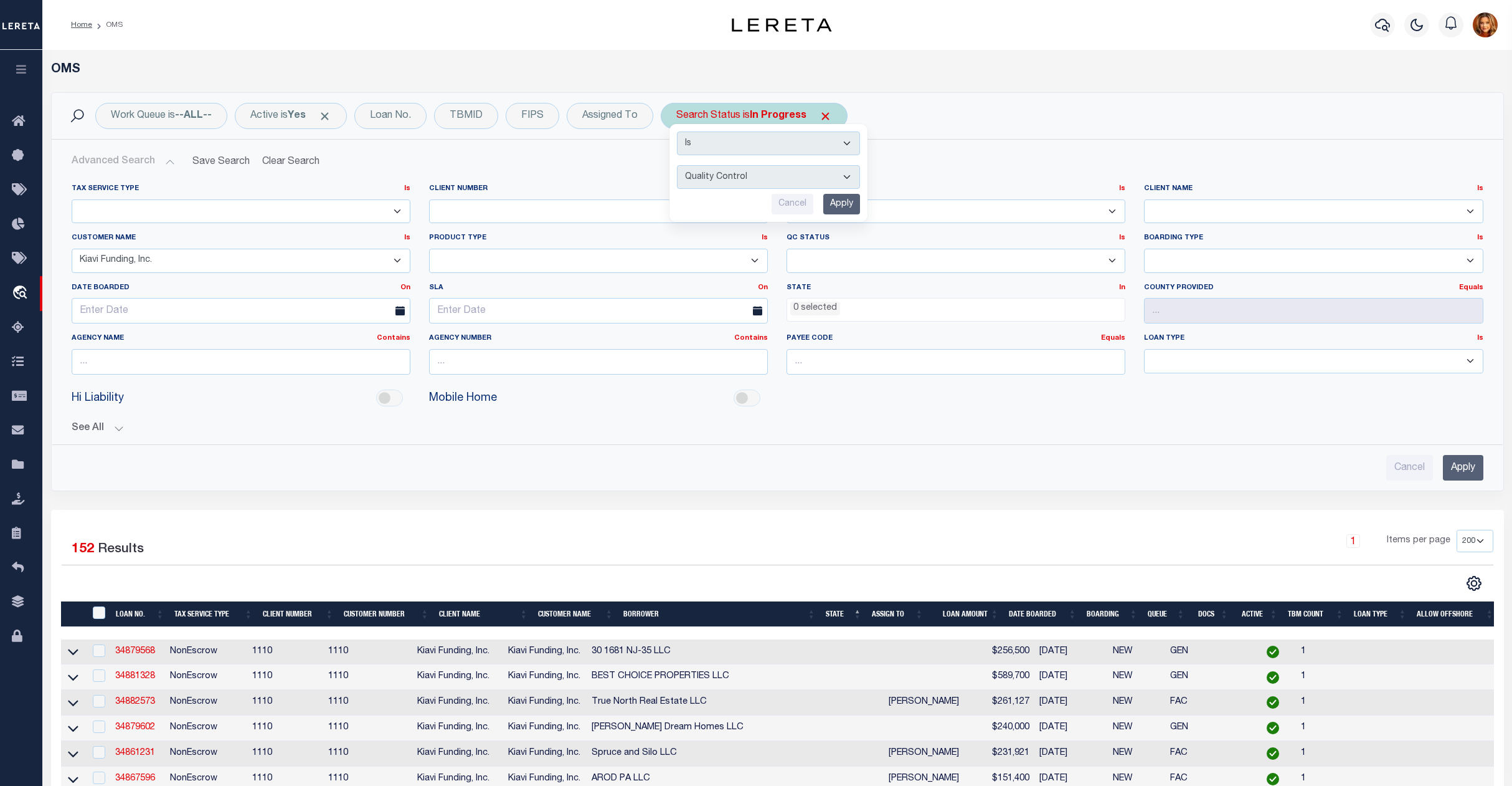
click at [841, 212] on input "Apply" at bounding box center [842, 204] width 37 height 20
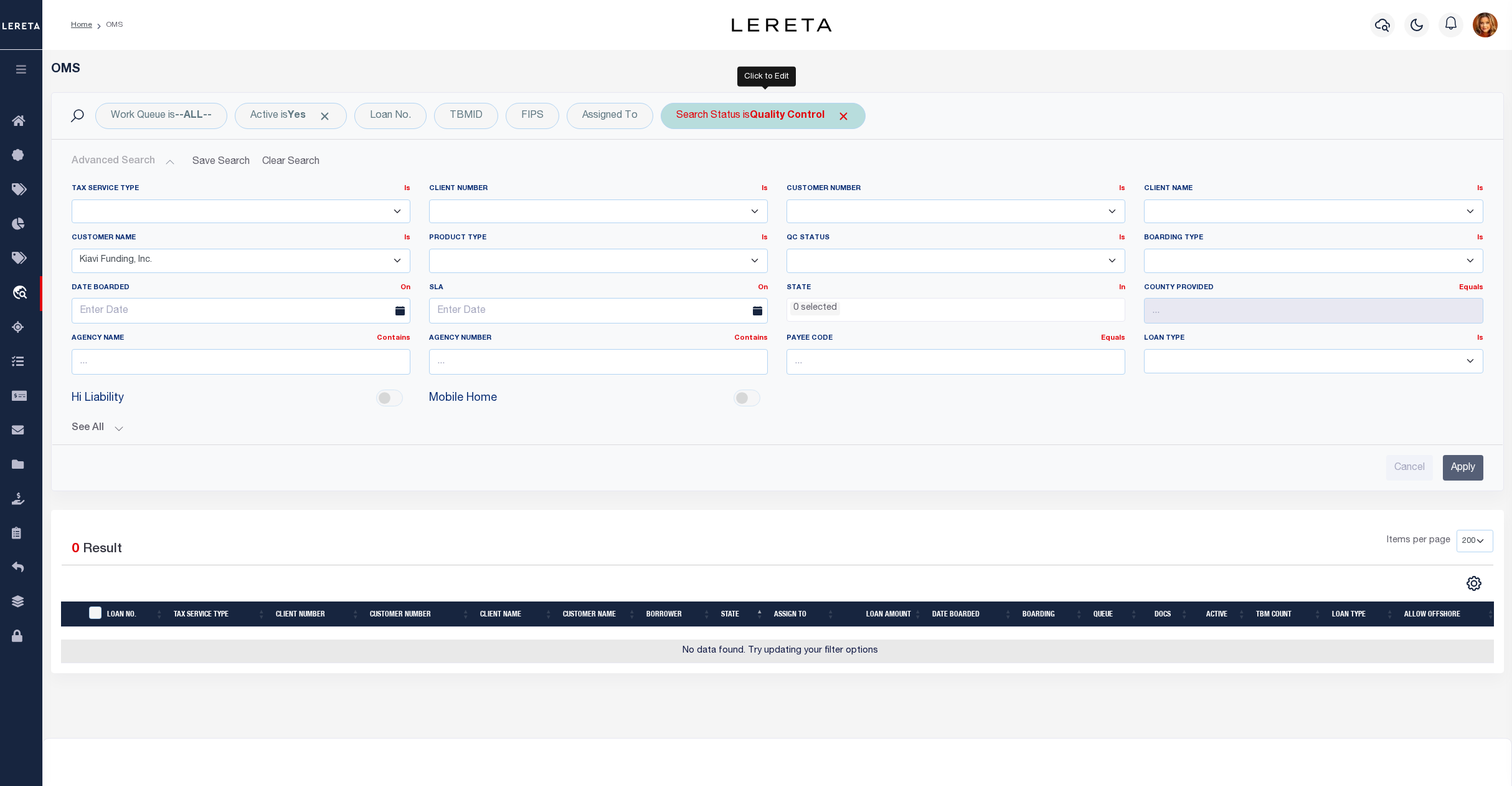
click at [808, 114] on b "Quality Control" at bounding box center [788, 116] width 75 height 10
select select "QC"
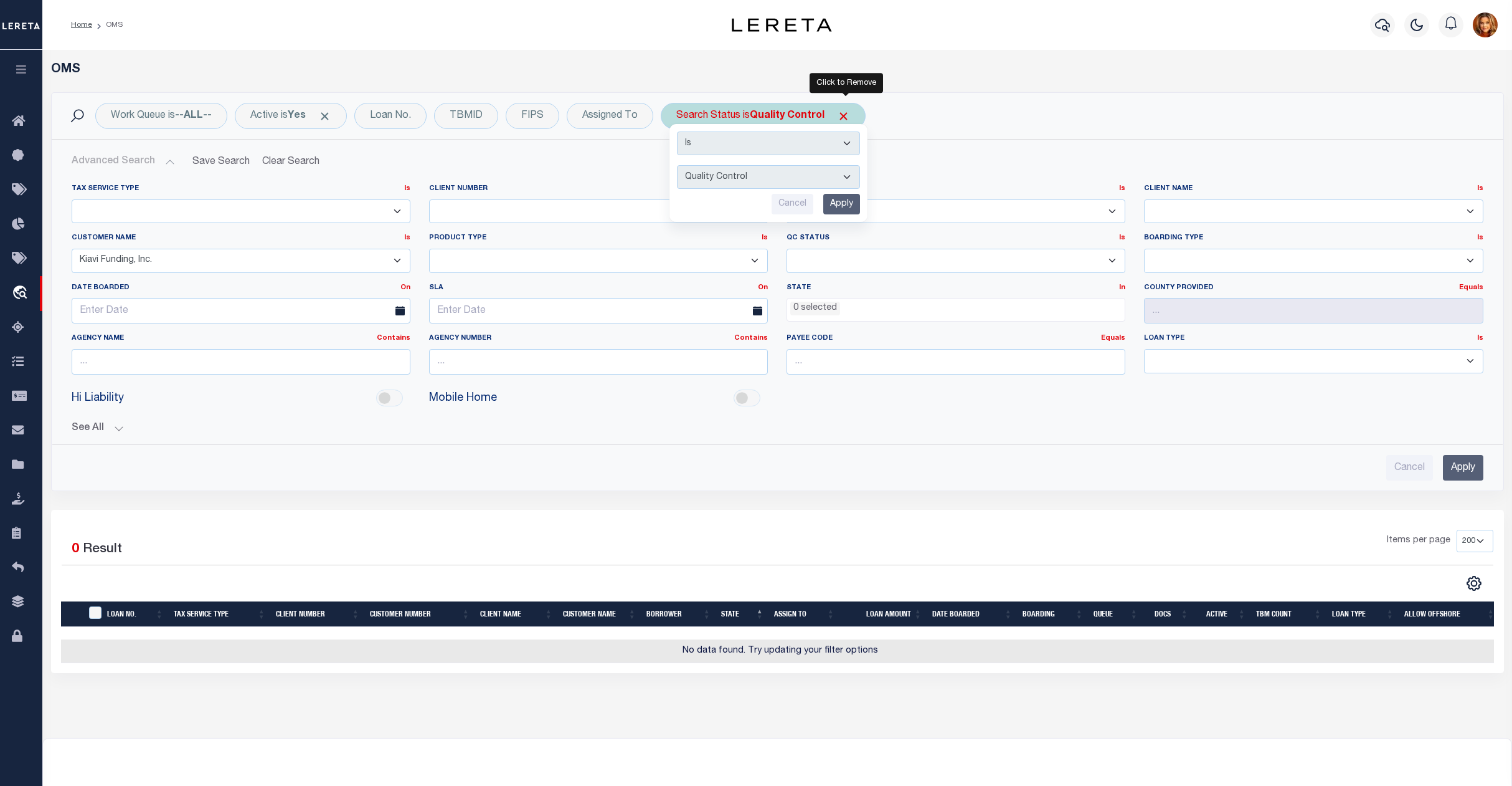
click at [843, 116] on span "Click to Remove" at bounding box center [843, 116] width 13 height 13
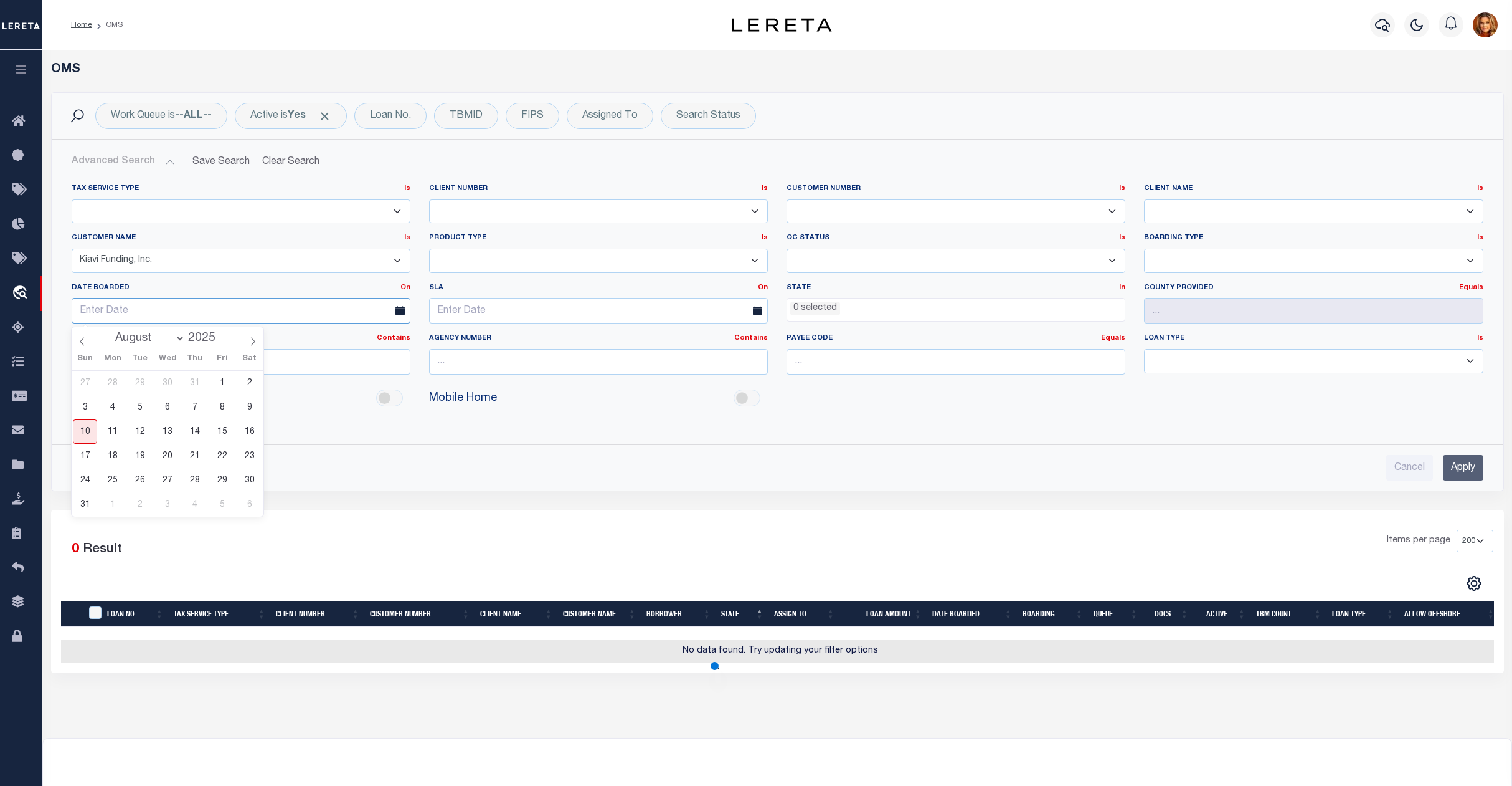
click at [172, 311] on input "text" at bounding box center [241, 311] width 339 height 26
click at [82, 434] on span "10" at bounding box center [85, 432] width 25 height 25
type input "[DATE]"
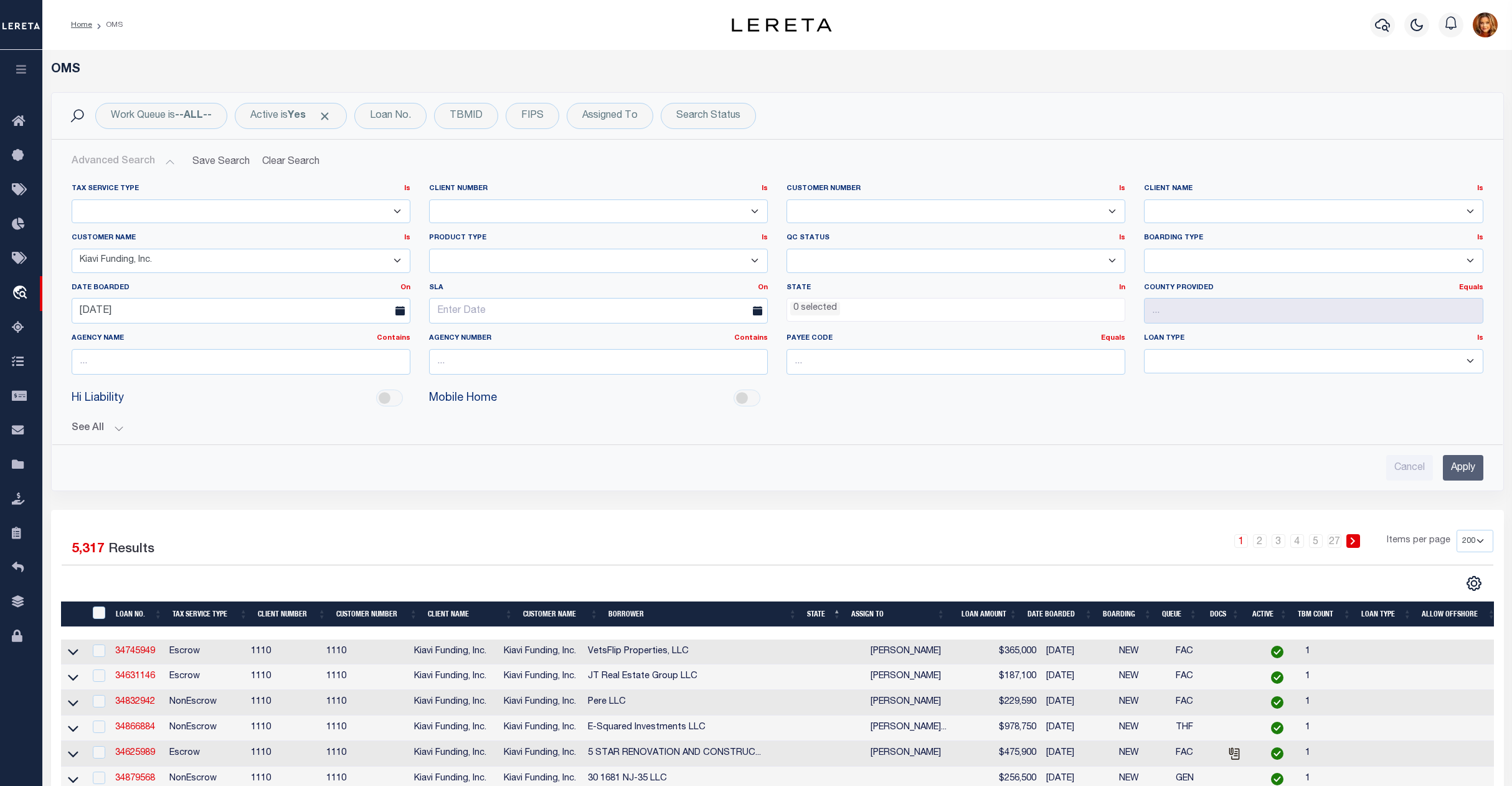
click at [1465, 465] on input "Apply" at bounding box center [1463, 468] width 40 height 26
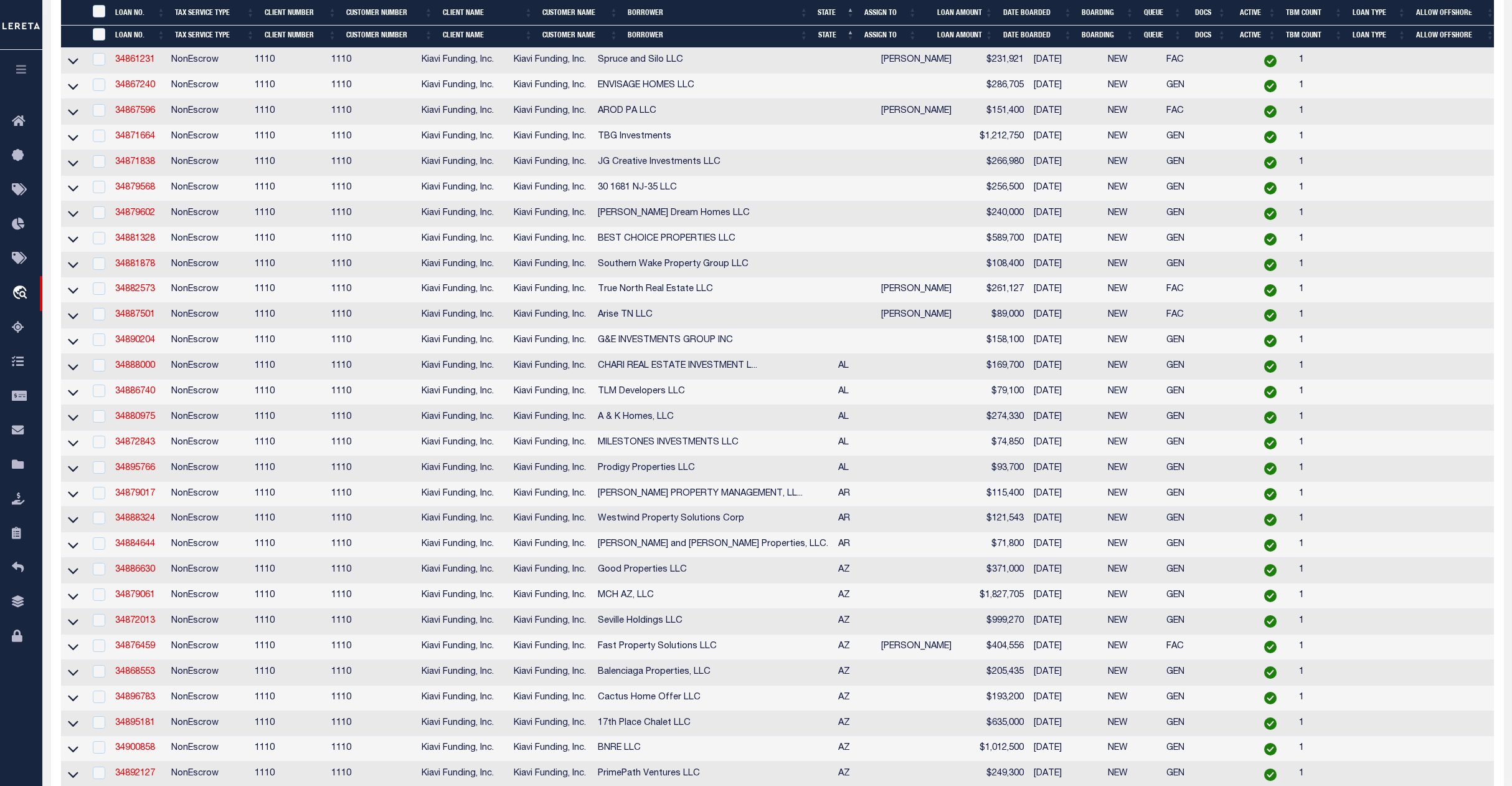
scroll to position [332, 0]
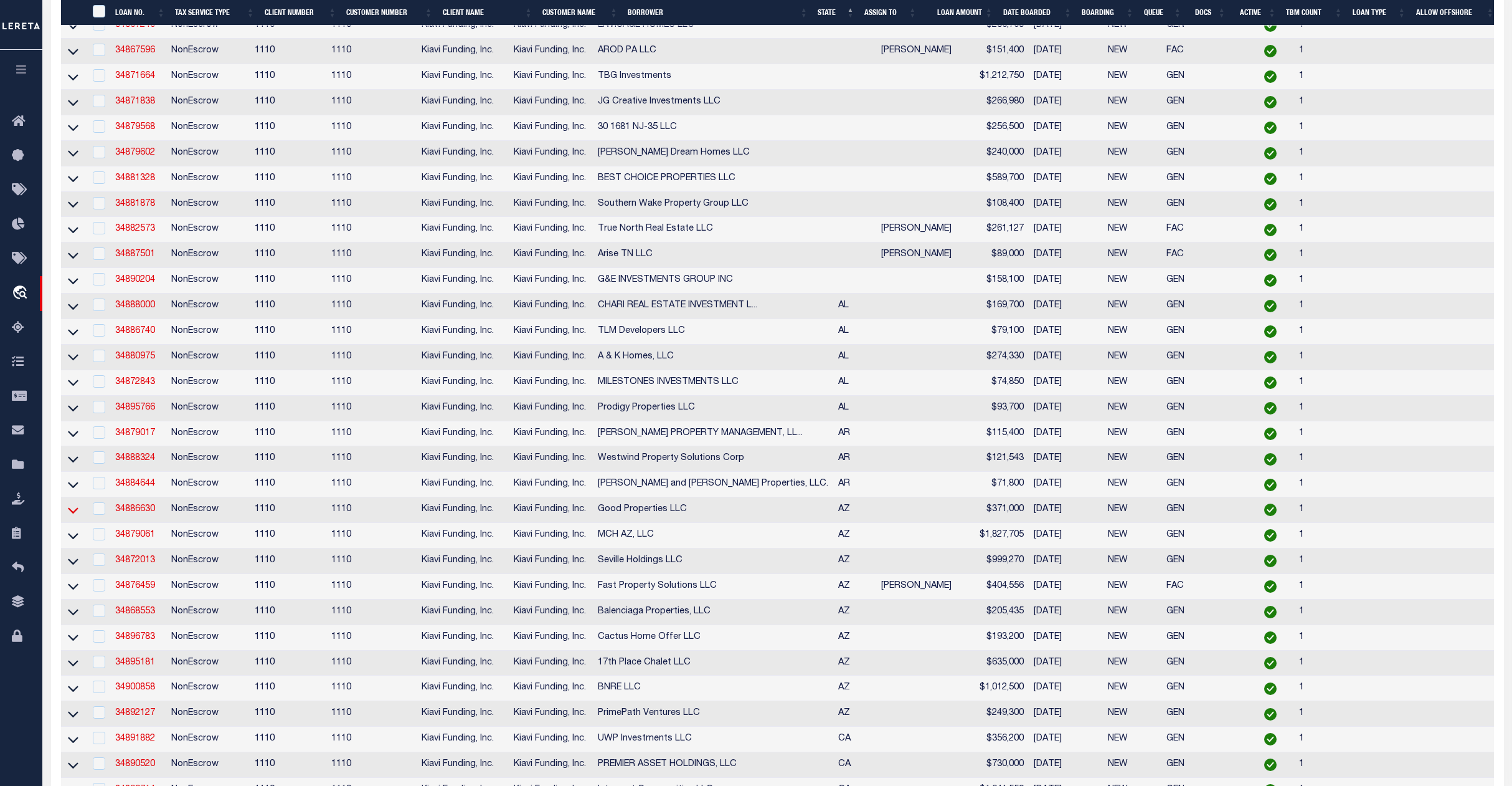
click at [71, 516] on icon at bounding box center [74, 509] width 11 height 13
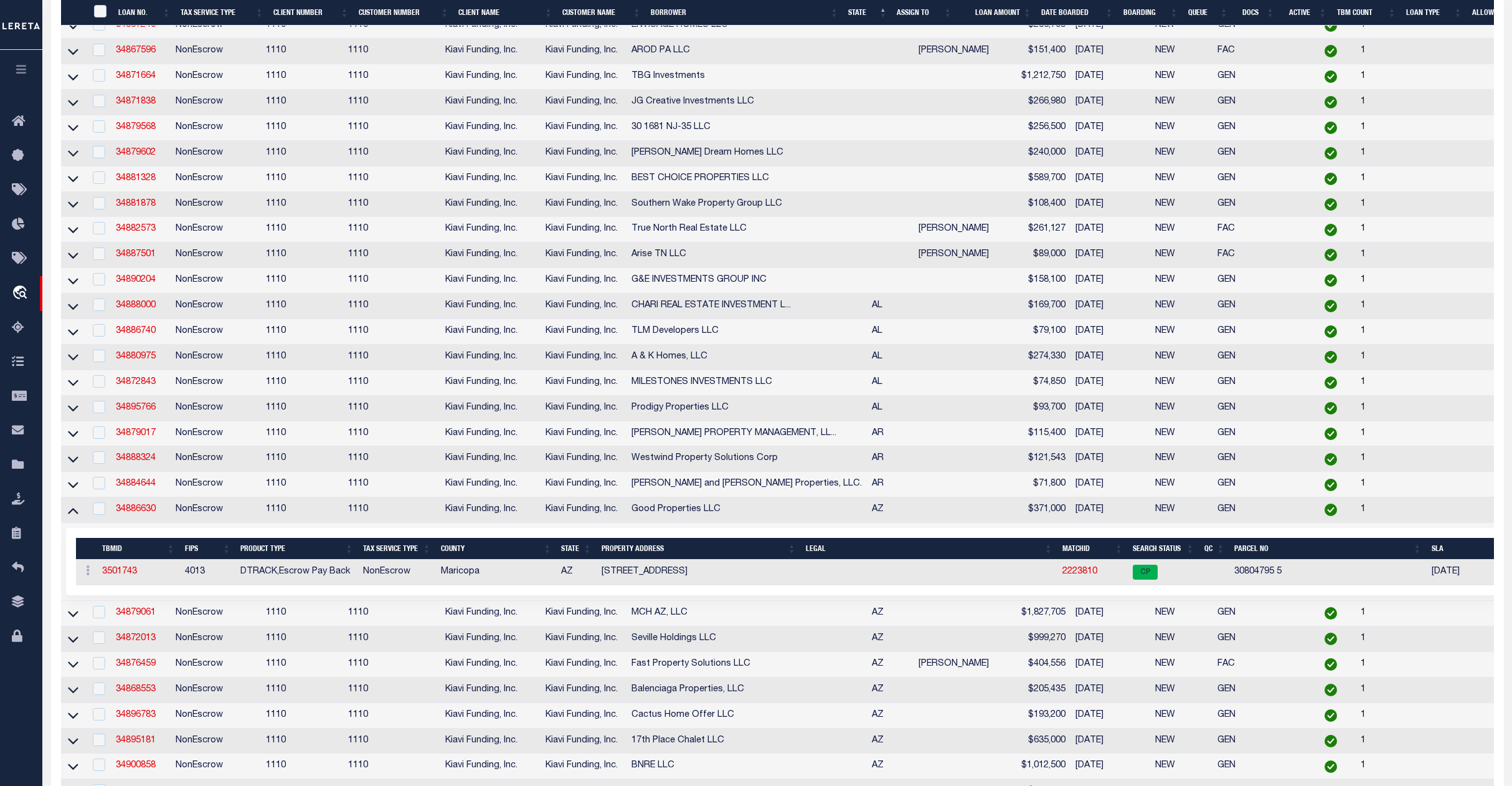
click at [71, 516] on icon at bounding box center [74, 509] width 11 height 13
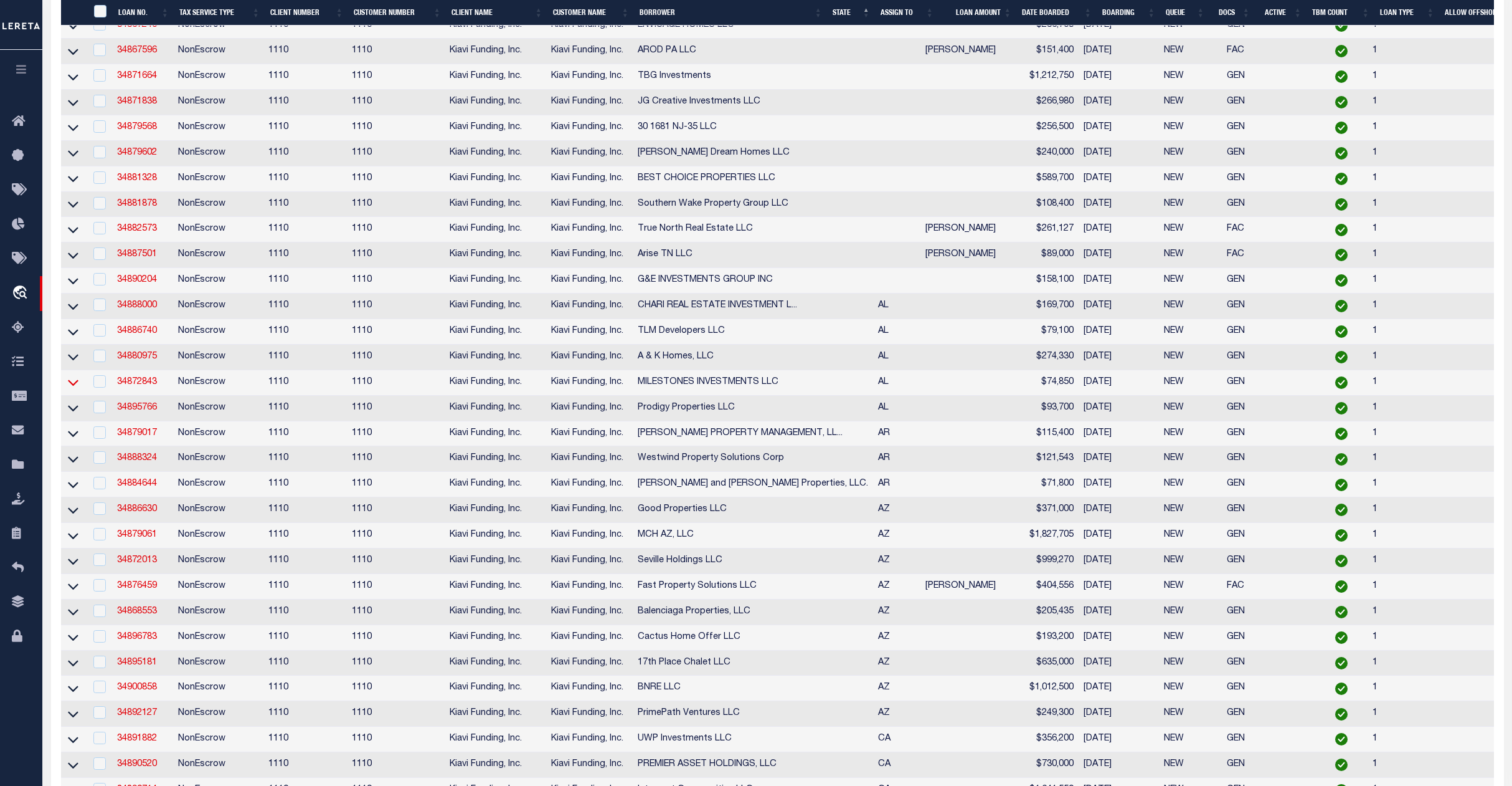
click at [73, 389] on icon at bounding box center [74, 382] width 11 height 13
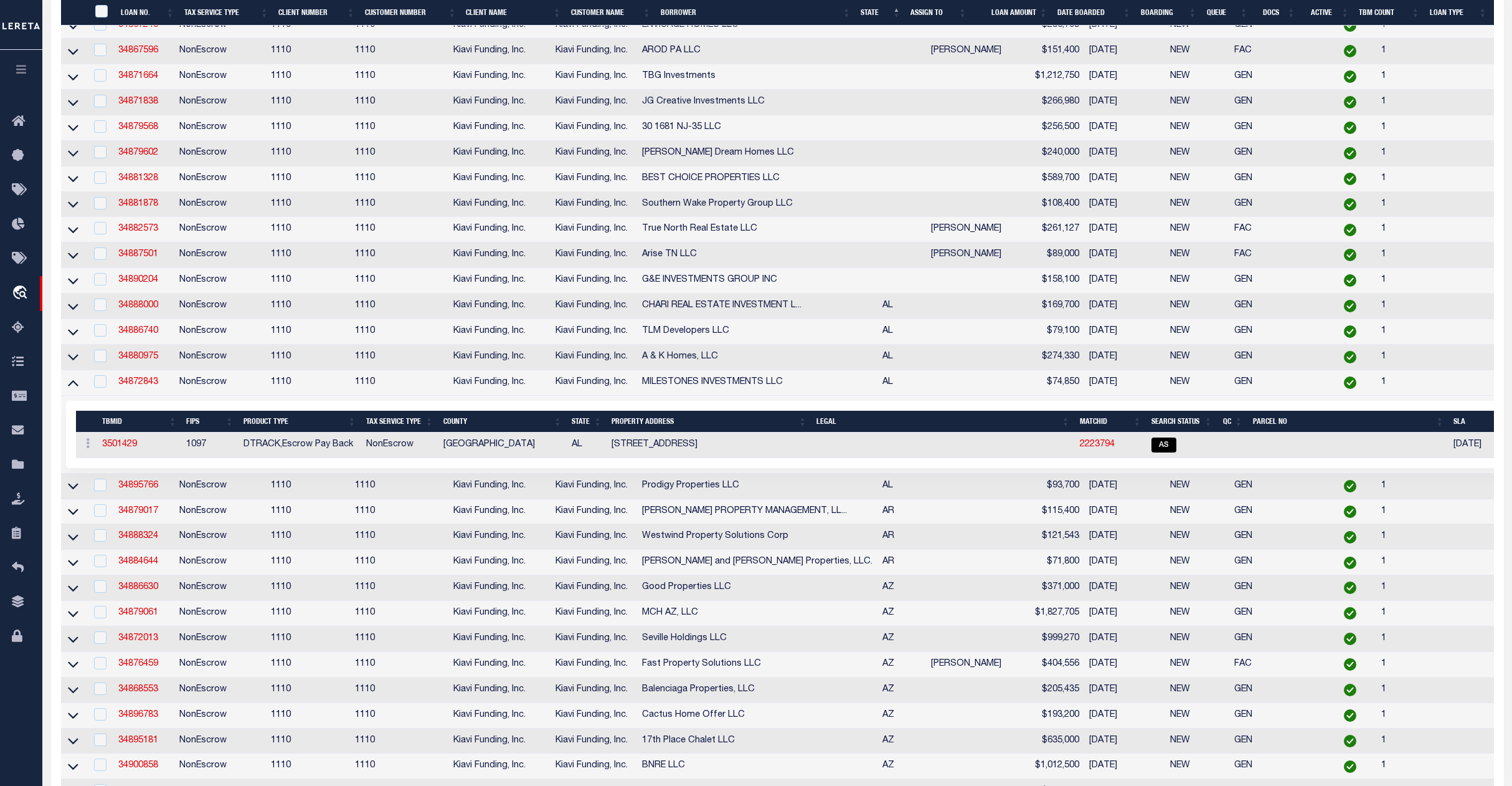
click at [73, 386] on icon at bounding box center [74, 383] width 11 height 6
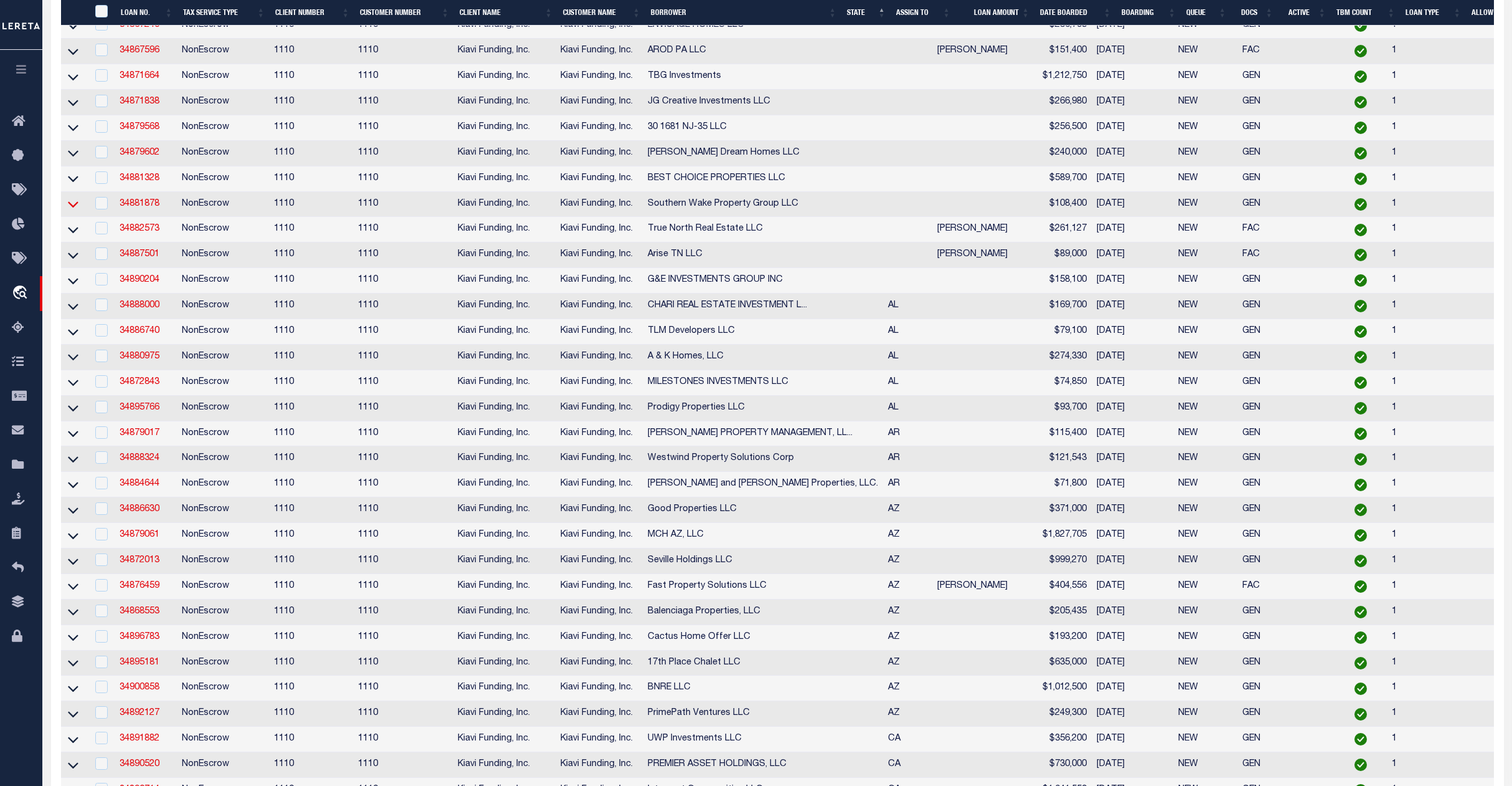
click at [71, 210] on icon at bounding box center [74, 204] width 11 height 13
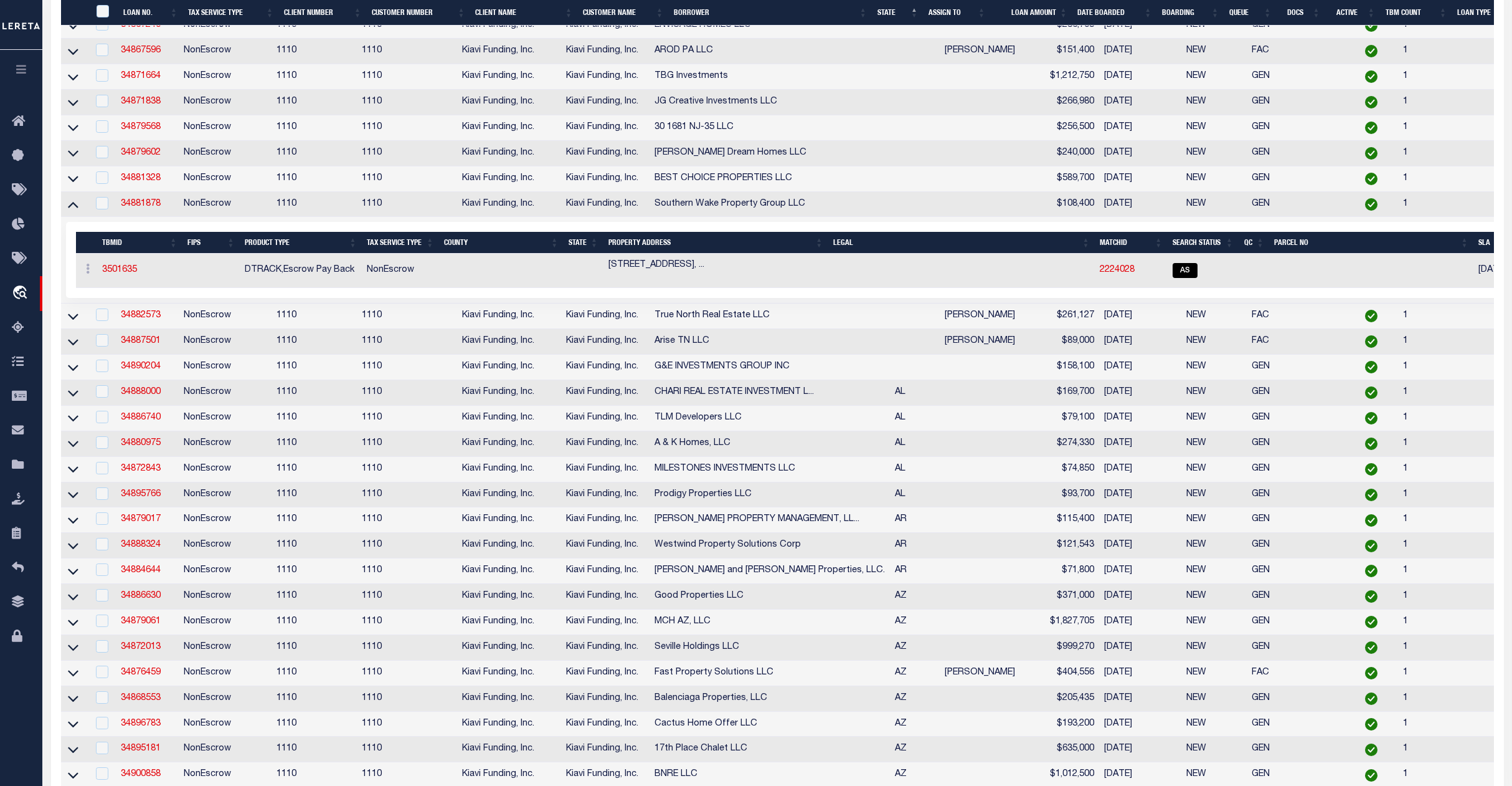
click at [71, 210] on icon at bounding box center [74, 204] width 11 height 13
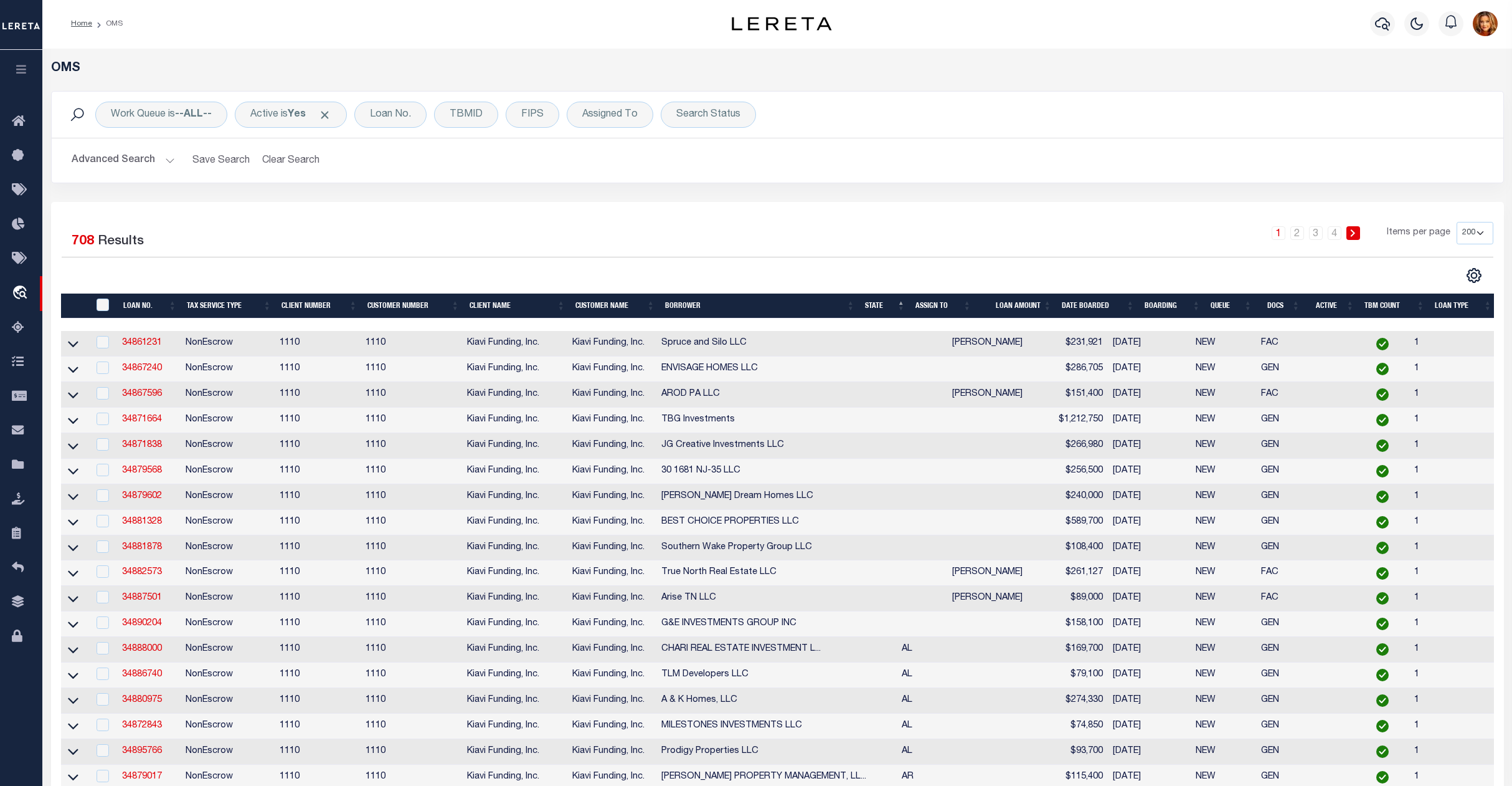
scroll to position [0, 0]
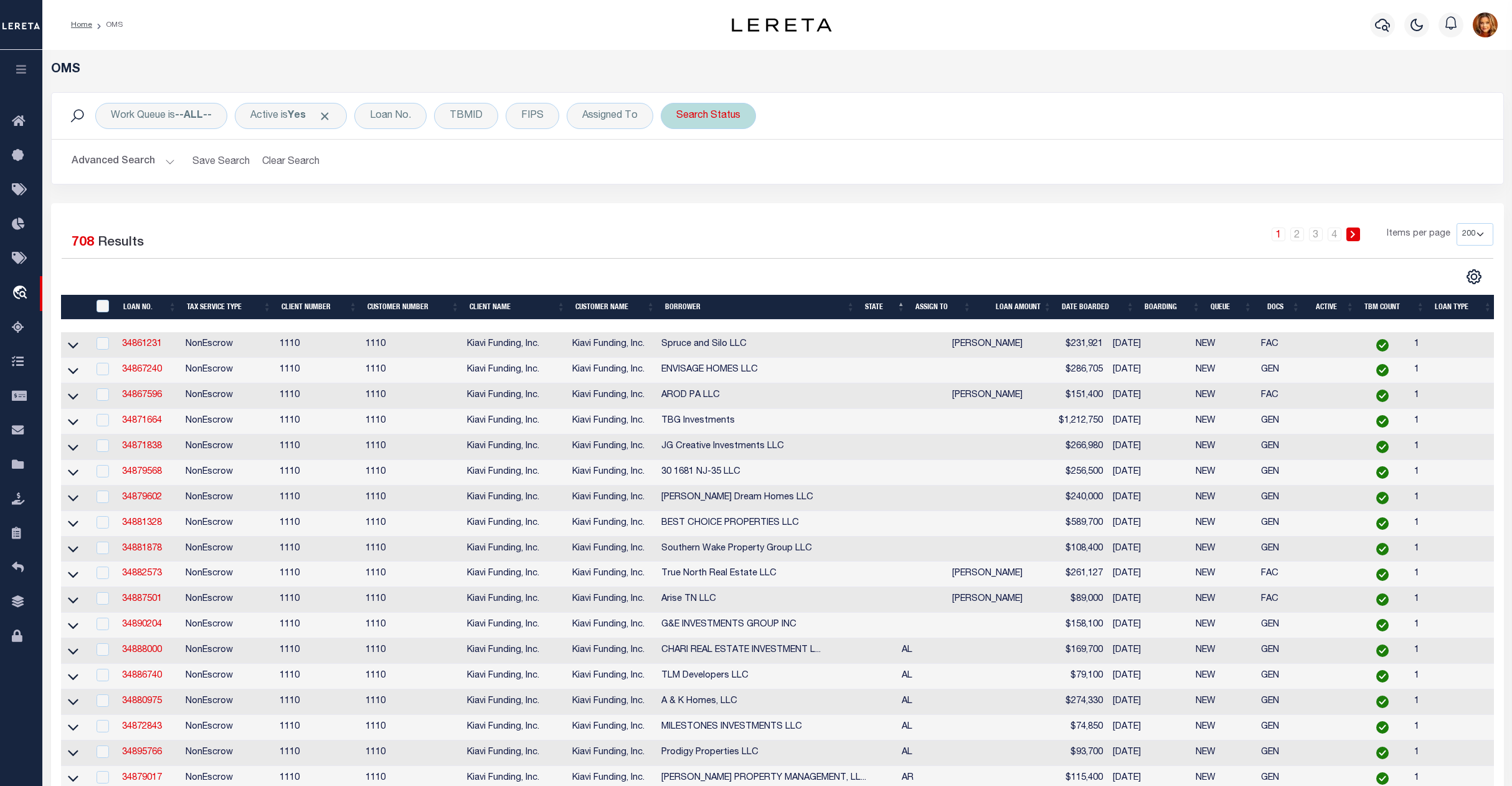
click at [707, 123] on div "Search Status" at bounding box center [709, 116] width 95 height 26
click at [763, 177] on select "Automated Search Bad Parcel Complete Duplicate Parcel High Dollar Reporting In …" at bounding box center [769, 176] width 183 height 24
select select "CP"
click at [681, 166] on select "Automated Search Bad Parcel Complete Duplicate Parcel High Dollar Reporting In …" at bounding box center [769, 176] width 183 height 24
click at [846, 201] on input "Apply" at bounding box center [842, 204] width 37 height 20
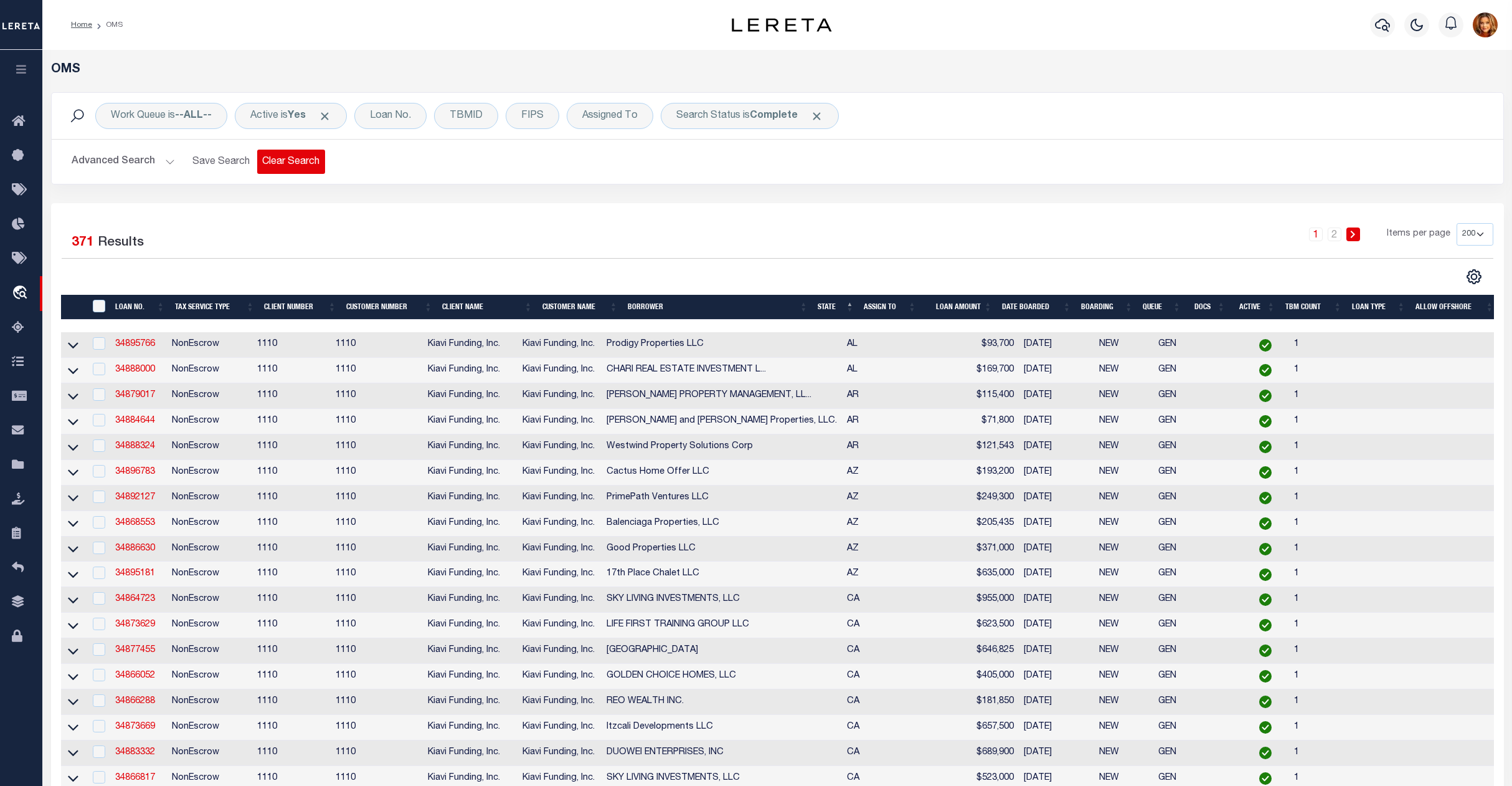
click at [276, 166] on button "Clear Search" at bounding box center [291, 162] width 68 height 25
